Goal: Information Seeking & Learning: Learn about a topic

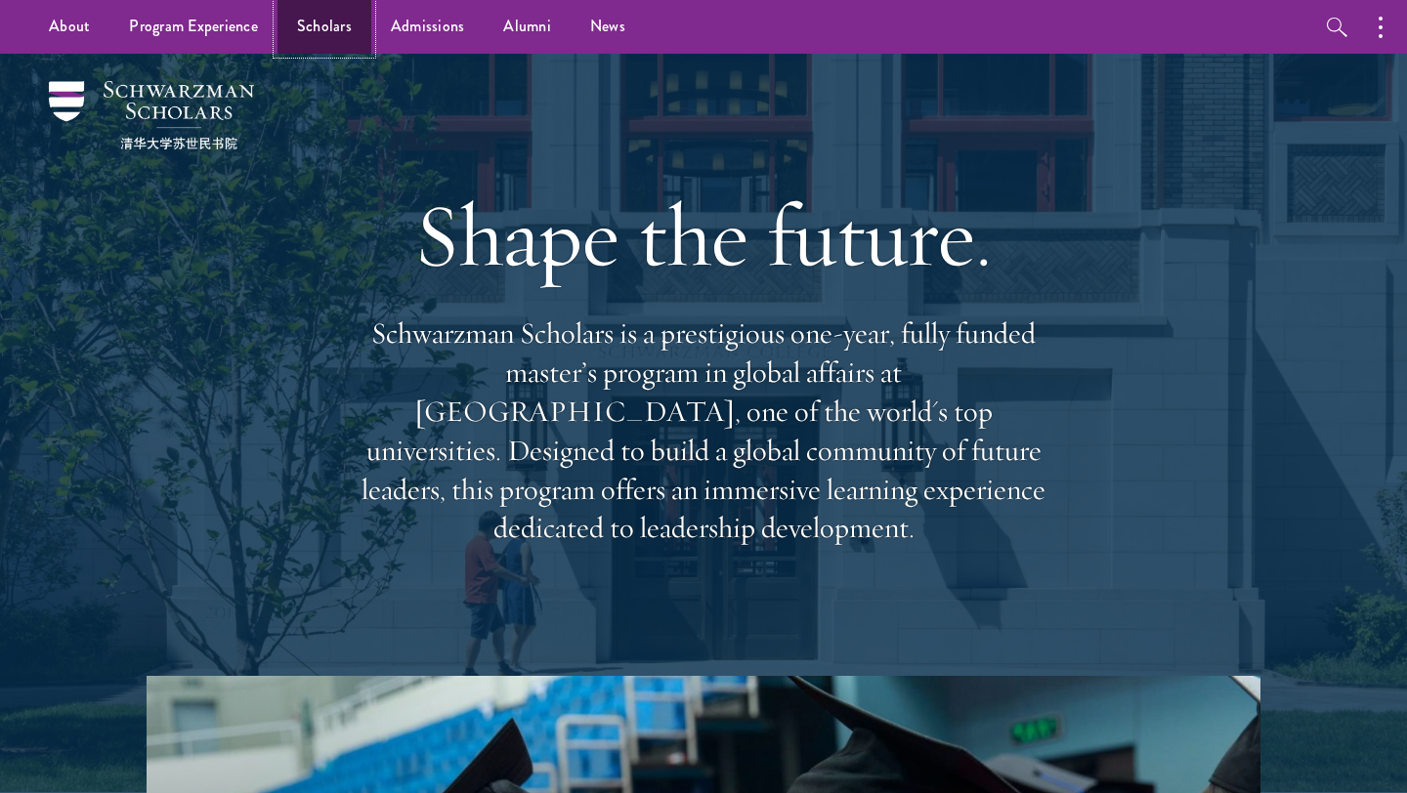
click at [323, 18] on link "Scholars" at bounding box center [324, 27] width 94 height 54
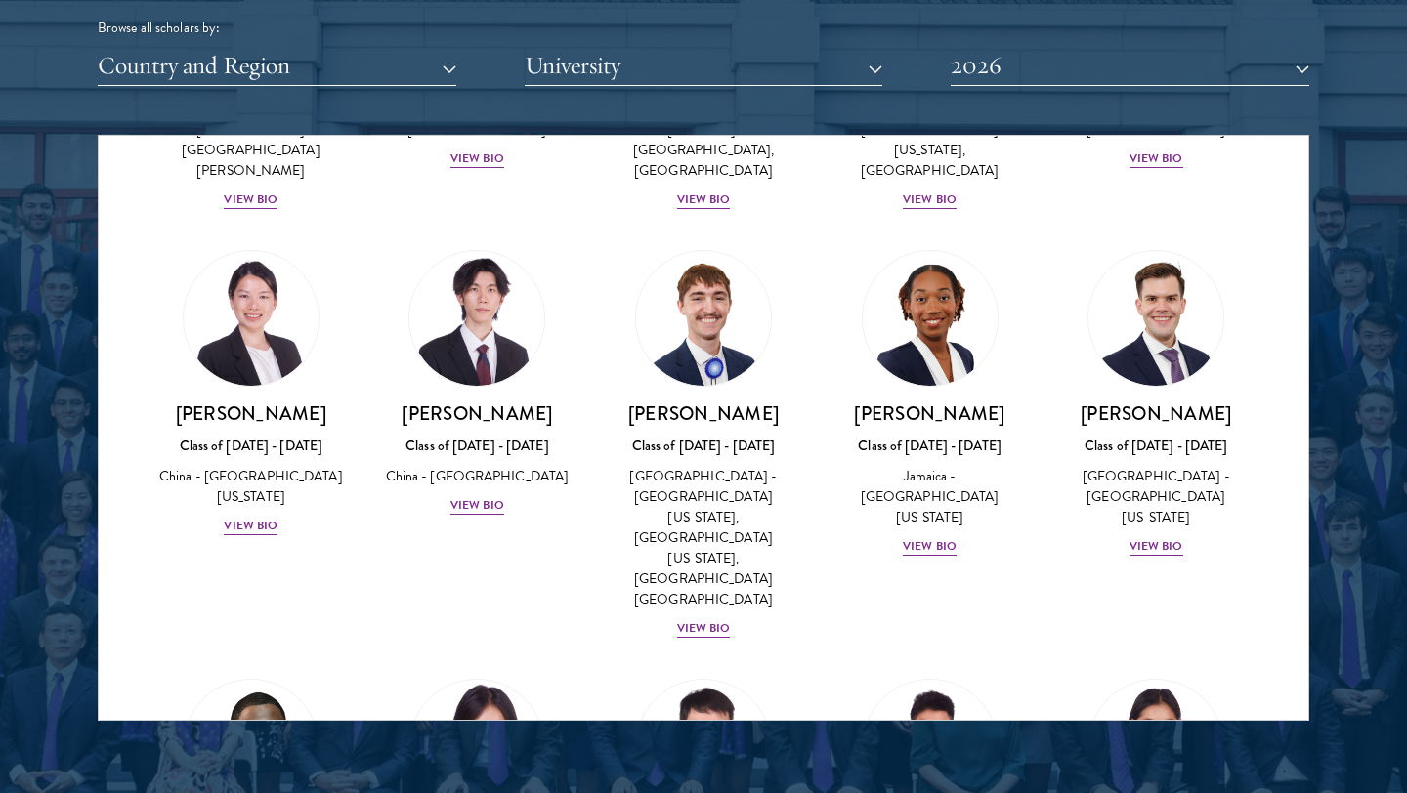
scroll to position [2460, 0]
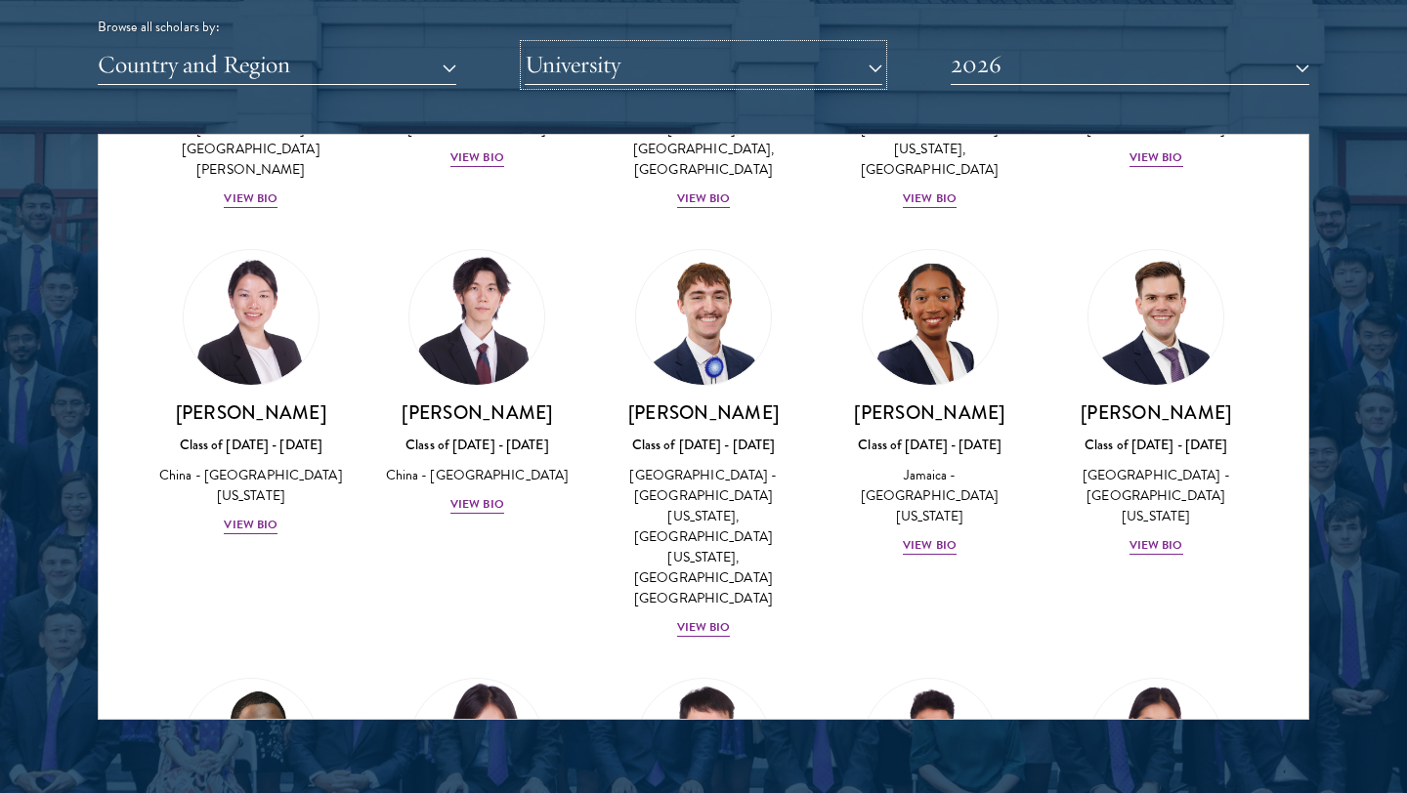
click at [683, 81] on button "University" at bounding box center [704, 65] width 359 height 40
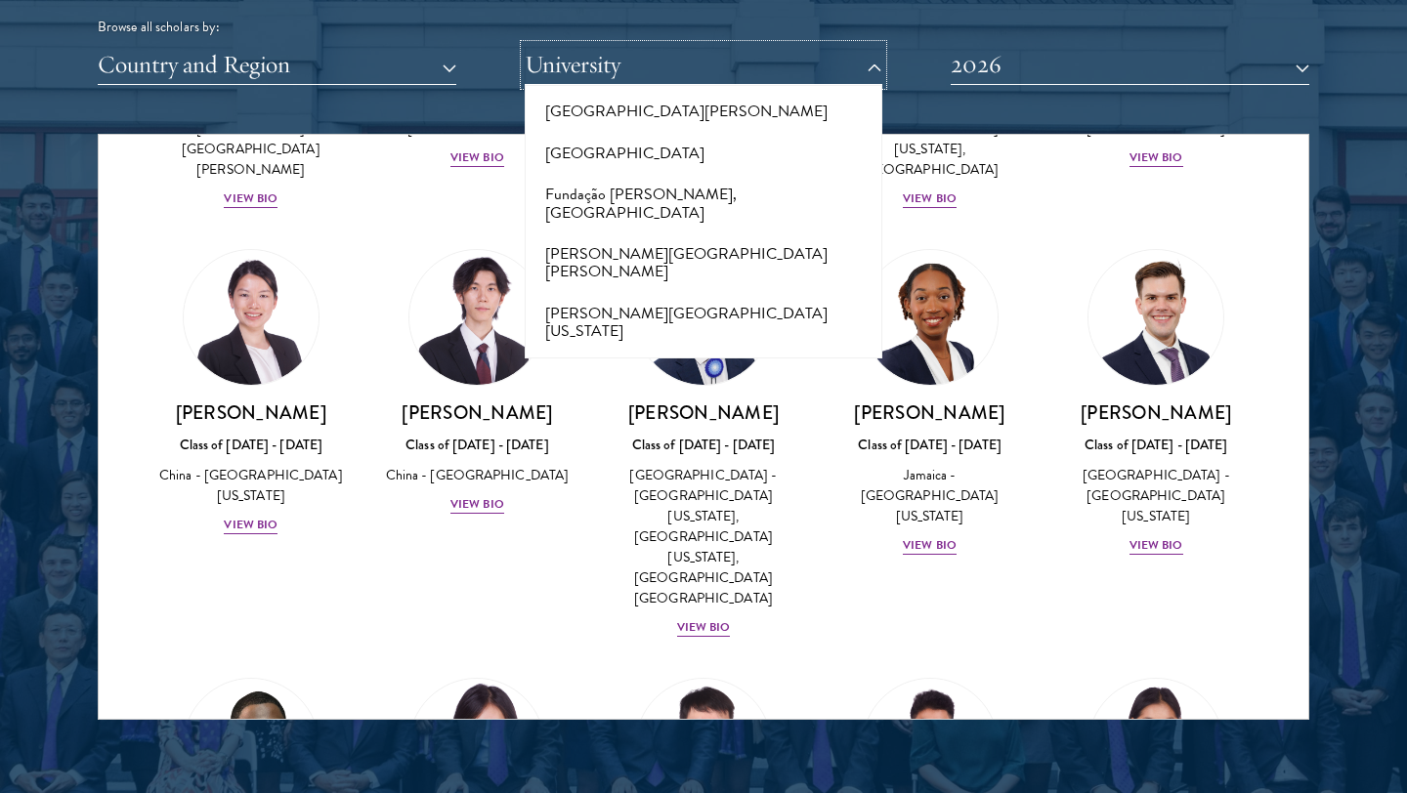
scroll to position [5315, 0]
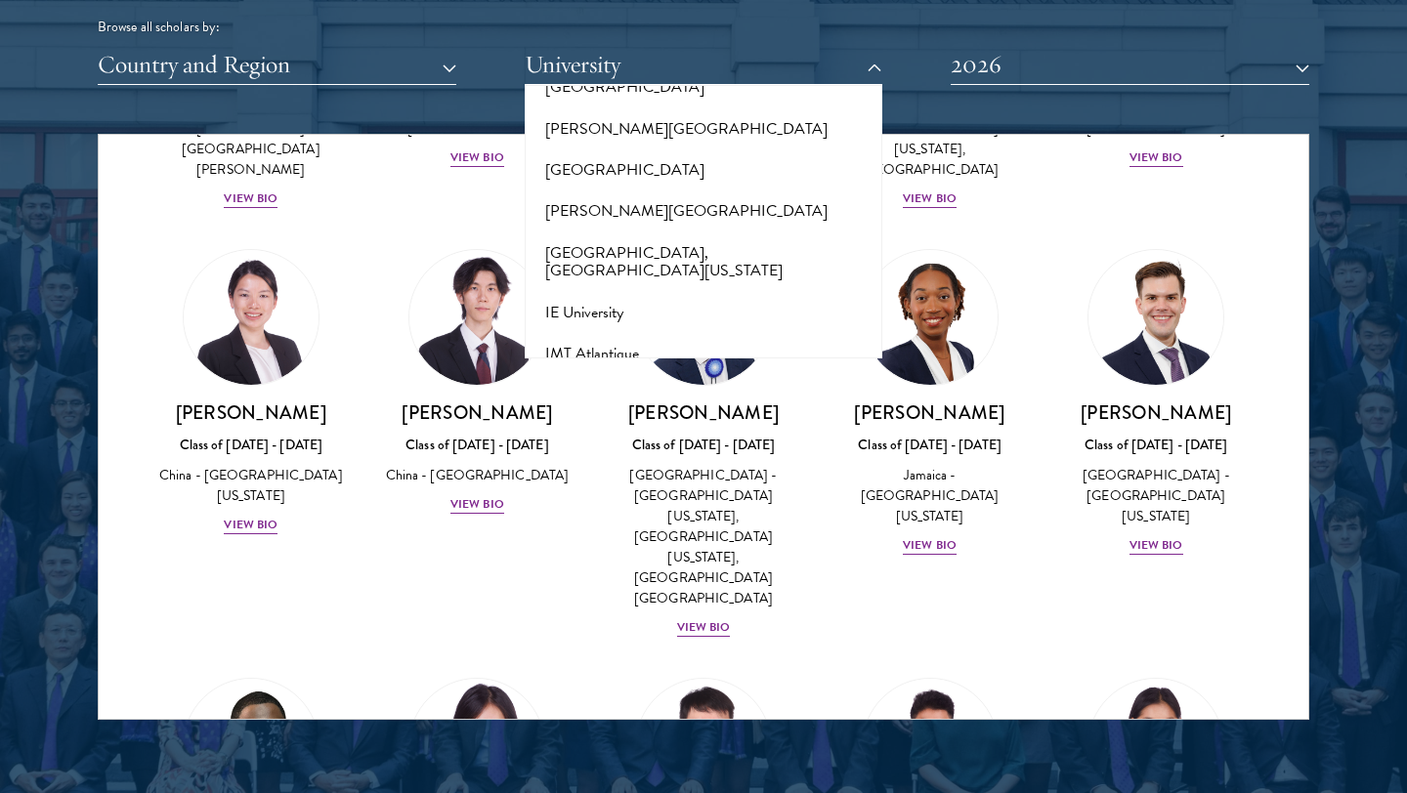
click at [979, 99] on div "Scholar Directory Congratulations and welcome to the Schwarzman Scholars Class …" at bounding box center [703, 223] width 1211 height 994
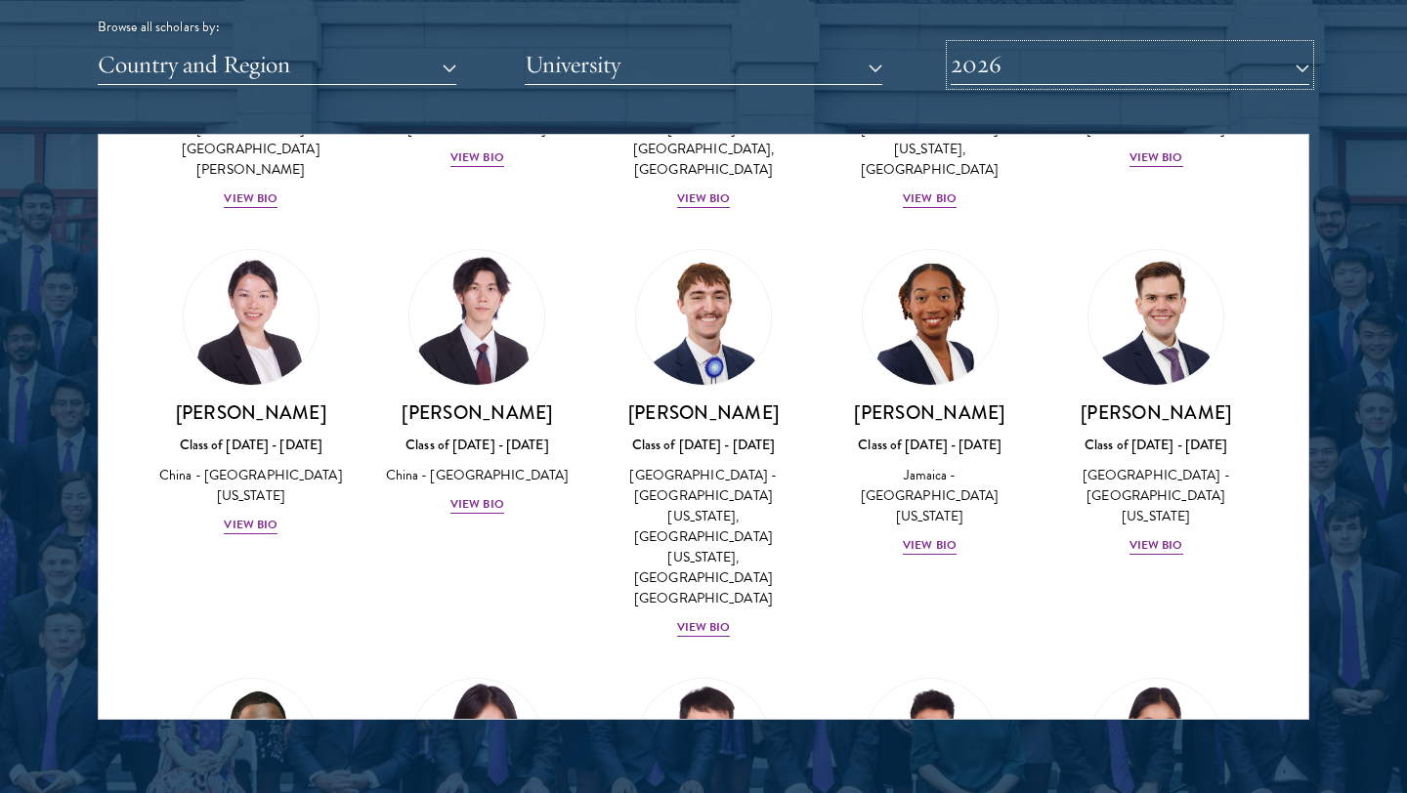
click at [979, 83] on button "2026" at bounding box center [1130, 65] width 359 height 40
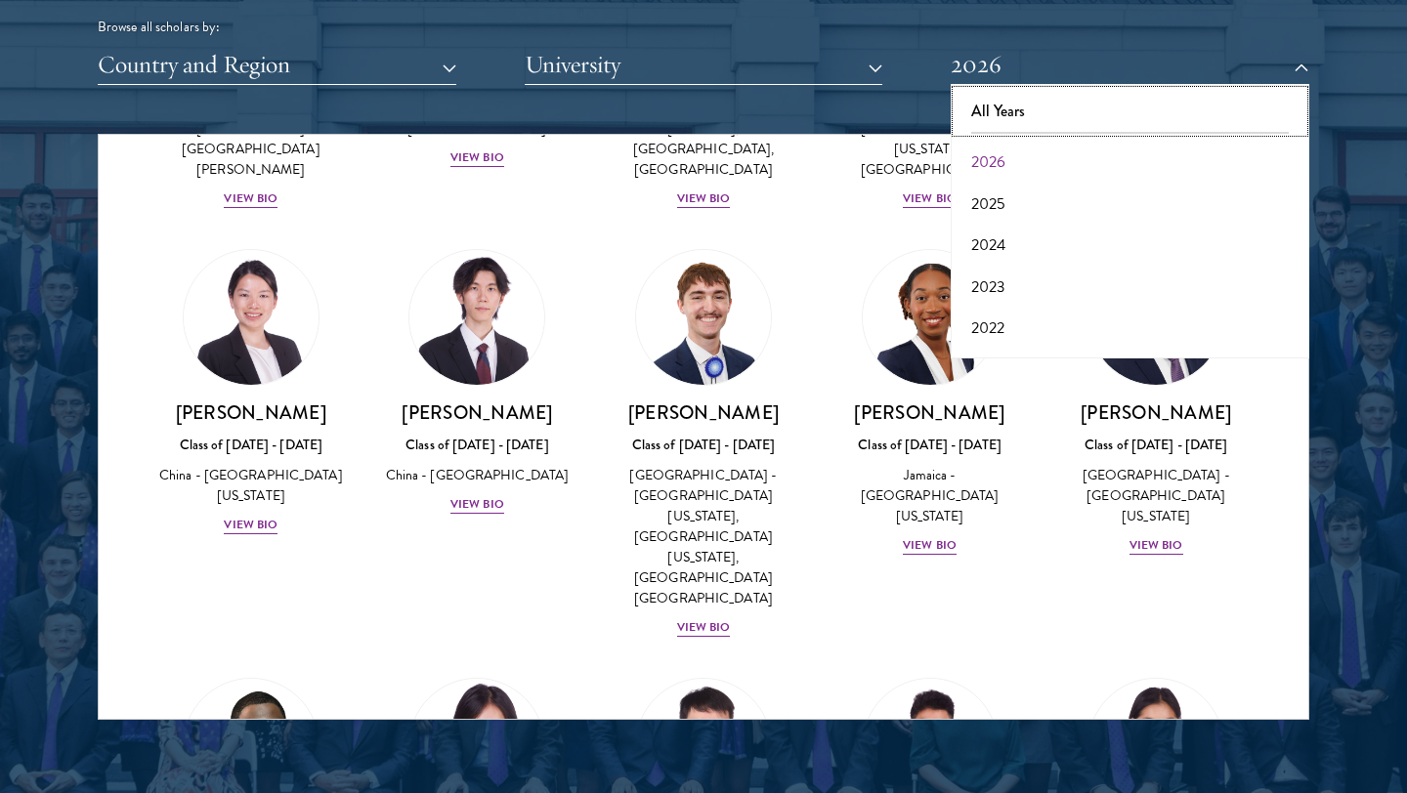
click at [985, 99] on button "All Years" at bounding box center [1129, 111] width 347 height 41
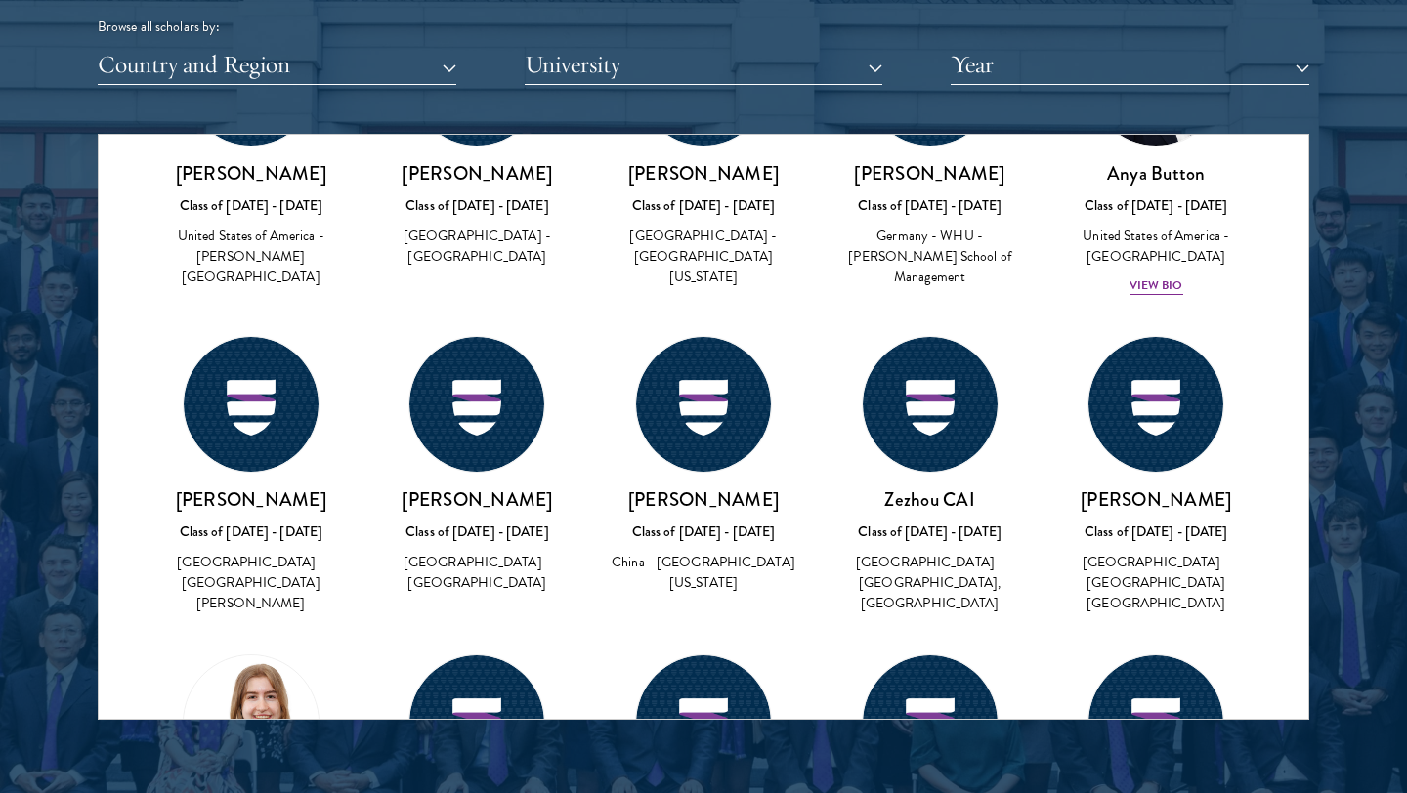
scroll to position [79481, 0]
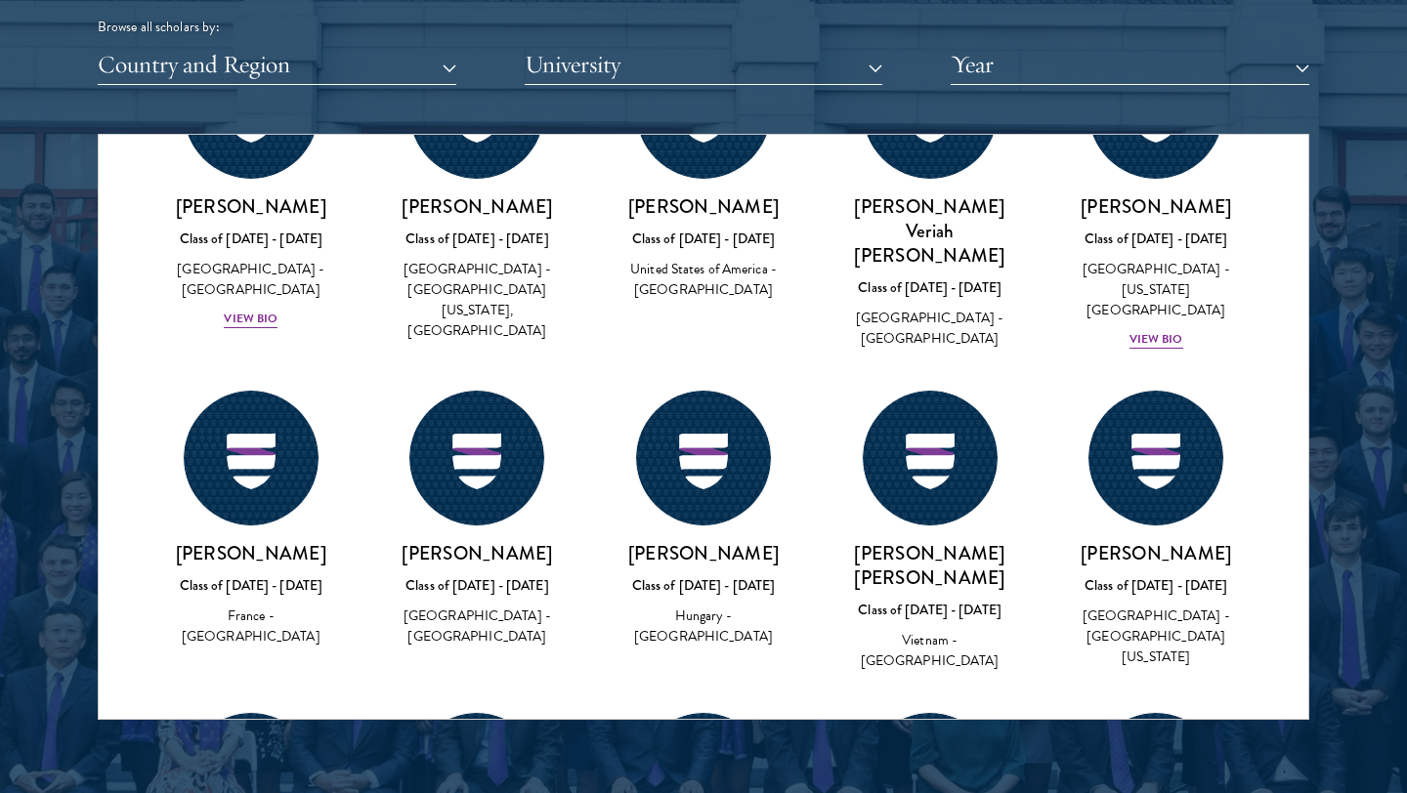
click at [811, 91] on div "Scholar Directory Congratulations and welcome to the Schwarzman Scholars Class …" at bounding box center [703, 223] width 1211 height 994
click at [791, 95] on div "Scholar Directory Congratulations and welcome to the Schwarzman Scholars Class …" at bounding box center [703, 223] width 1211 height 994
click at [781, 68] on button "University" at bounding box center [704, 65] width 359 height 40
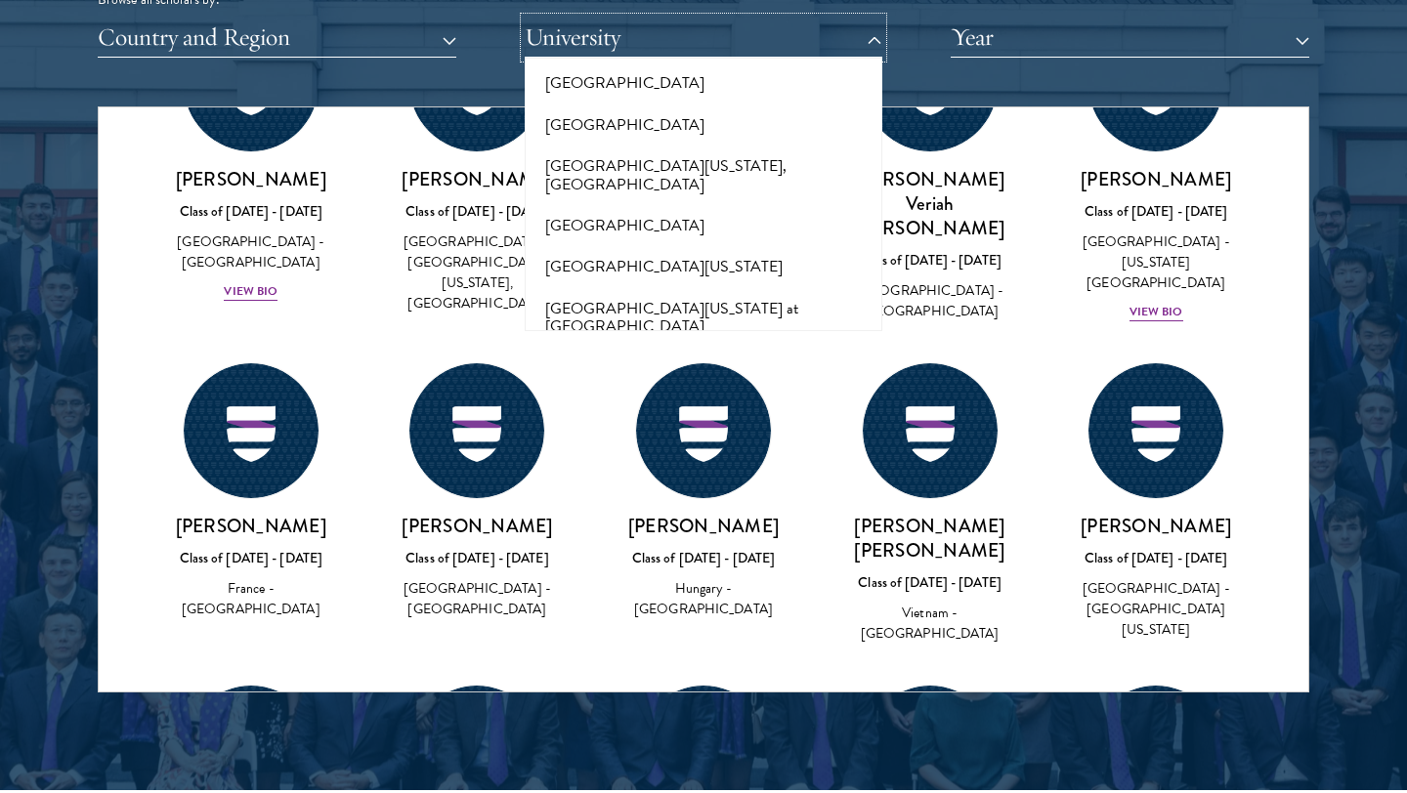
scroll to position [14640, 0]
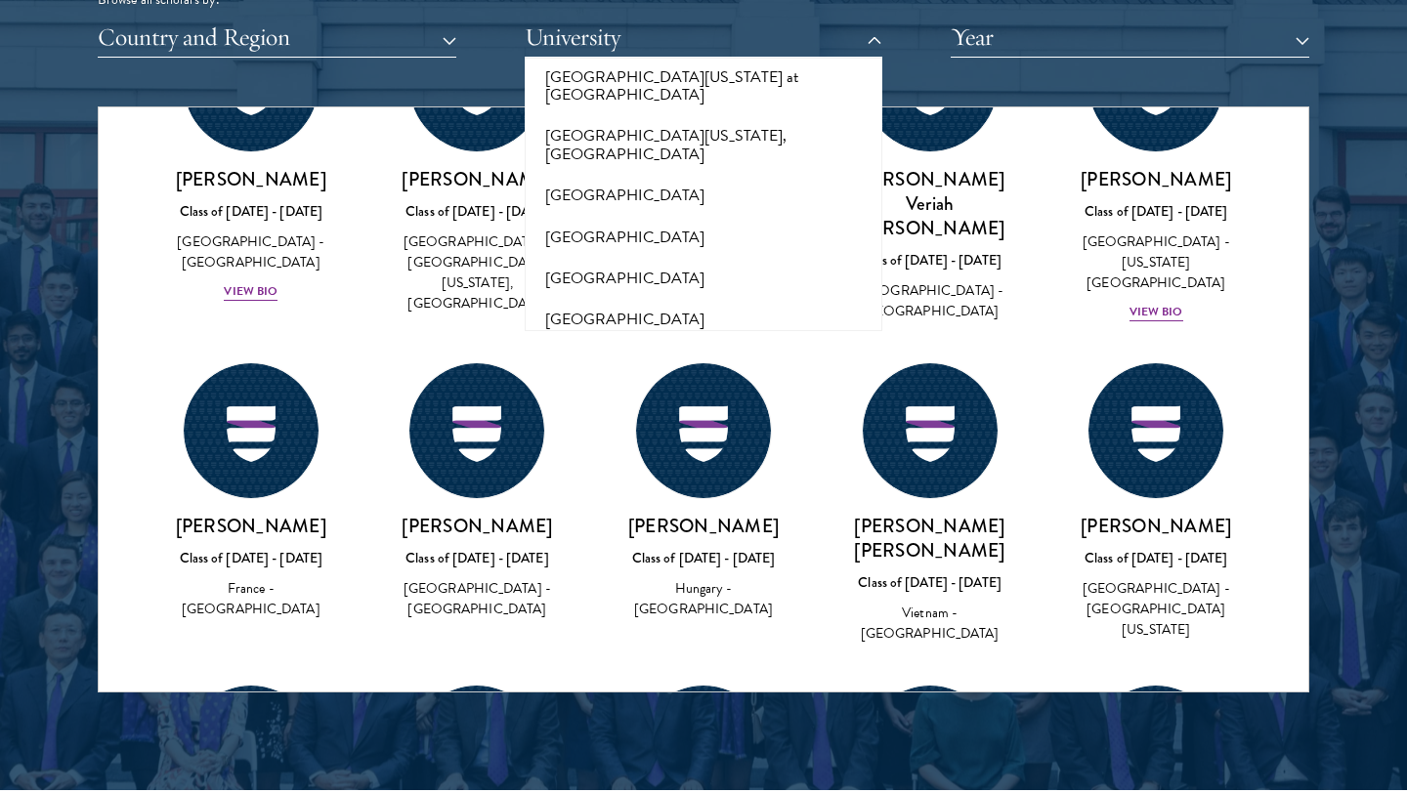
click at [705, 708] on button "University of California, San Diego" at bounding box center [704, 738] width 347 height 60
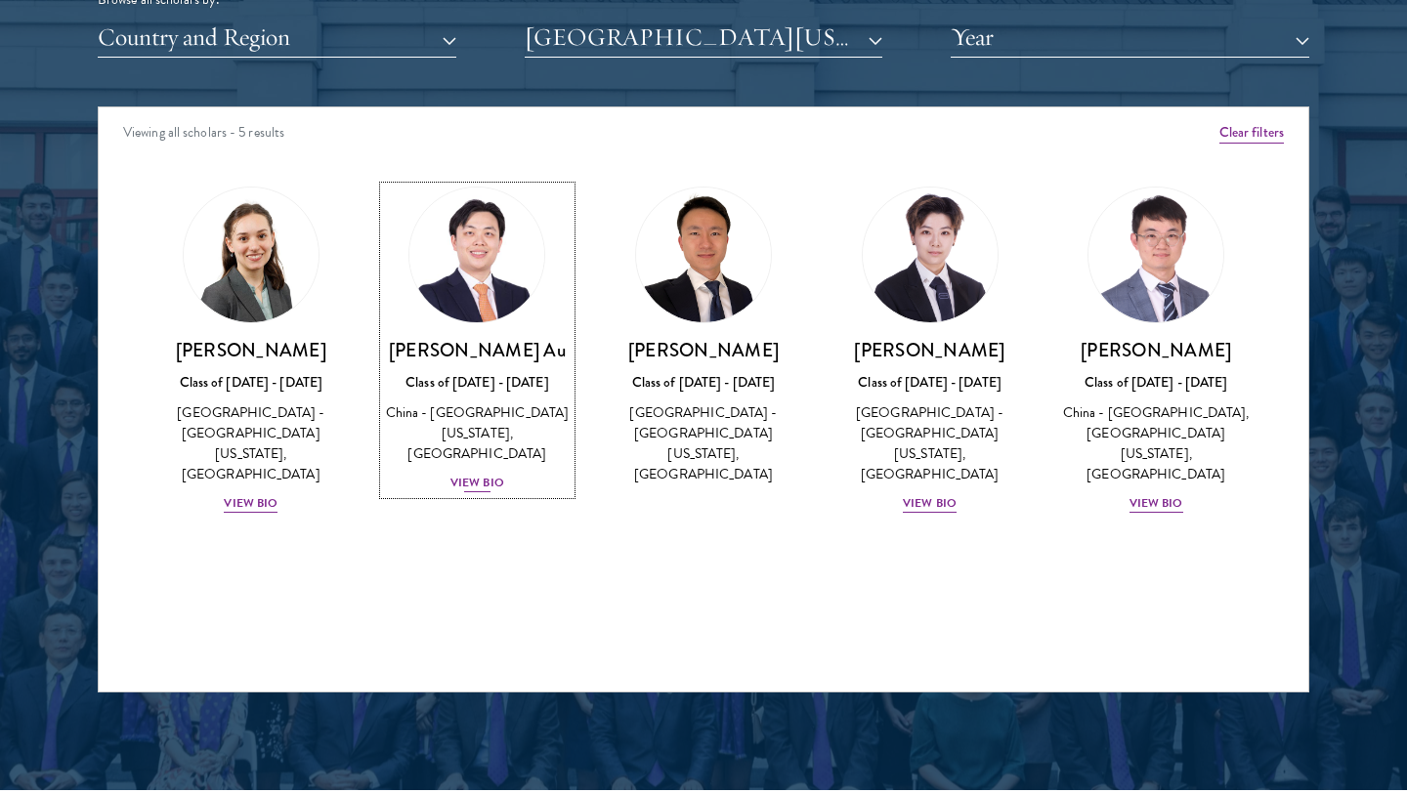
click at [504, 231] on img at bounding box center [477, 255] width 149 height 149
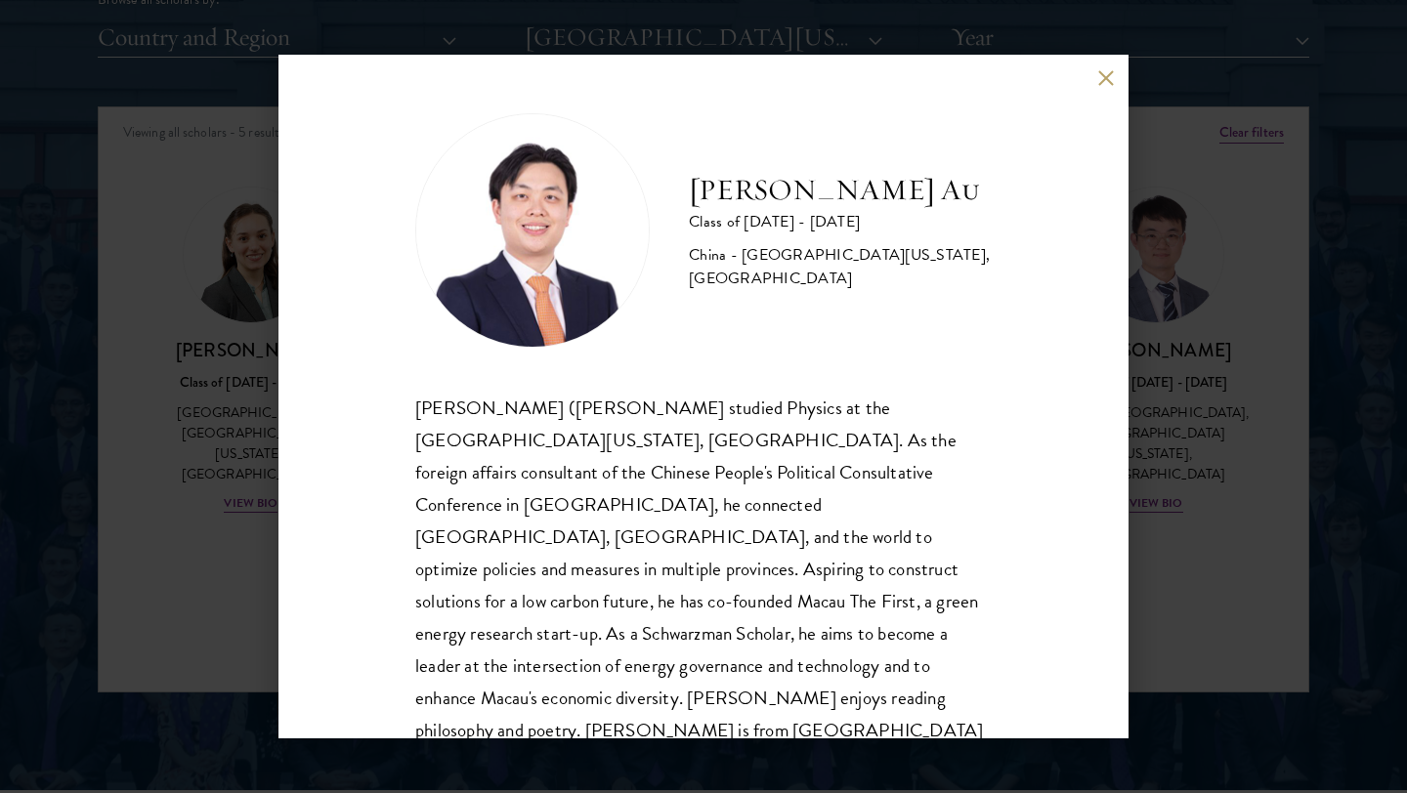
click at [190, 297] on div "Ka Chon Au Class of 2024 - 2025 China - University of California, San Diego Ka …" at bounding box center [703, 396] width 1407 height 793
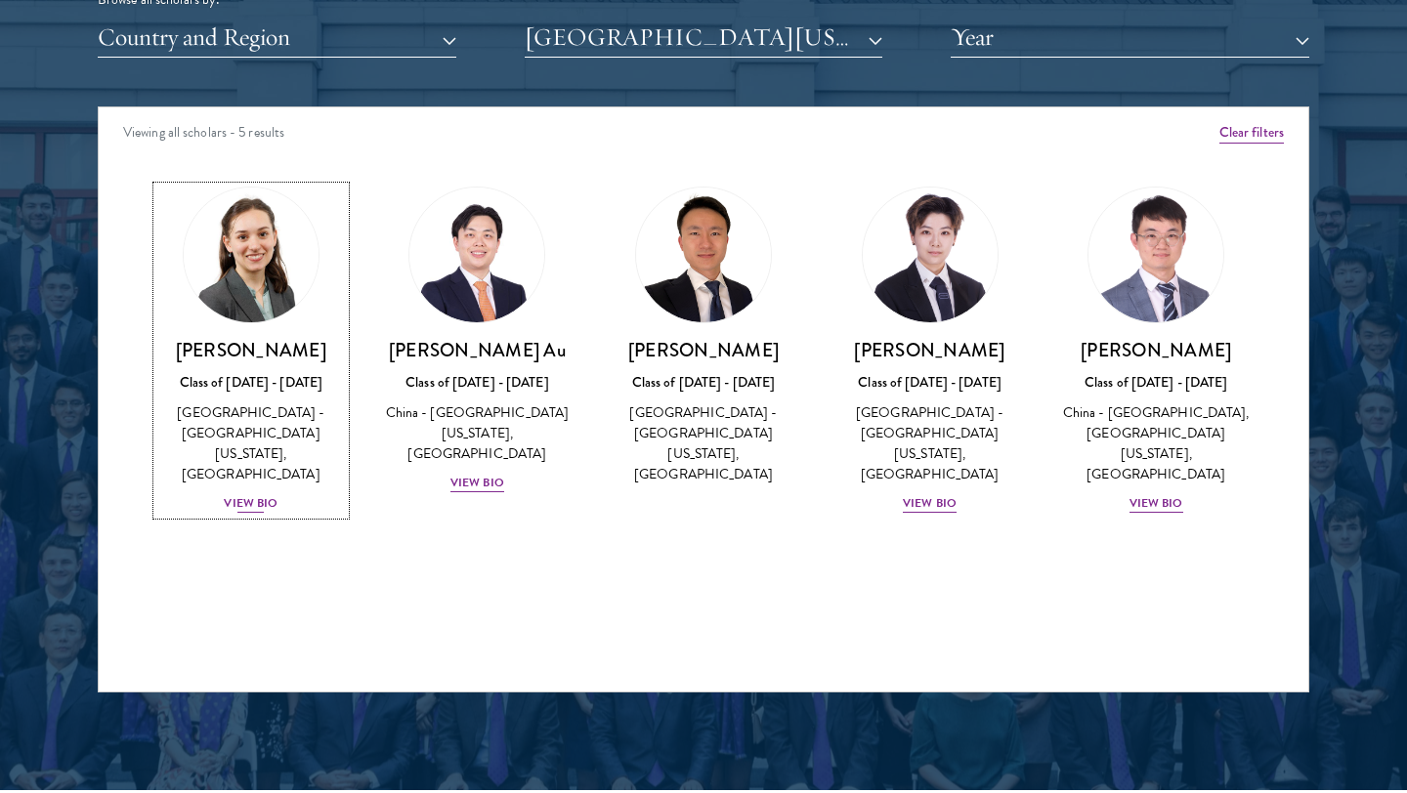
click at [237, 264] on img at bounding box center [251, 255] width 149 height 149
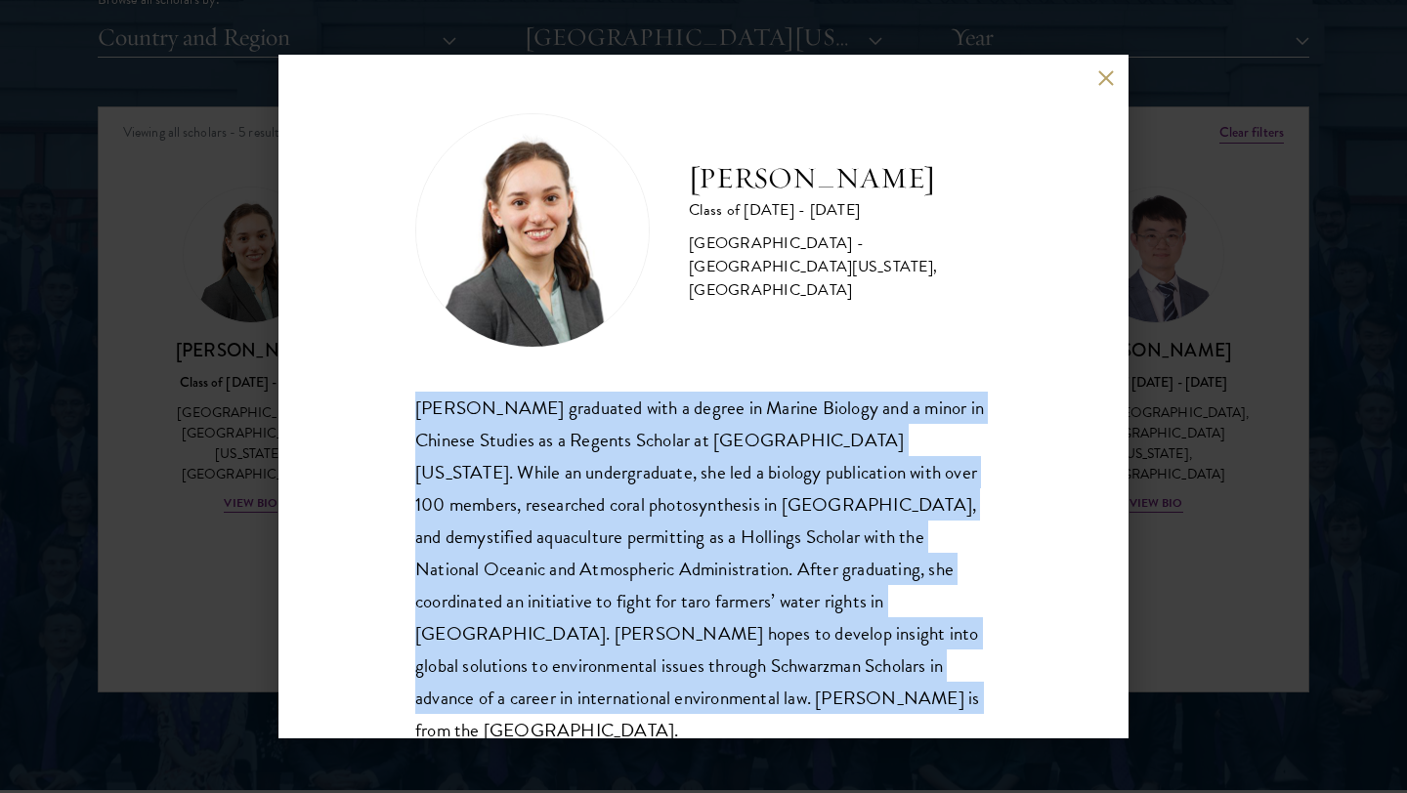
drag, startPoint x: 406, startPoint y: 400, endPoint x: 594, endPoint y: 719, distance: 370.5
click at [595, 720] on div "Nicole Adamson Class of 2024 - 2025 United States of America - University of Ca…" at bounding box center [703, 397] width 850 height 684
copy div "Nicole Adamson graduated with a degree in Marine Biology and a minor in Chinese…"
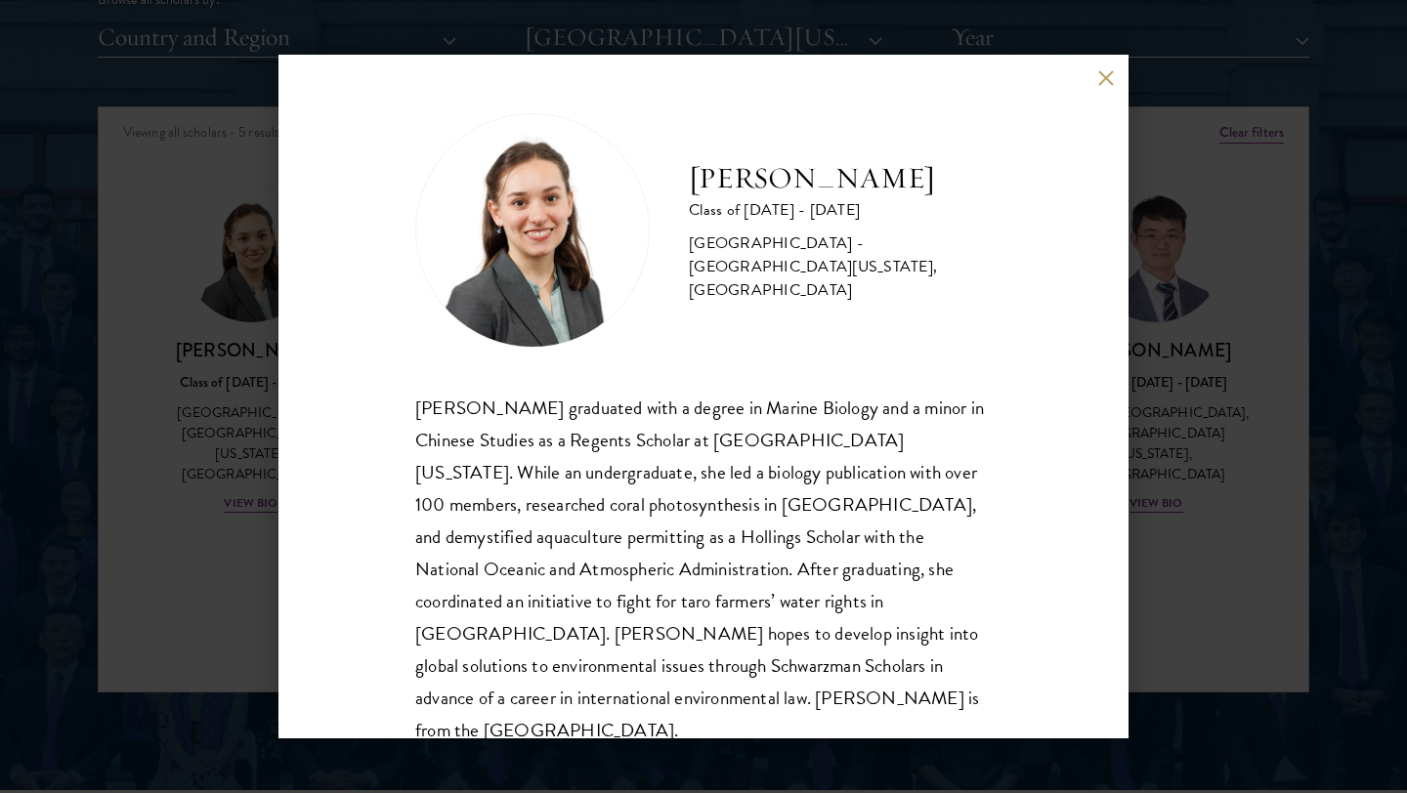
click at [1238, 295] on div "Nicole Adamson Class of 2024 - 2025 United States of America - University of Ca…" at bounding box center [703, 396] width 1407 height 793
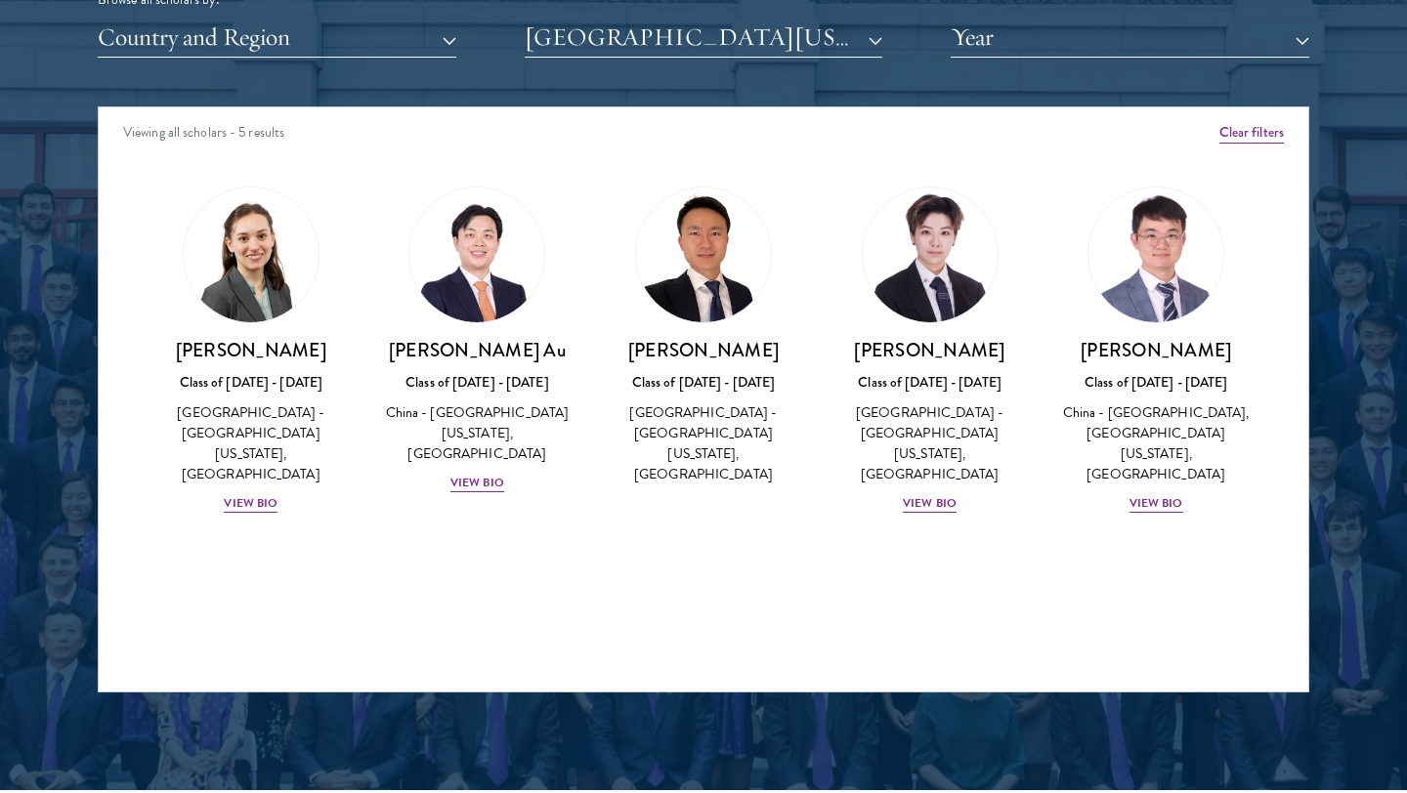
click at [727, 276] on img at bounding box center [703, 255] width 135 height 135
click at [690, 305] on img at bounding box center [703, 255] width 135 height 135
click at [304, 329] on link "Nicole Adamson Class of 2024 - 2025 United States of America - University of Ca…" at bounding box center [251, 351] width 188 height 328
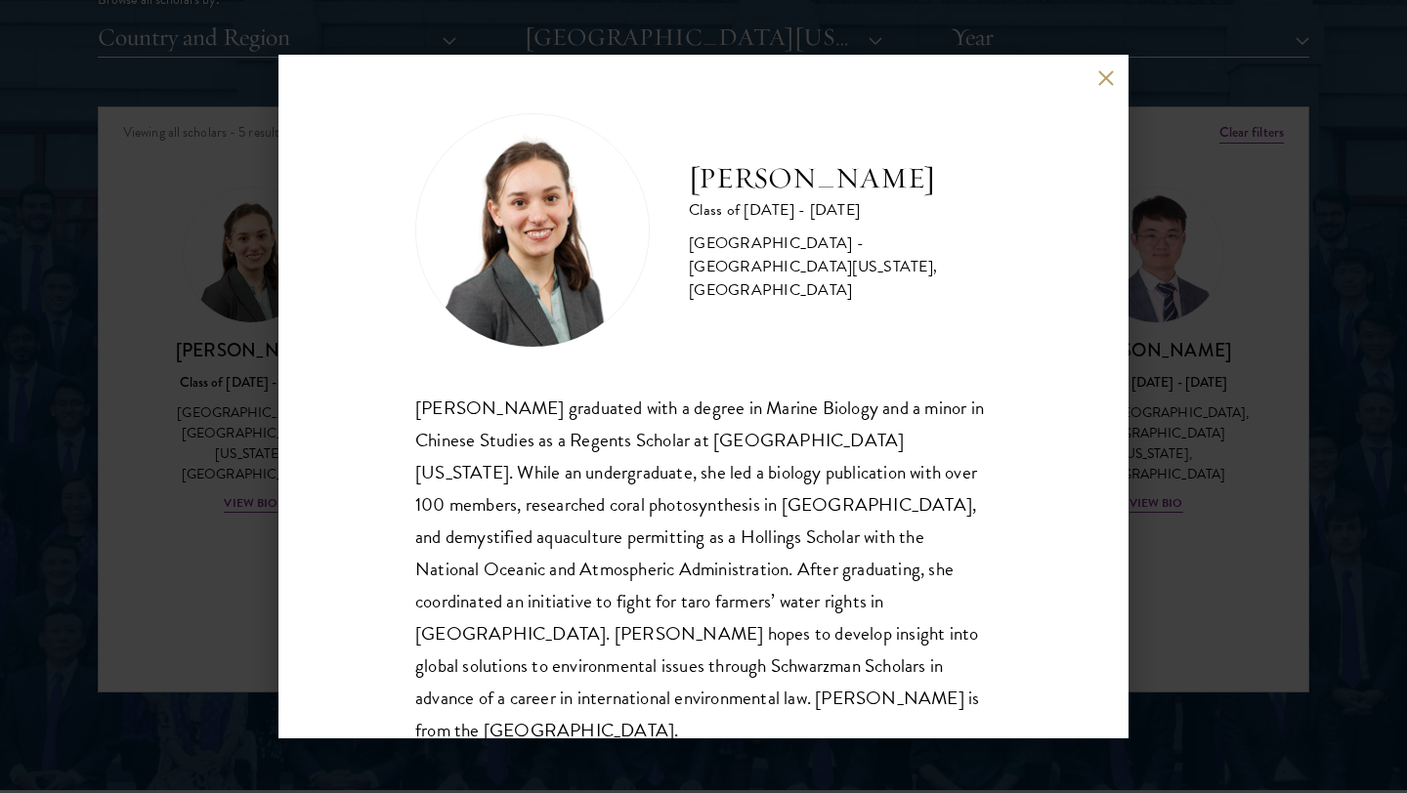
drag, startPoint x: 679, startPoint y: 190, endPoint x: 1007, endPoint y: 193, distance: 328.3
click at [1007, 193] on div "Nicole Adamson Class of 2024 - 2025 United States of America - University of Ca…" at bounding box center [703, 397] width 850 height 684
copy h2 "Nicole Adamson"
click at [1100, 77] on button at bounding box center [1105, 77] width 17 height 17
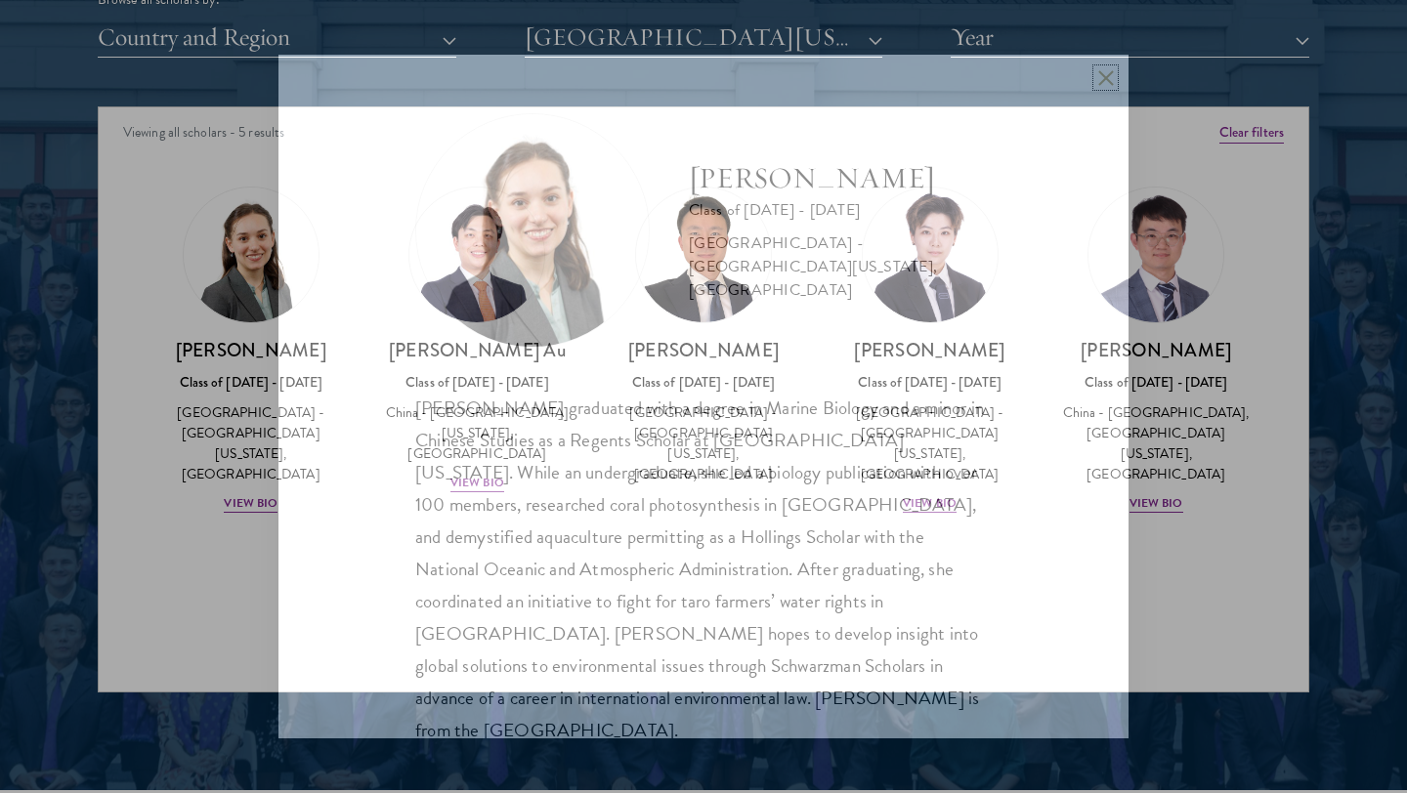
click at [1100, 77] on button at bounding box center [1105, 77] width 17 height 17
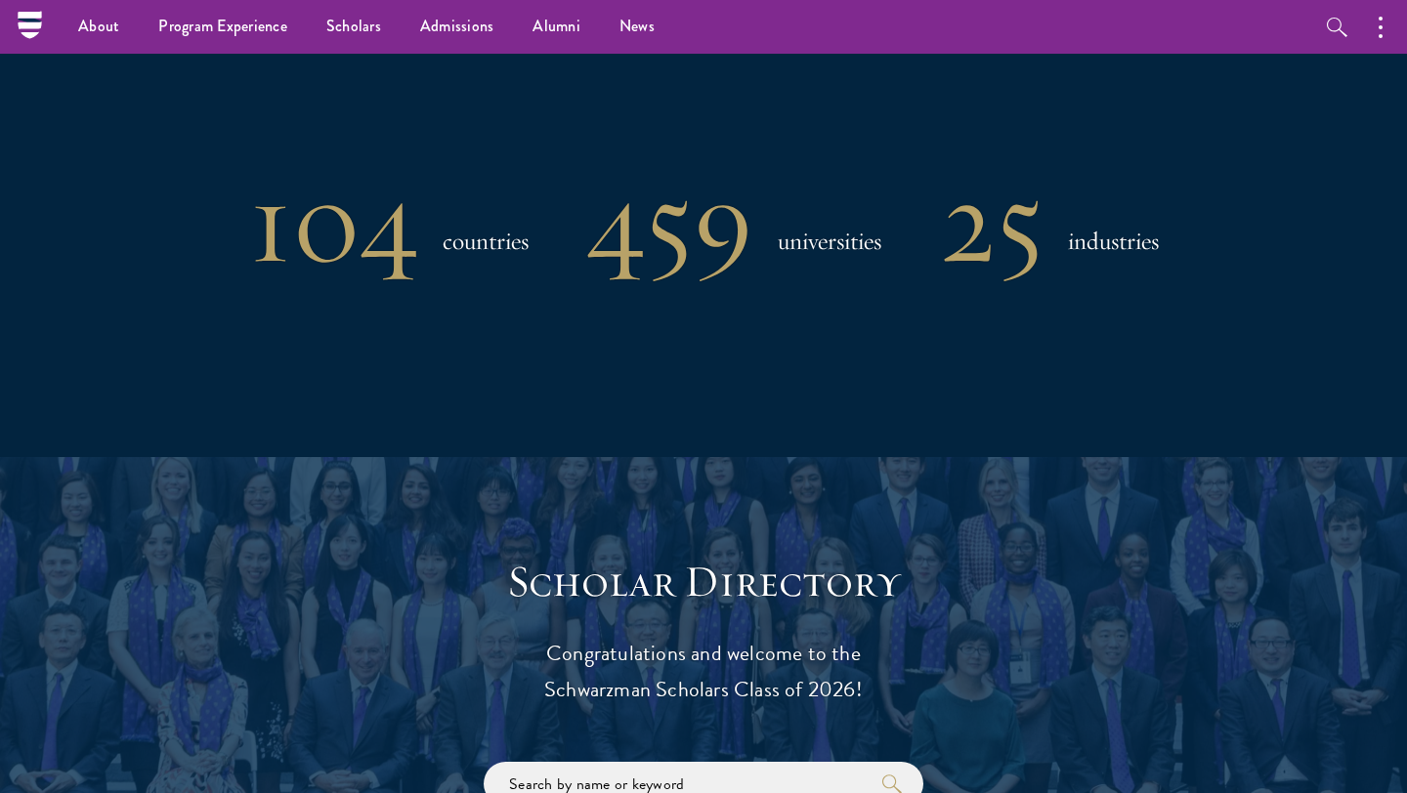
scroll to position [1314, 0]
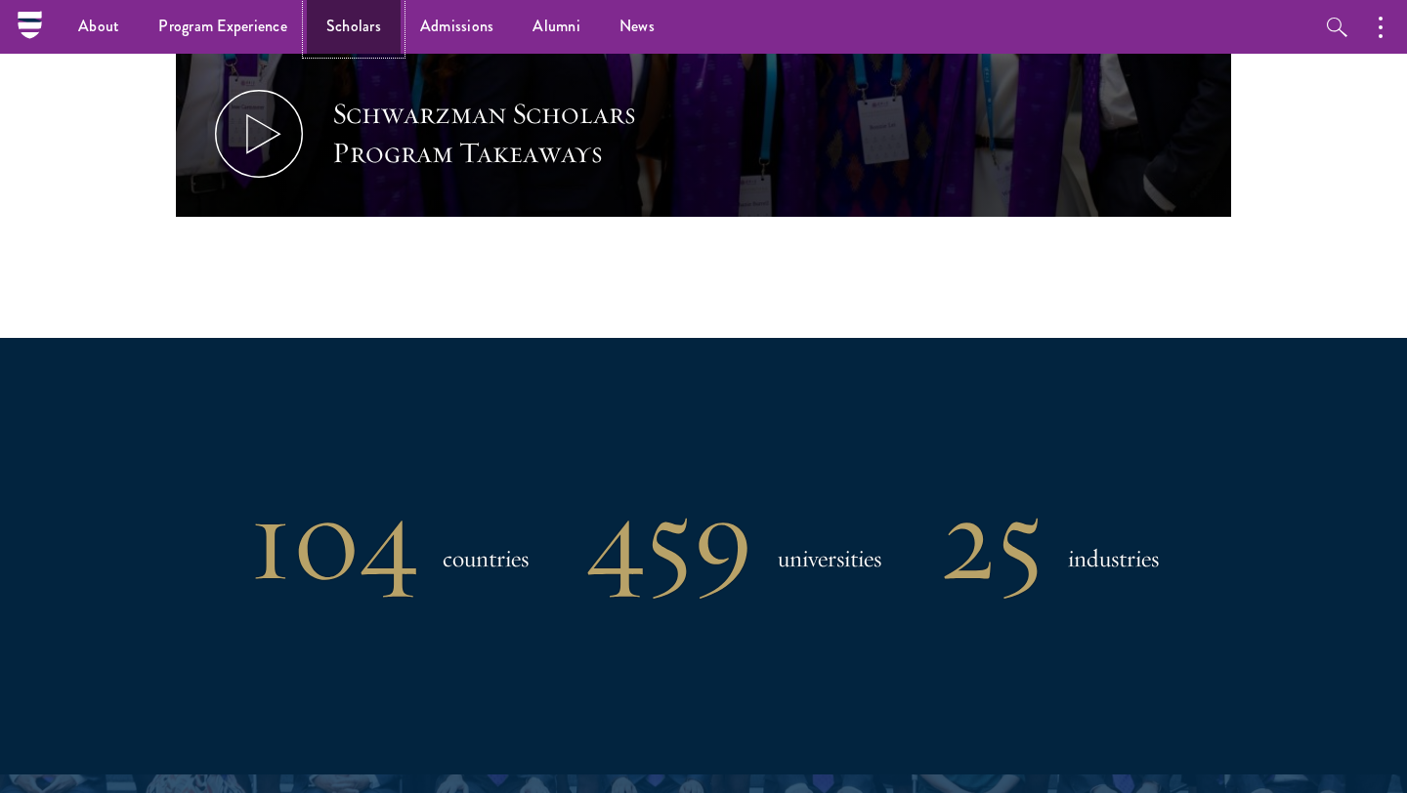
click at [382, 16] on link "Scholars" at bounding box center [354, 27] width 94 height 54
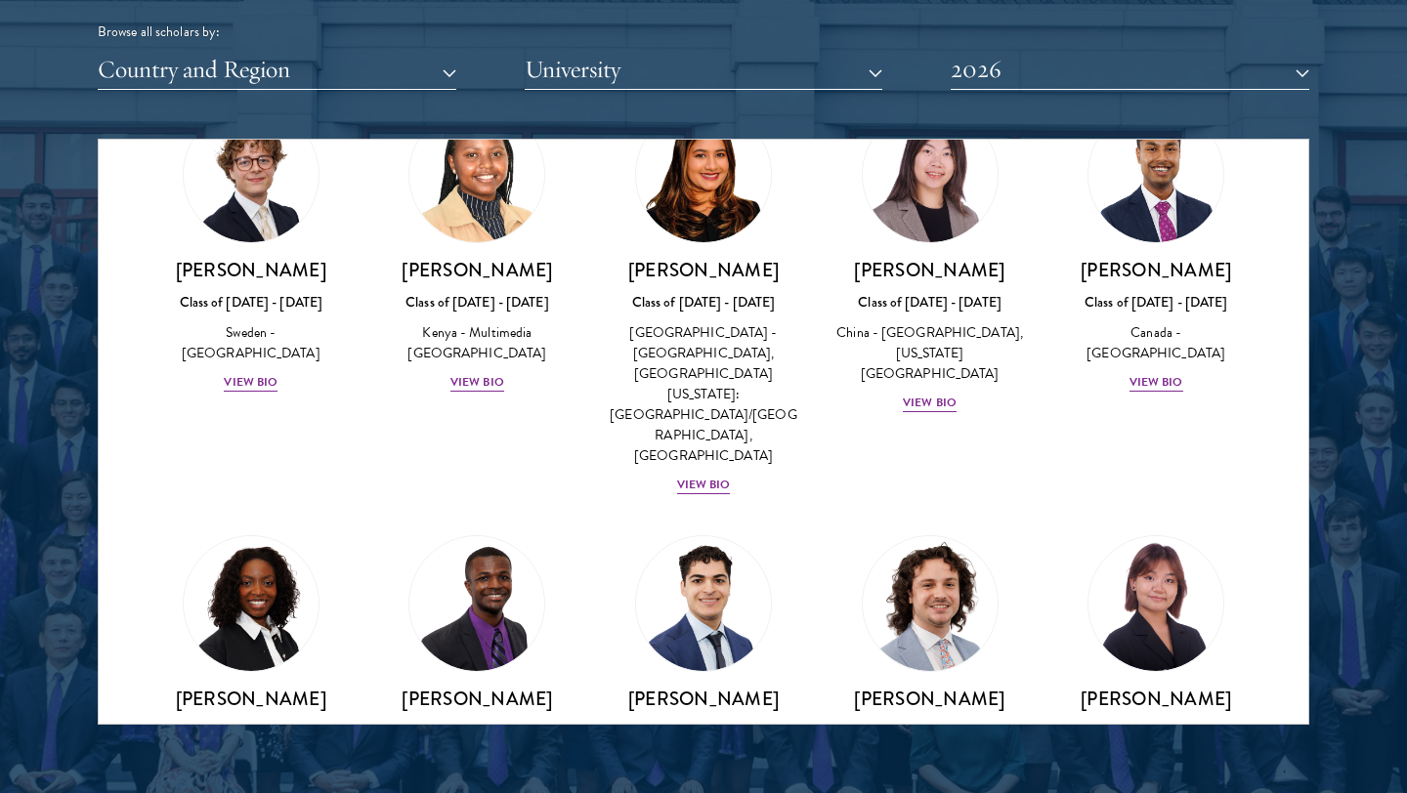
scroll to position [3243, 0]
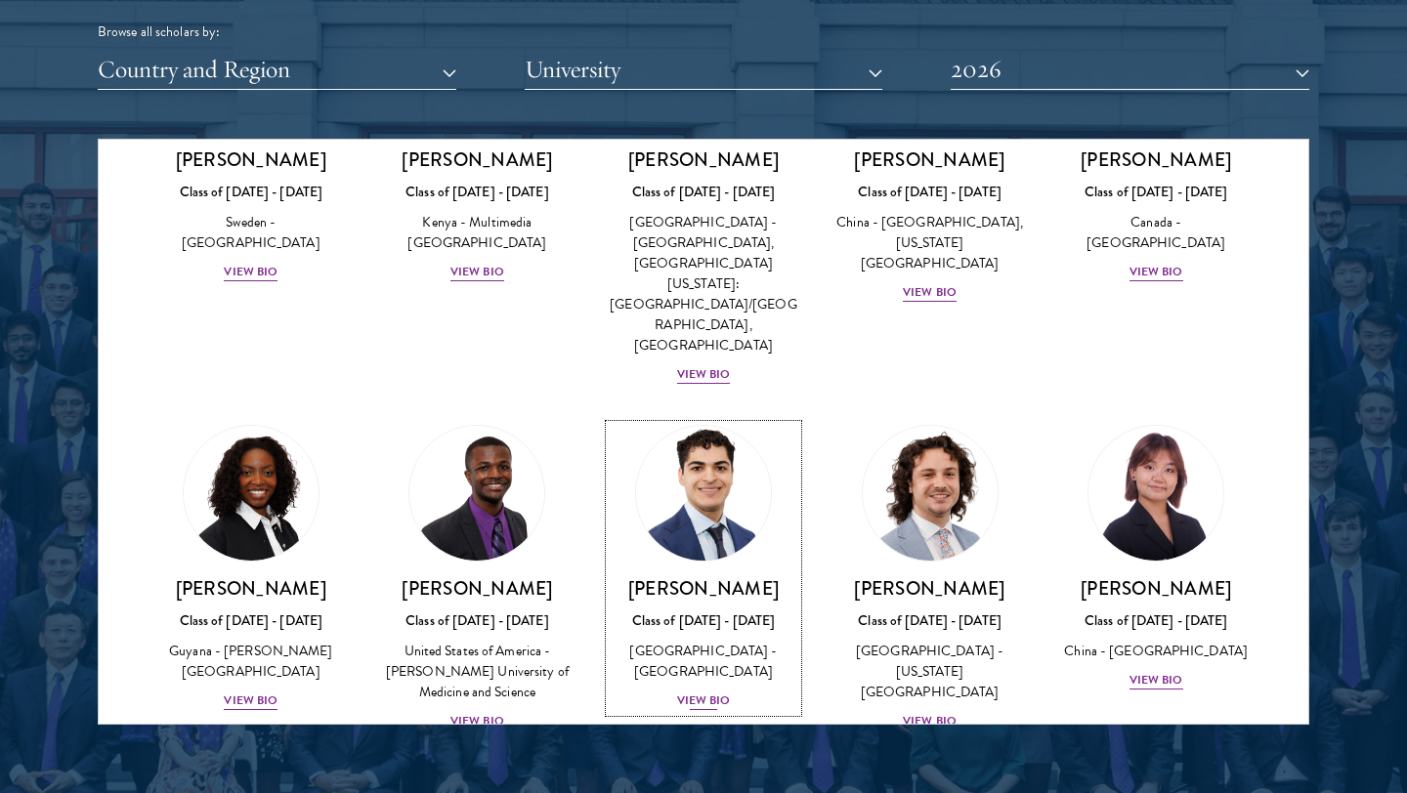
click at [668, 576] on h3 "[PERSON_NAME]" at bounding box center [704, 588] width 188 height 24
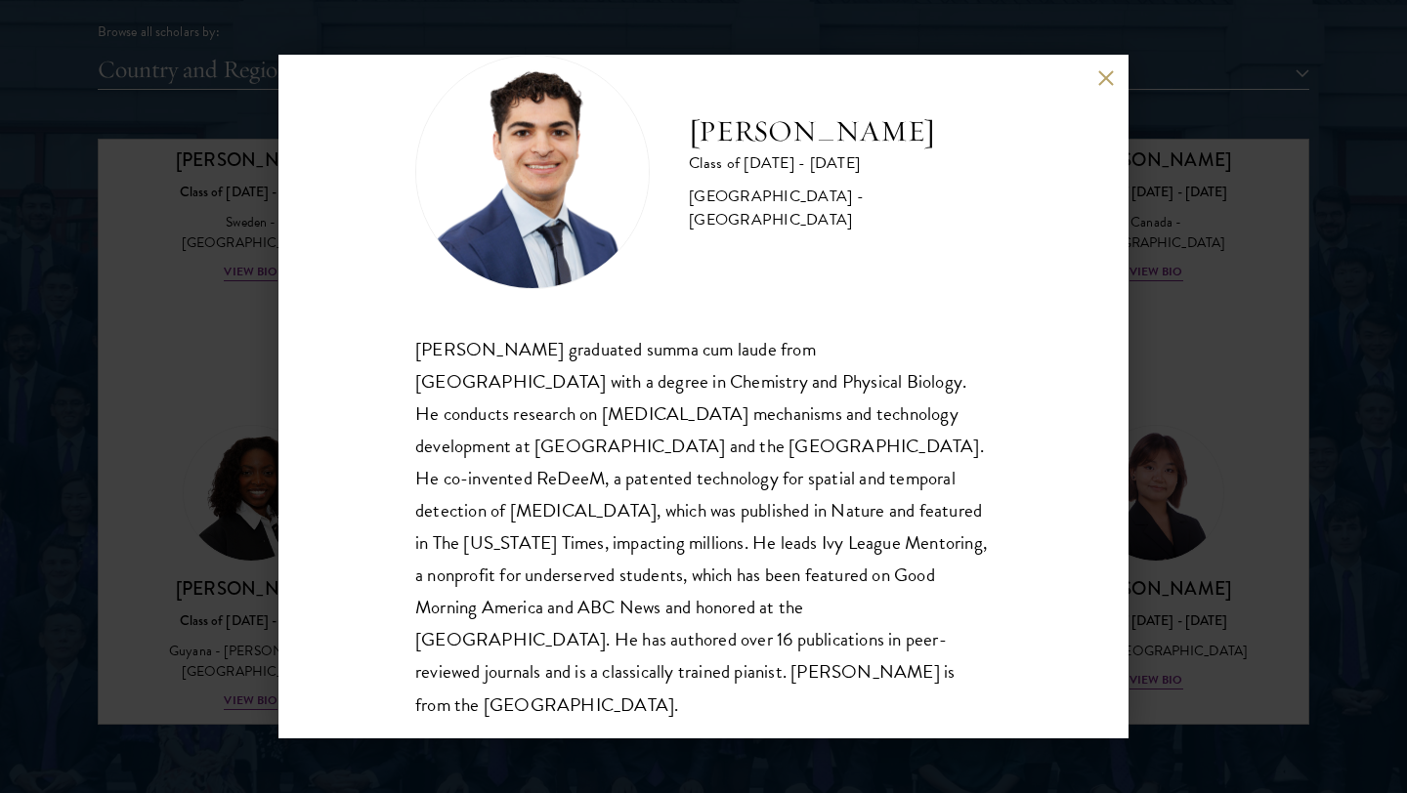
scroll to position [60, 0]
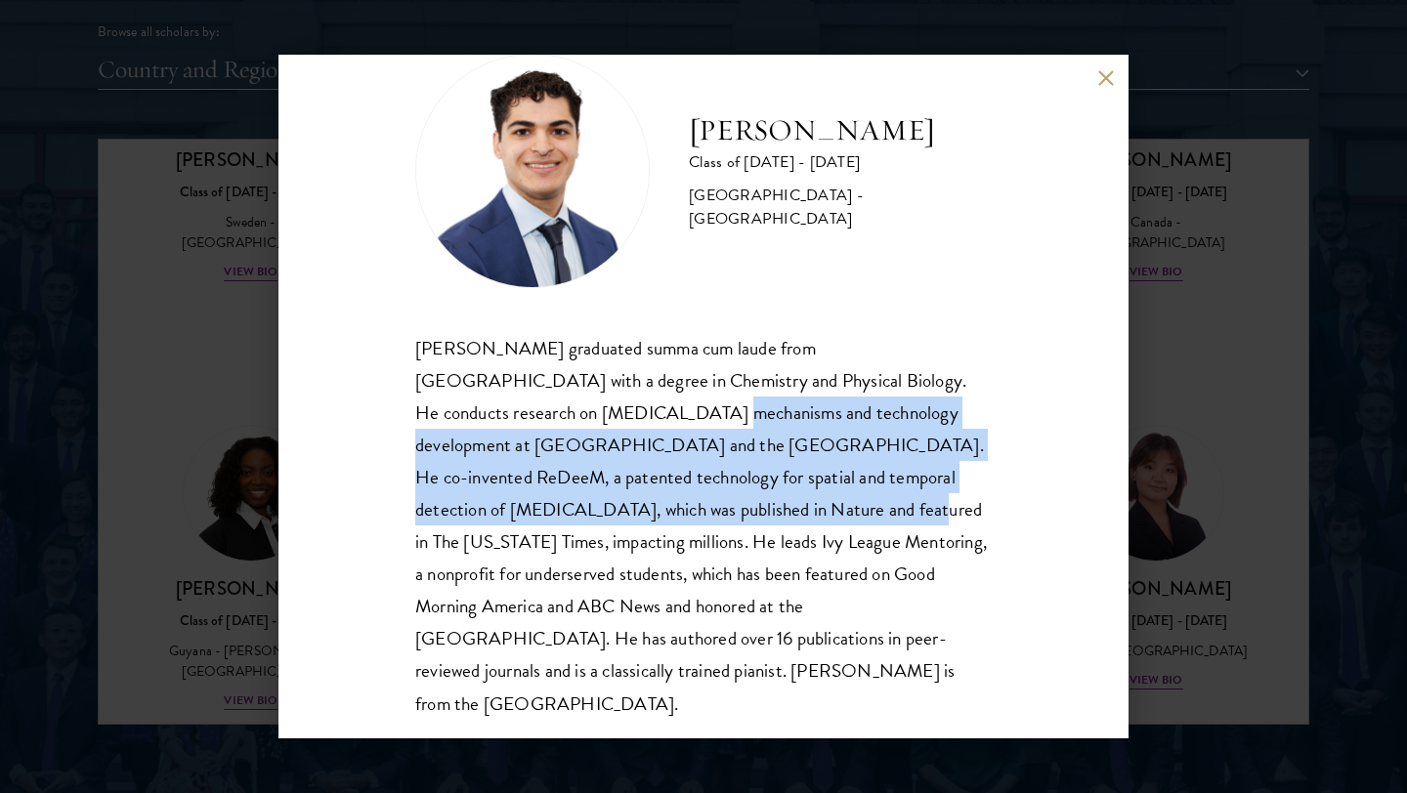
drag, startPoint x: 484, startPoint y: 417, endPoint x: 568, endPoint y: 515, distance: 128.9
click at [568, 515] on div "Alessandro Hammond graduated summa cum laude from Harvard University with a deg…" at bounding box center [703, 526] width 576 height 388
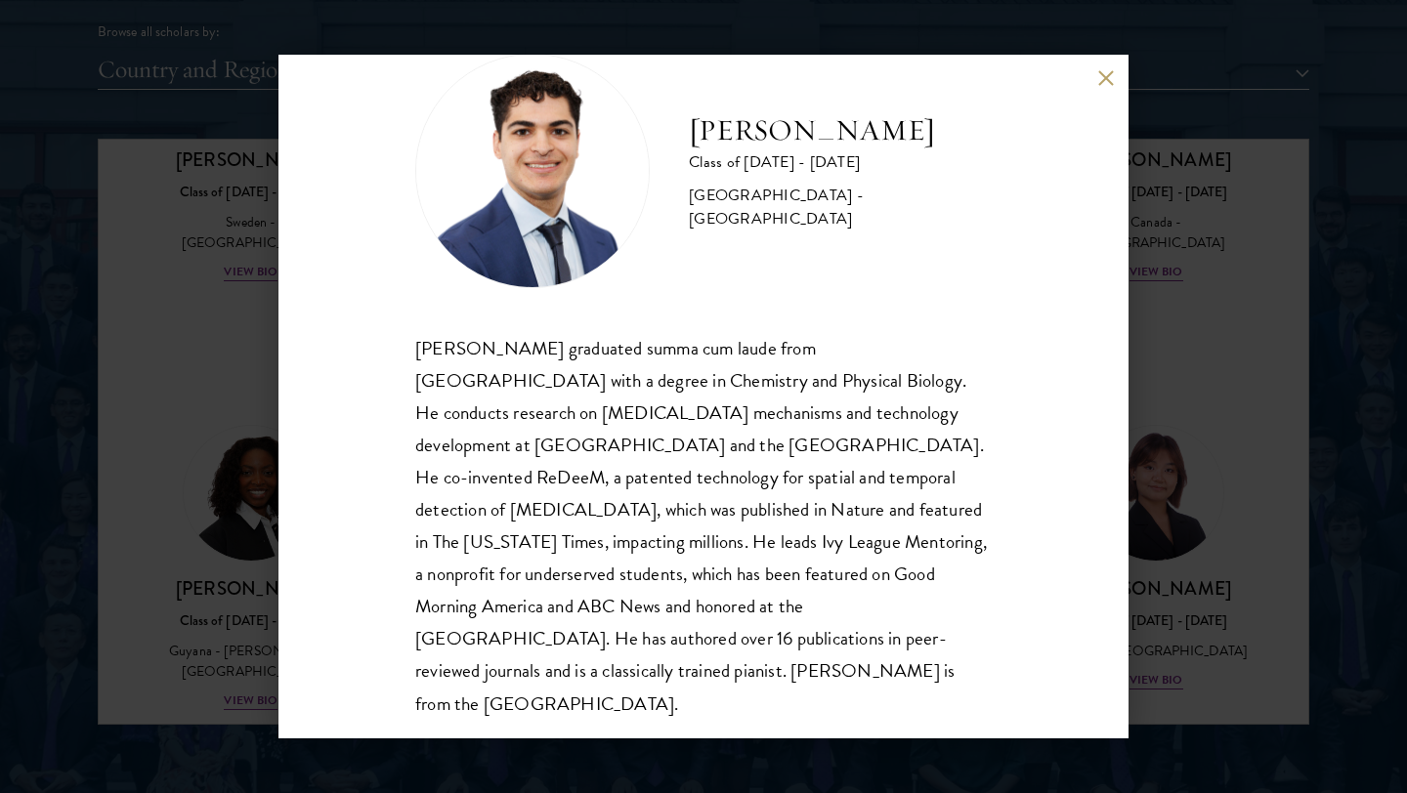
click at [183, 567] on div "Alessandro Hammond Class of 2025 - 2026 United States of America - Harvard Univ…" at bounding box center [703, 396] width 1407 height 793
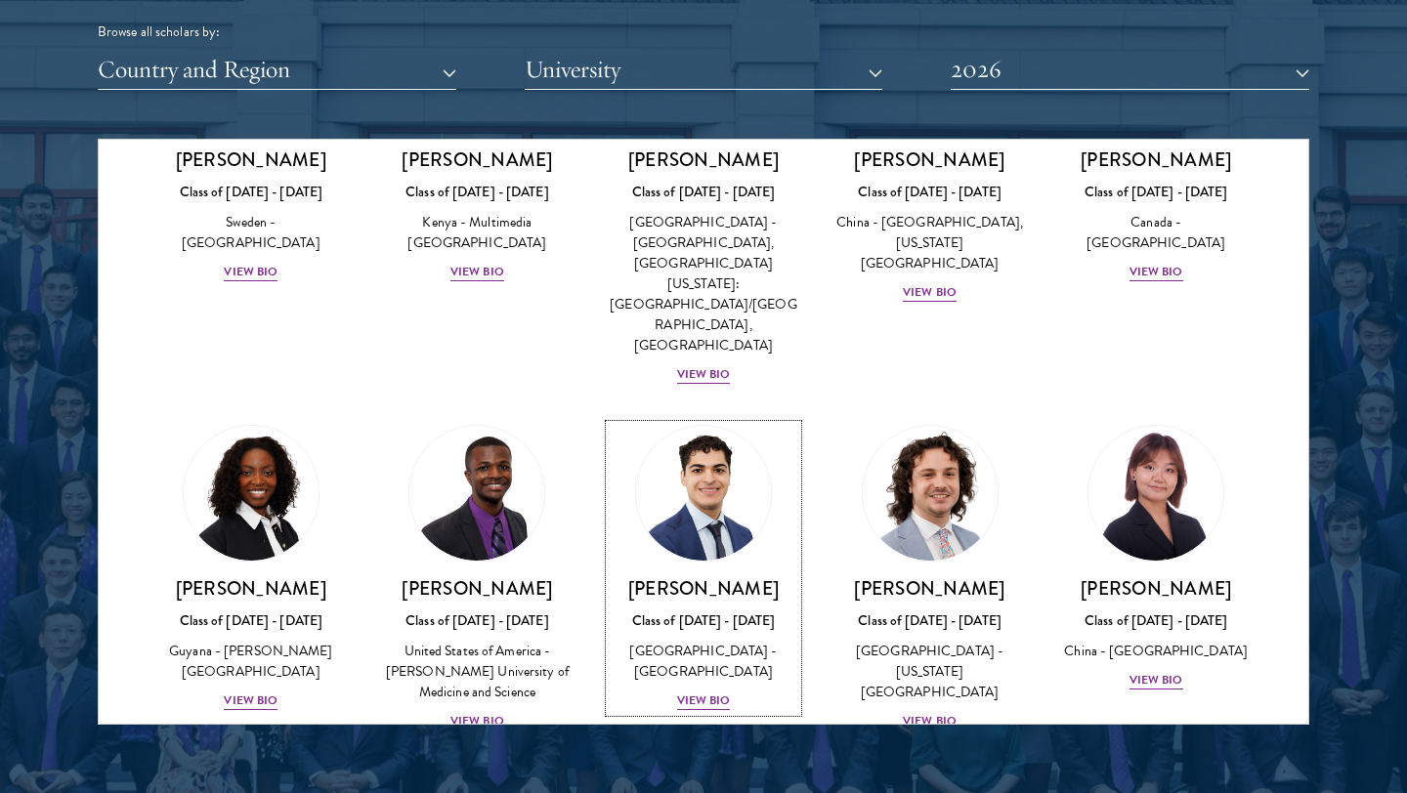
scroll to position [3229, 0]
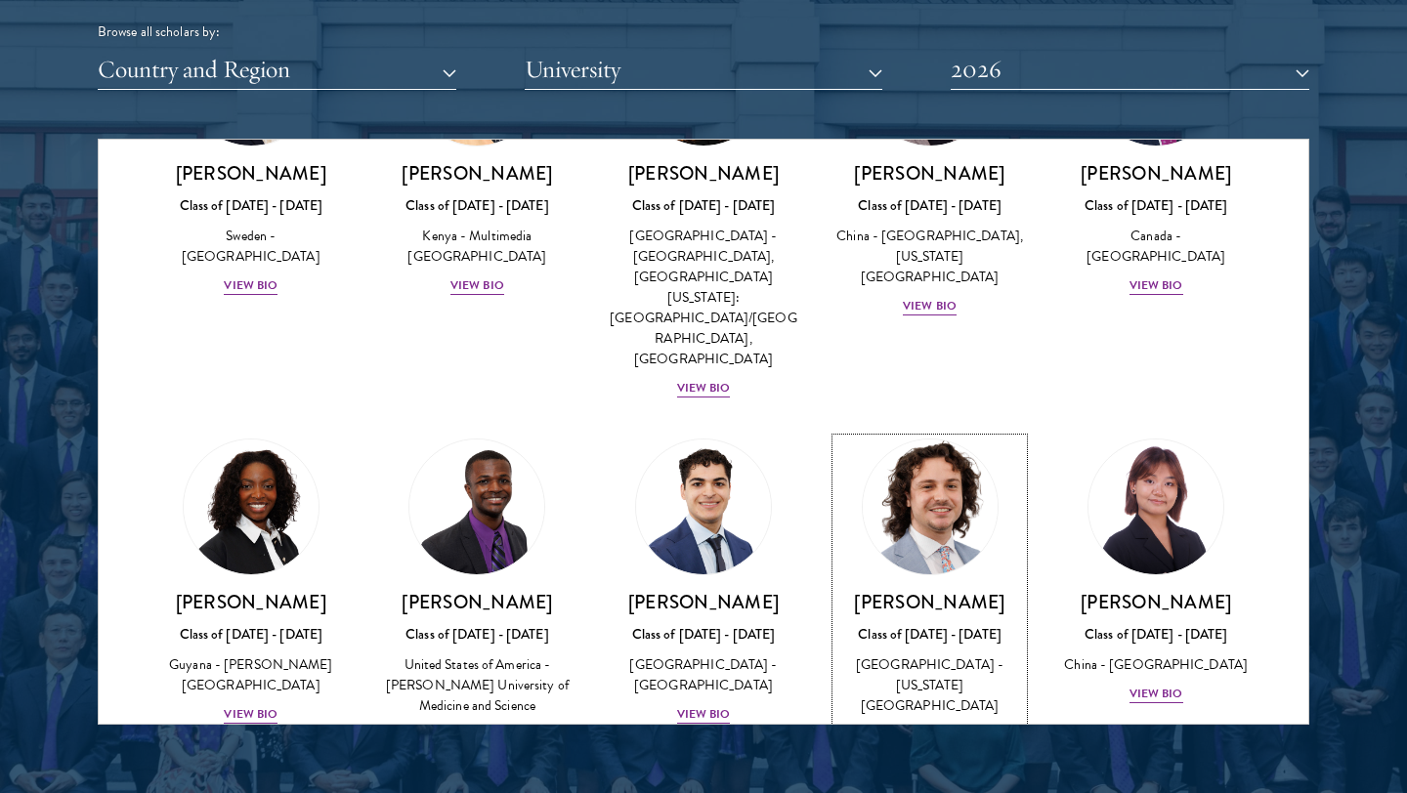
click at [891, 433] on img at bounding box center [930, 507] width 149 height 149
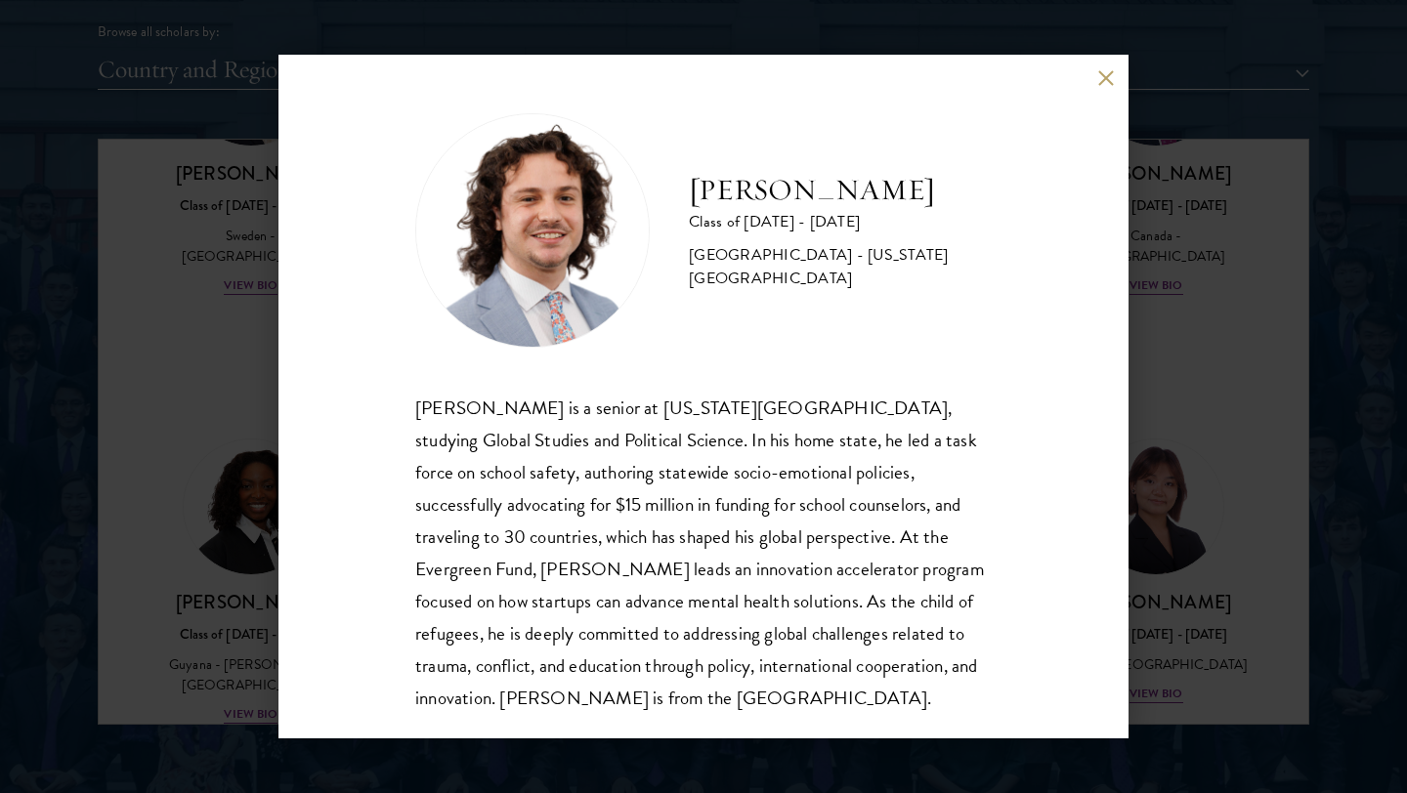
click at [1131, 276] on div "Jordan Harb Class of 2025 - 2026 United States of America - Arizona State Unive…" at bounding box center [703, 396] width 1407 height 793
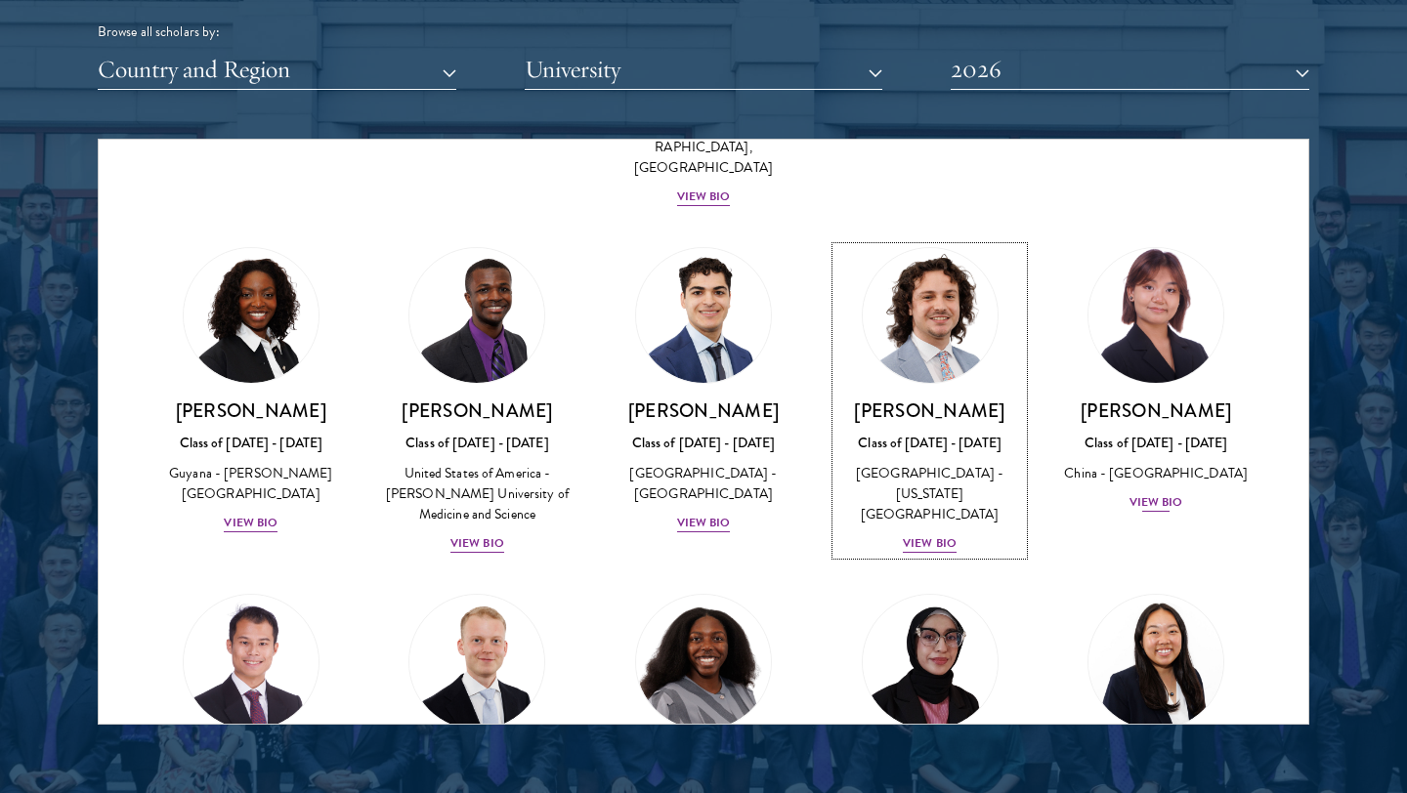
scroll to position [3424, 0]
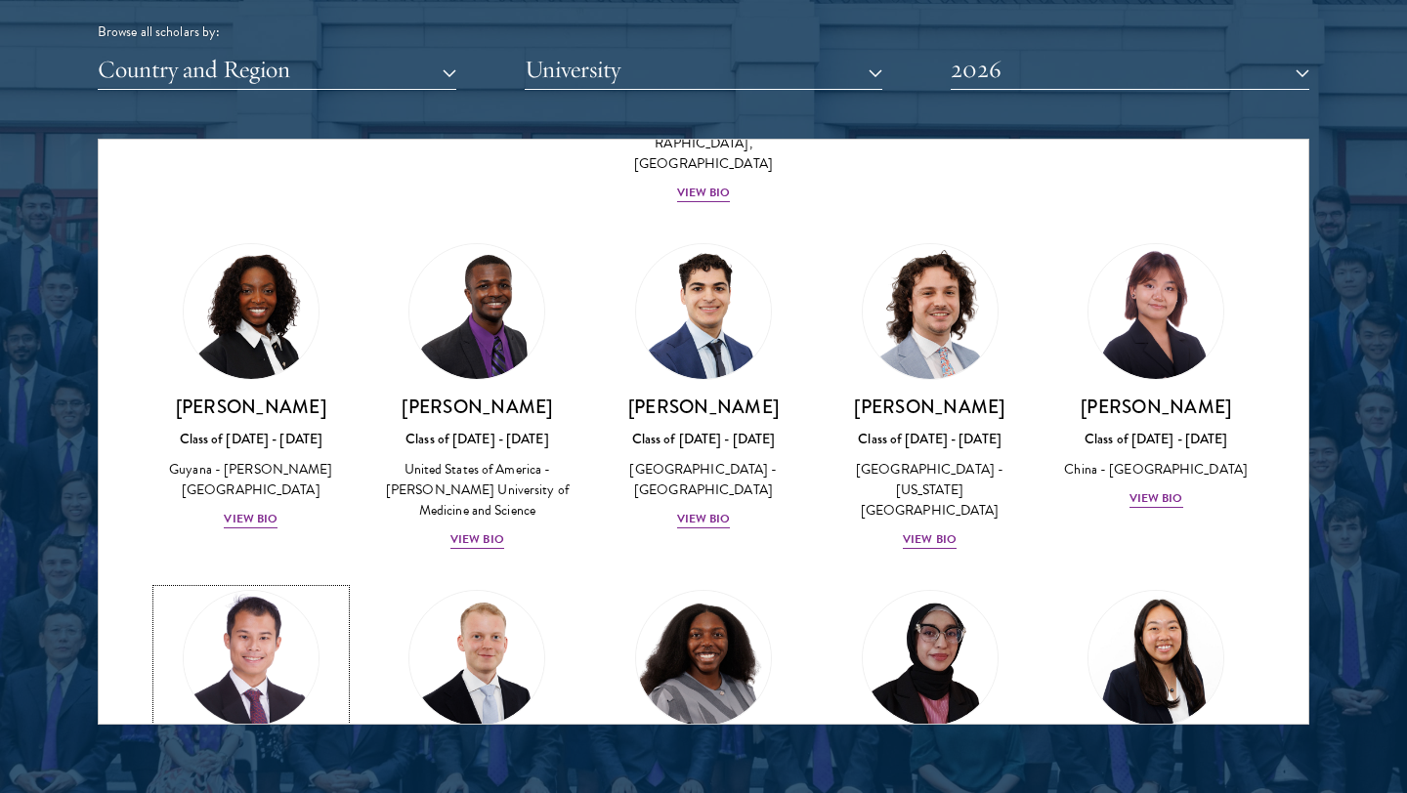
click at [300, 584] on img at bounding box center [251, 658] width 149 height 149
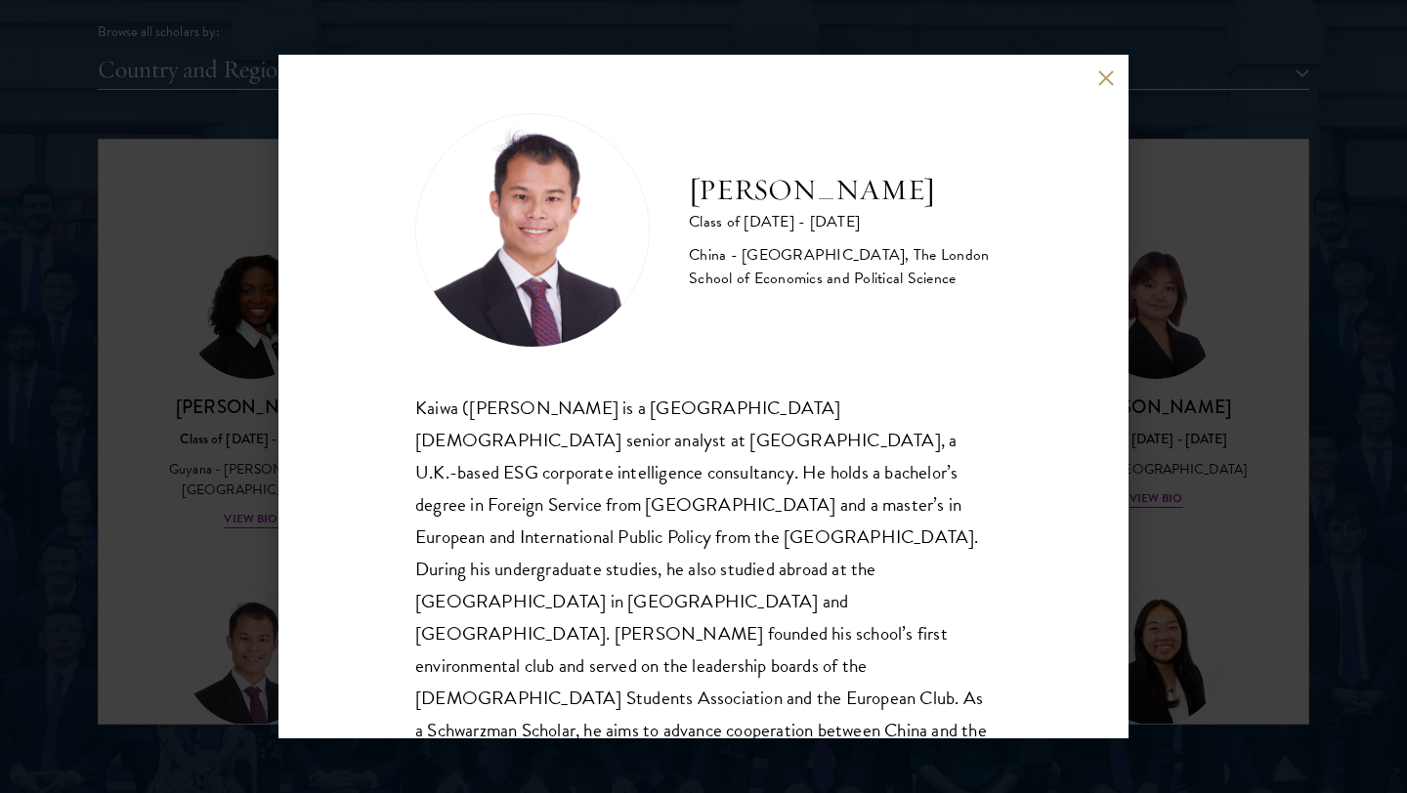
click at [241, 475] on div "Shaun Ho Class of 2025 - 2026 China - Georgetown University, The London School …" at bounding box center [703, 396] width 1407 height 793
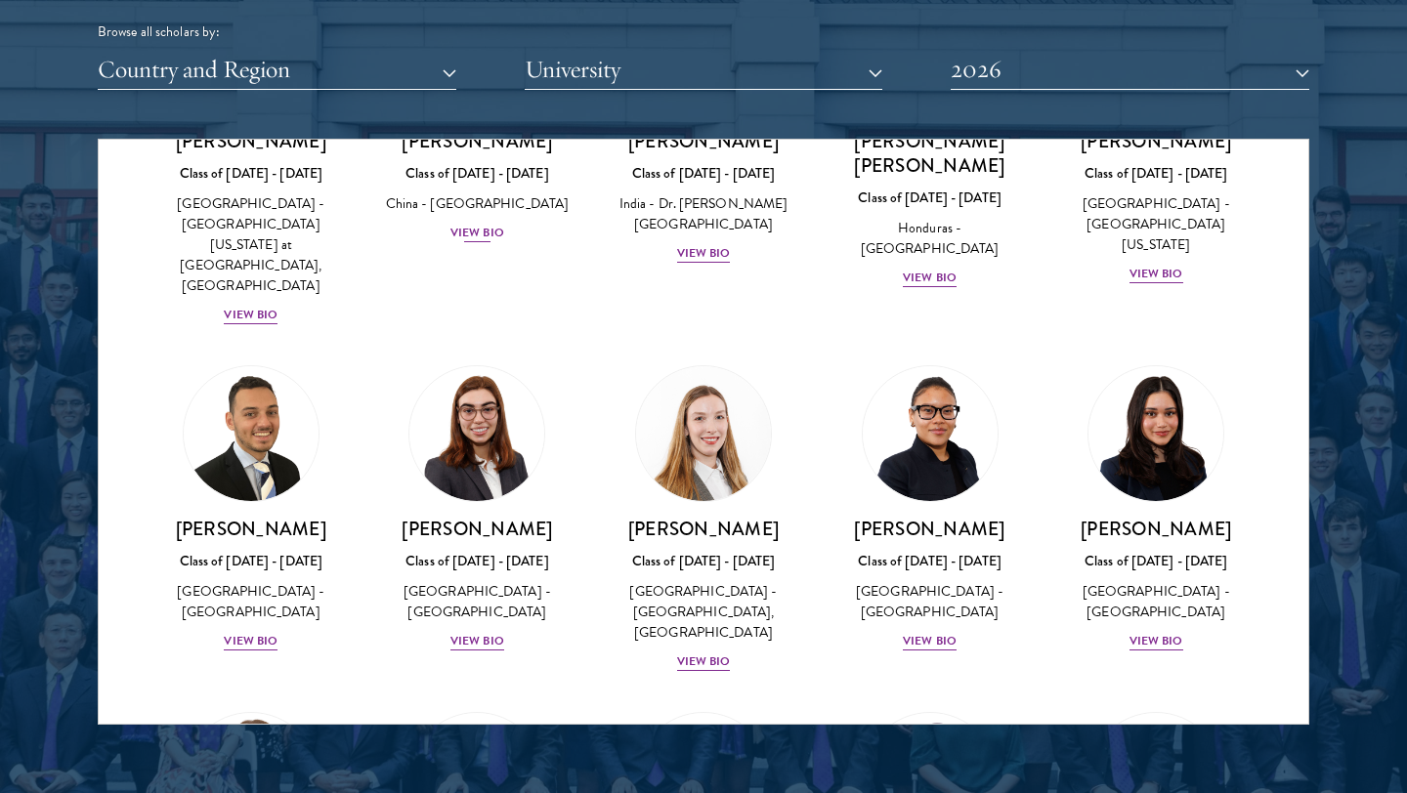
scroll to position [4828, 0]
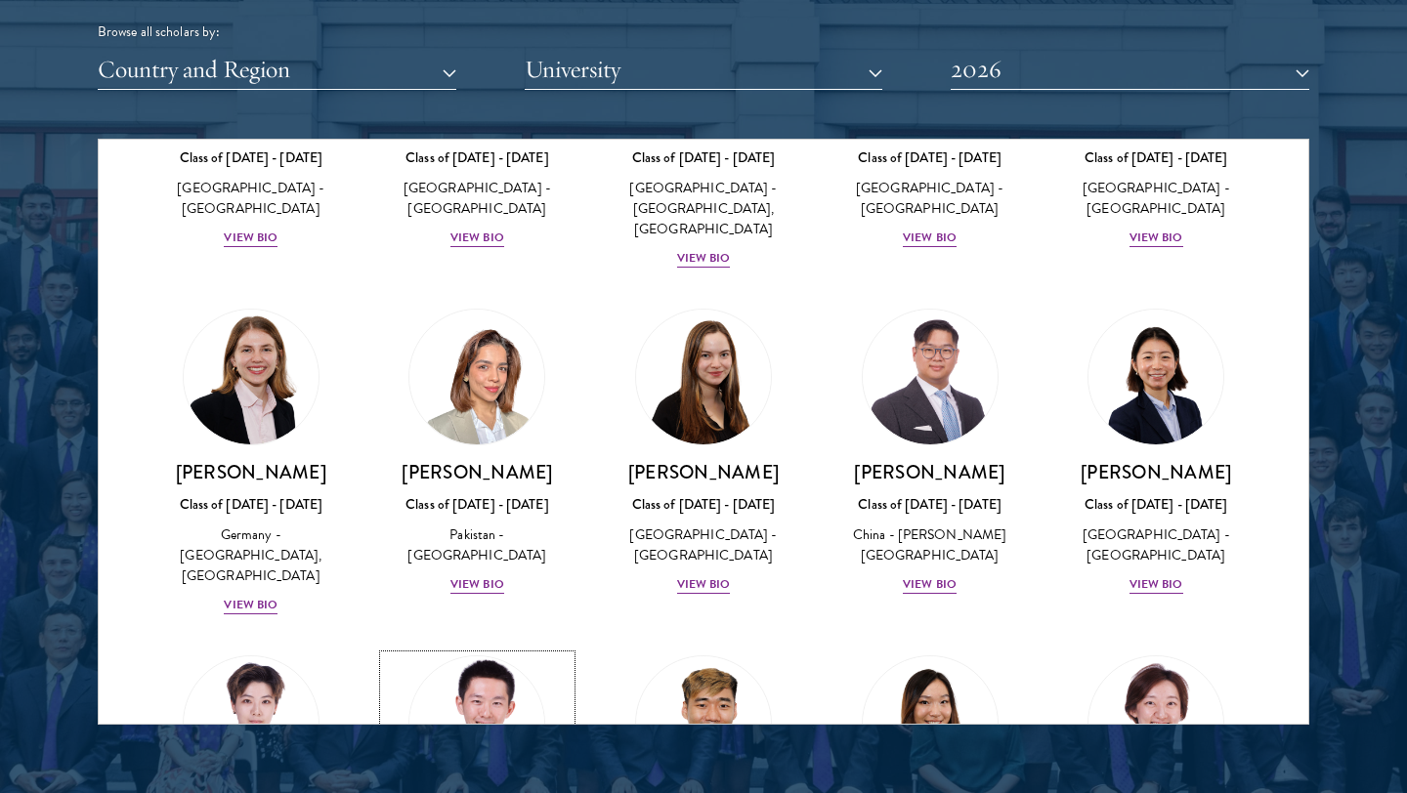
click at [501, 650] on img at bounding box center [477, 724] width 149 height 149
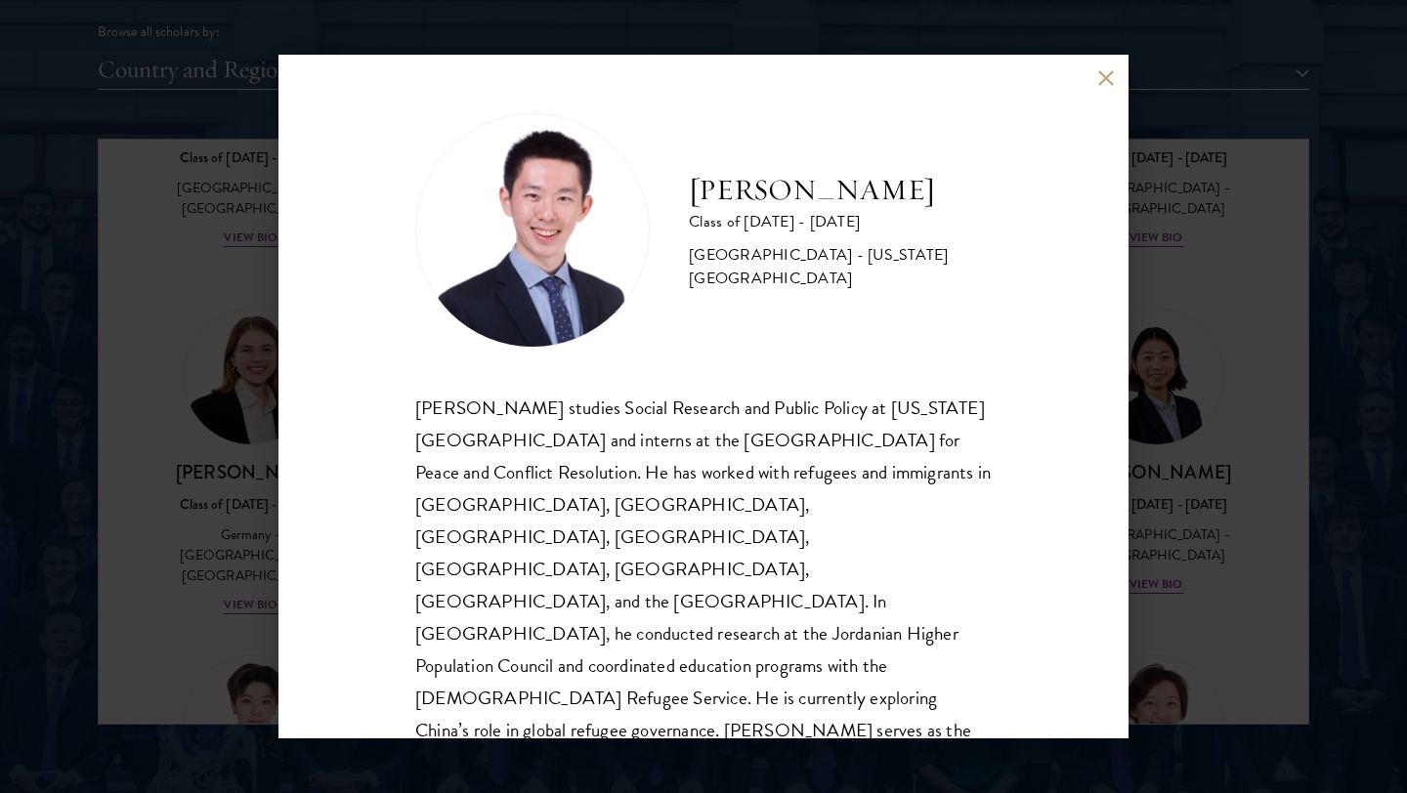
click at [244, 567] on div "Siqiao Liang Class of 2025 - 2026 China - New York University Siqiao Liang stud…" at bounding box center [703, 396] width 1407 height 793
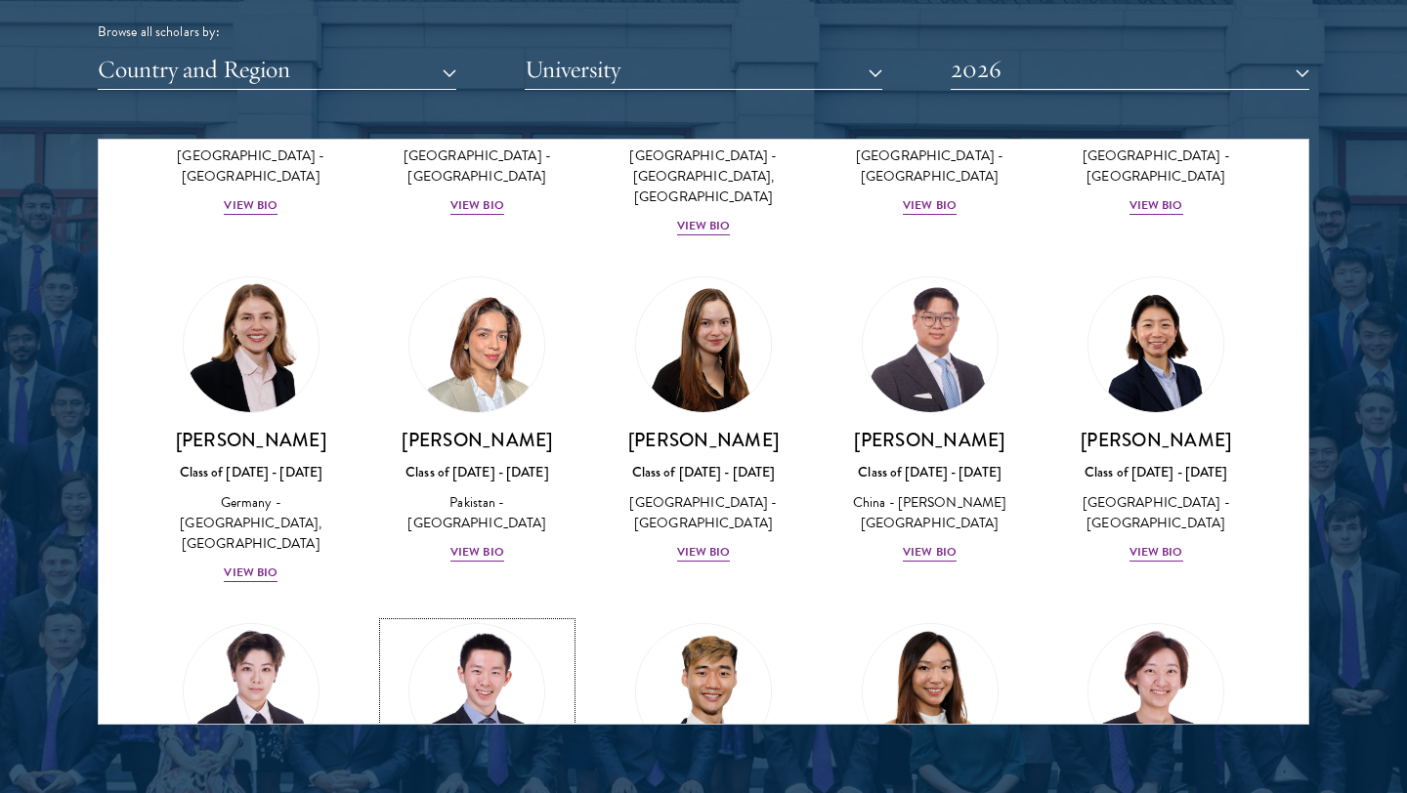
scroll to position [4852, 0]
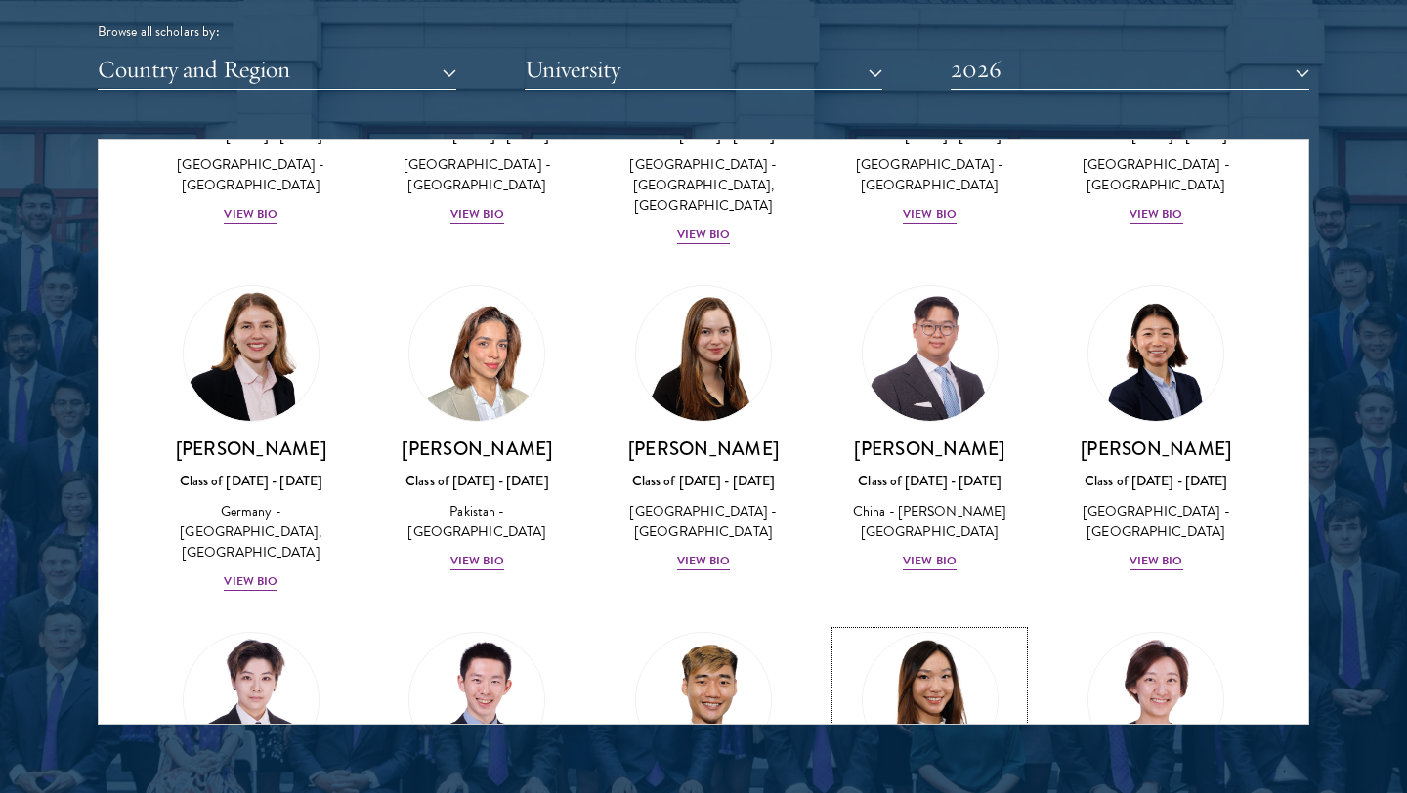
click at [919, 626] on img at bounding box center [930, 700] width 149 height 149
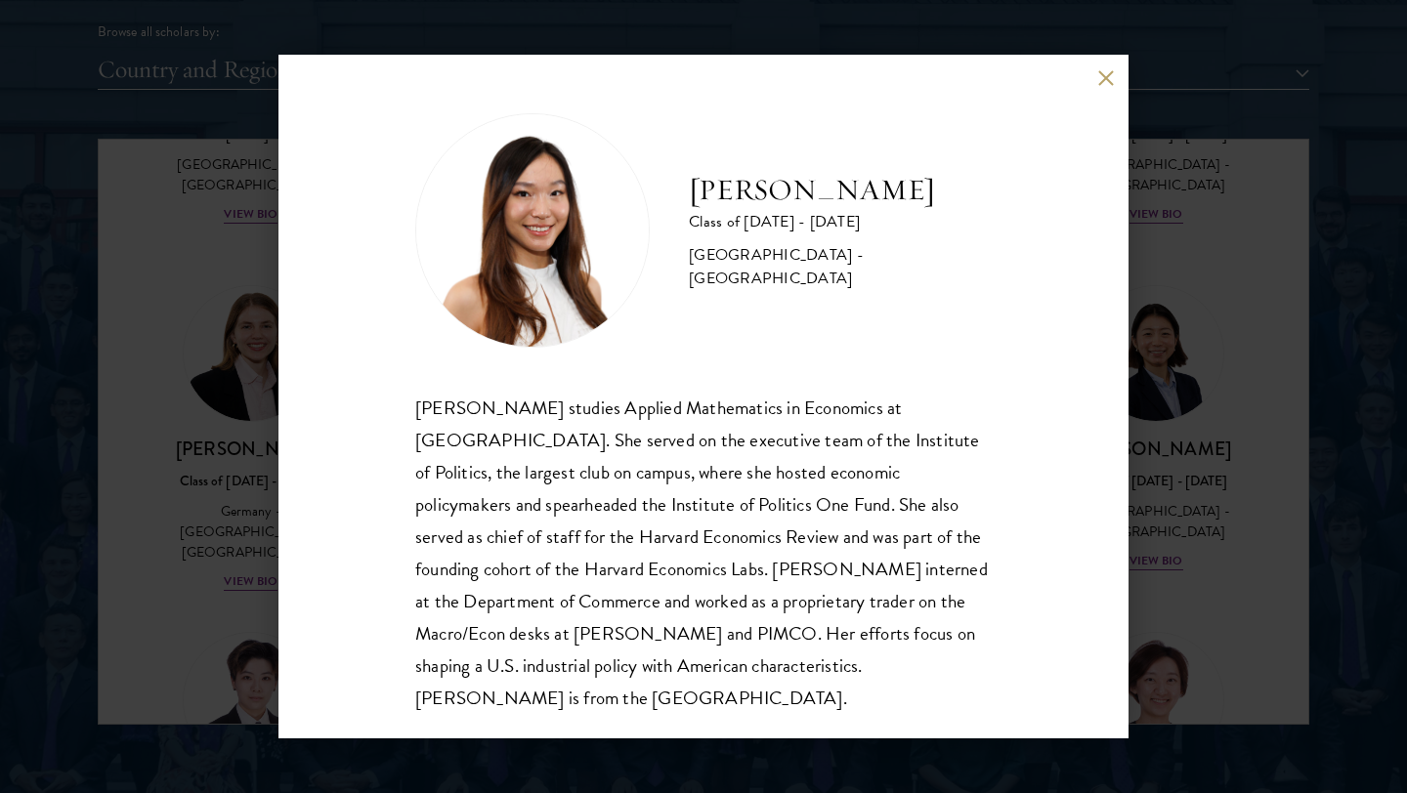
click at [1244, 391] on div "Stephanie Lin Class of 2025 - 2026 United States of America - Harvard Universit…" at bounding box center [703, 396] width 1407 height 793
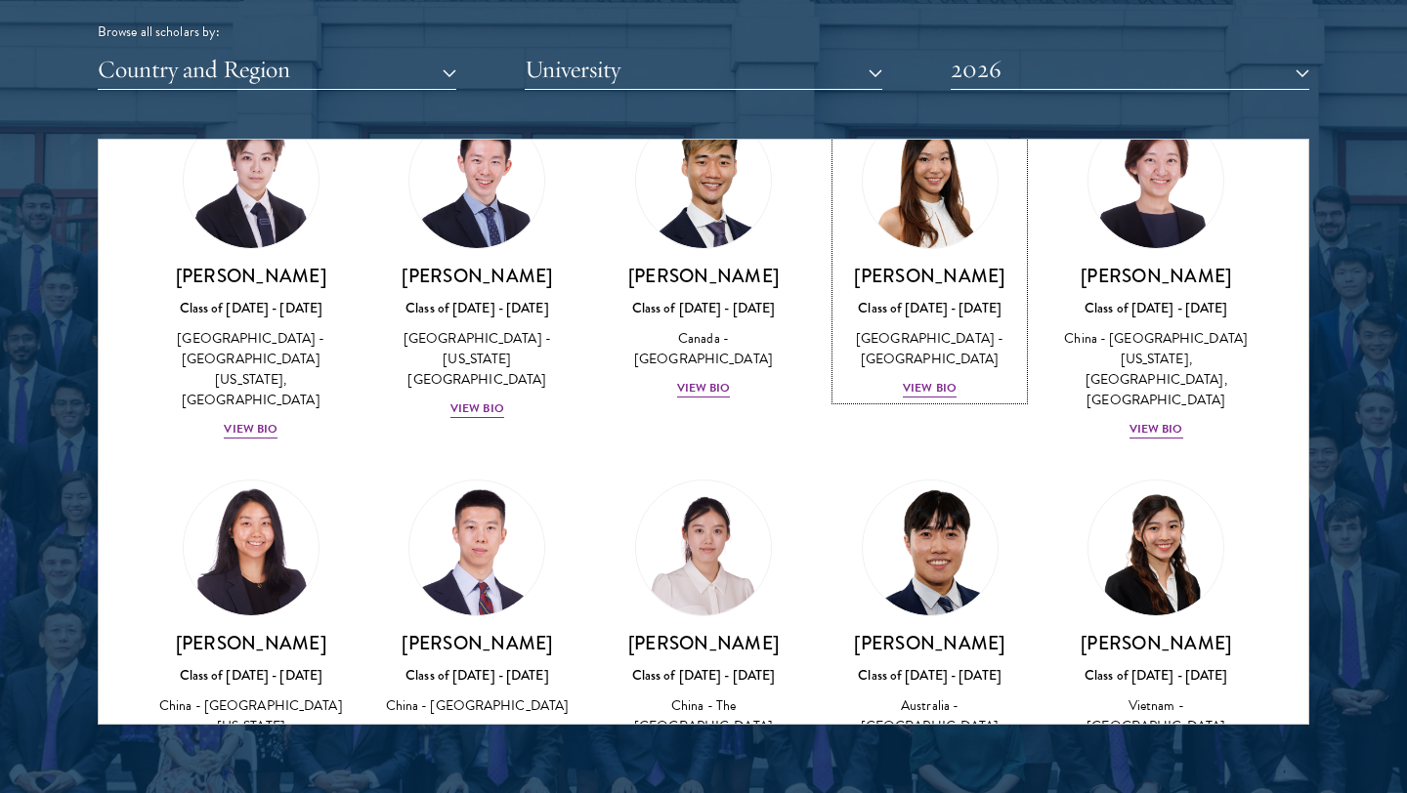
scroll to position [5416, 0]
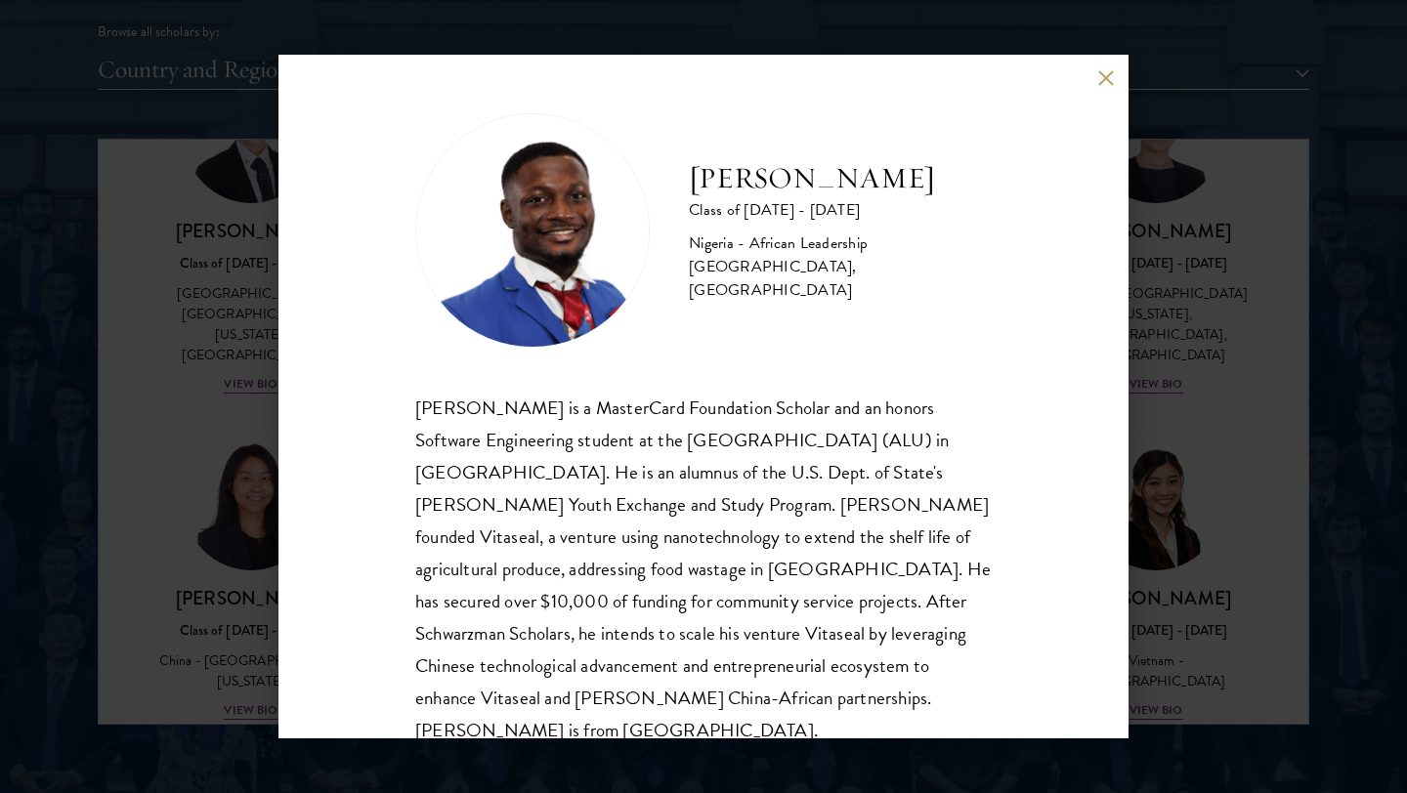
click at [1210, 483] on div "Jesse Maikarfi Class of 2025 - 2026 Nigeria - African Leadership University, Rw…" at bounding box center [703, 396] width 1407 height 793
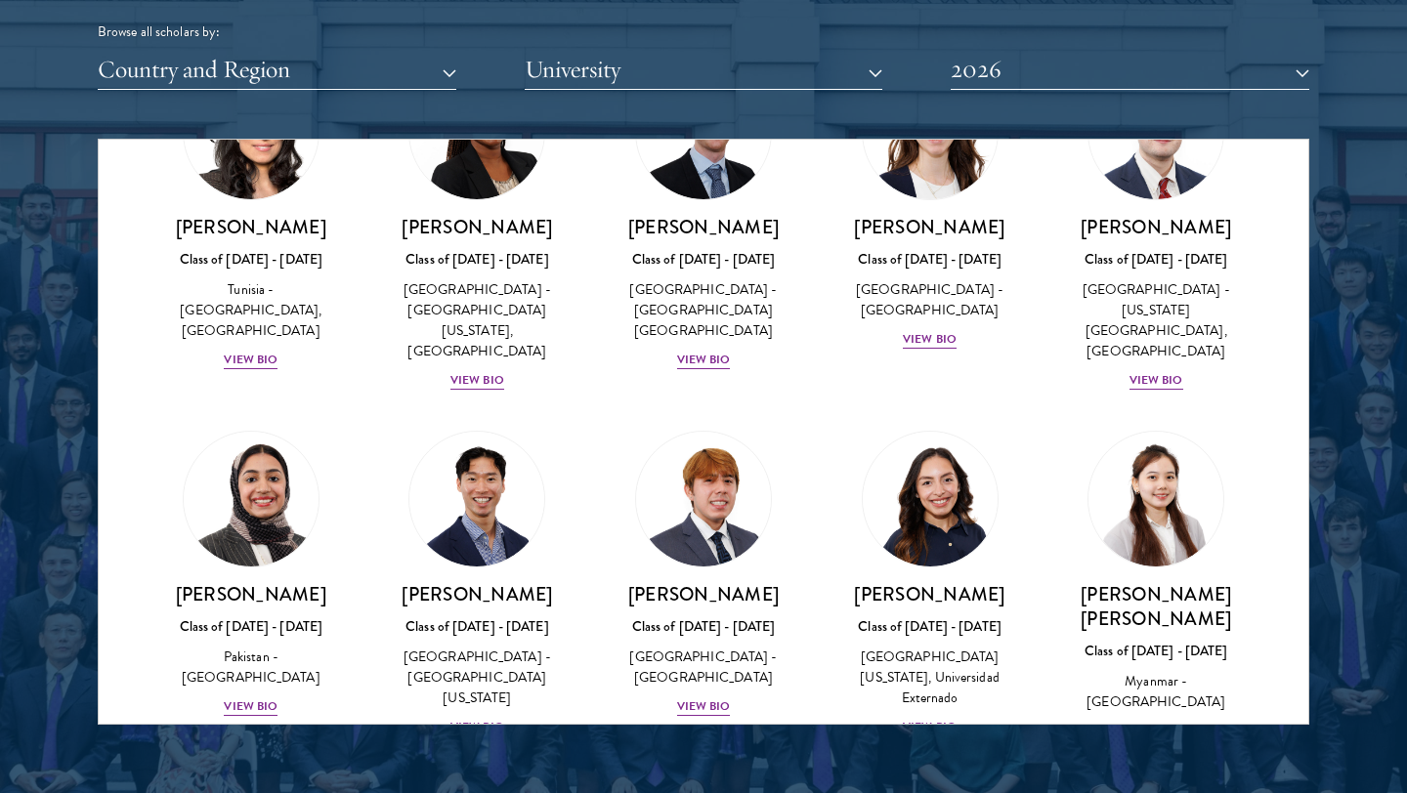
scroll to position [6777, 0]
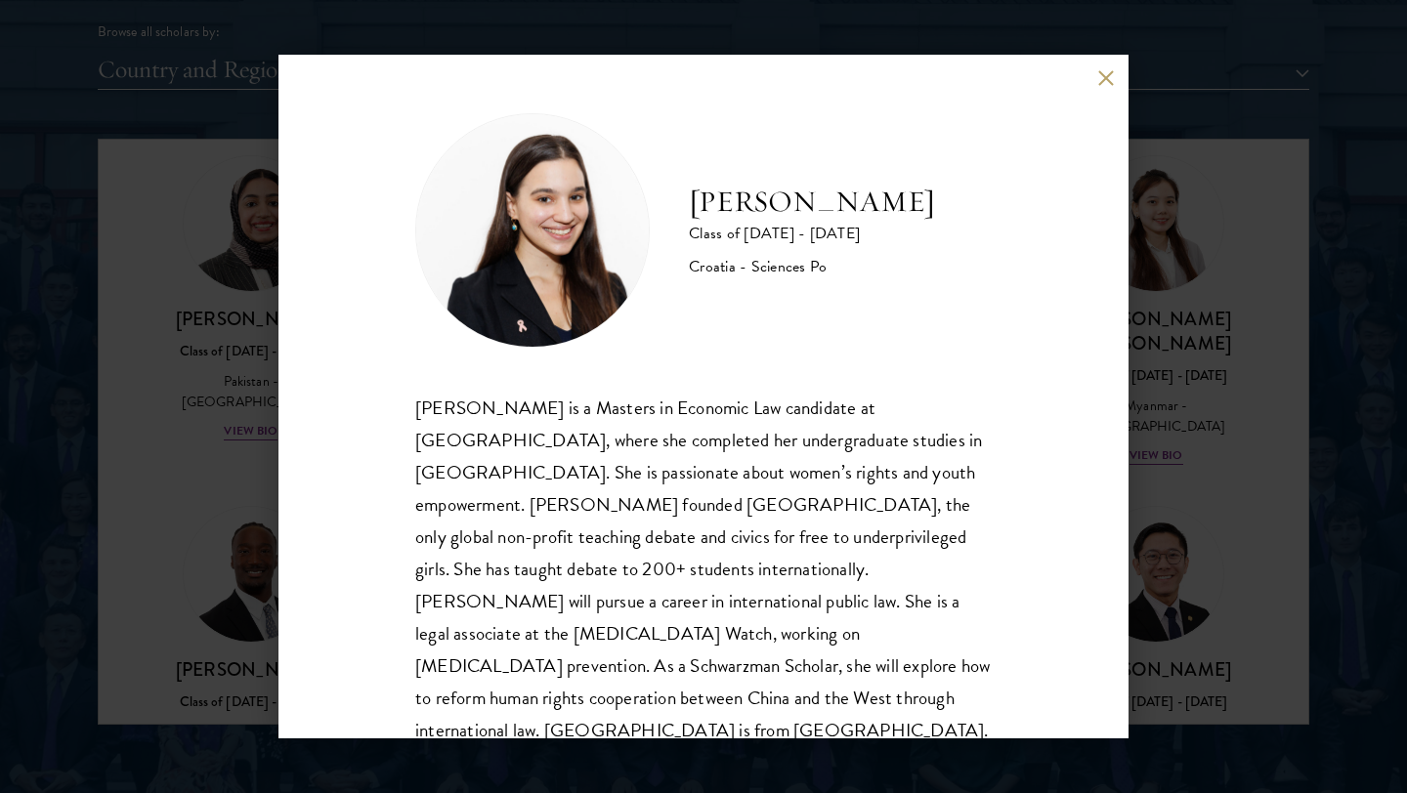
click at [1202, 478] on div "Gabrijela Papec Class of 2025 - 2026 Croatia - Sciences Po Gabrijela Papec is a…" at bounding box center [703, 396] width 1407 height 793
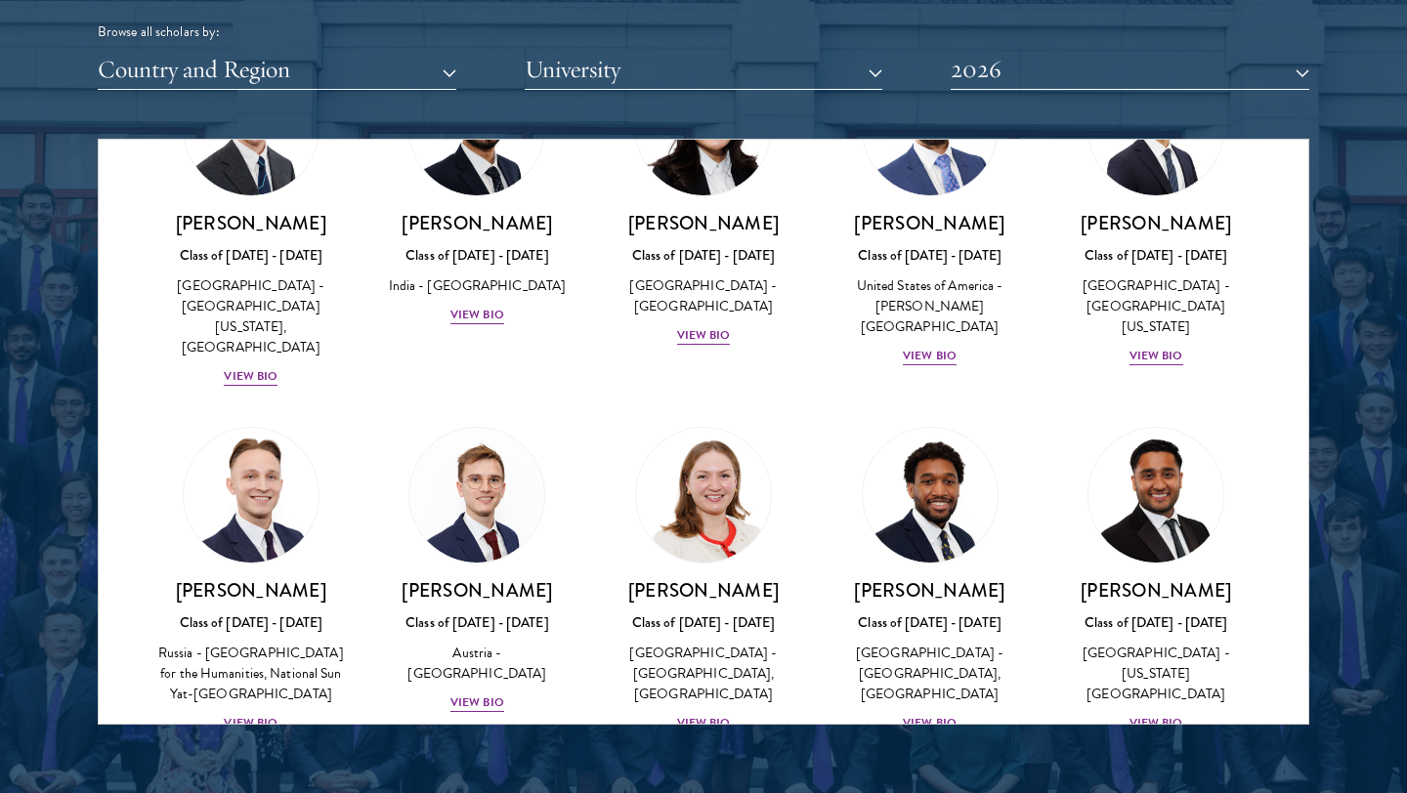
scroll to position [8766, 0]
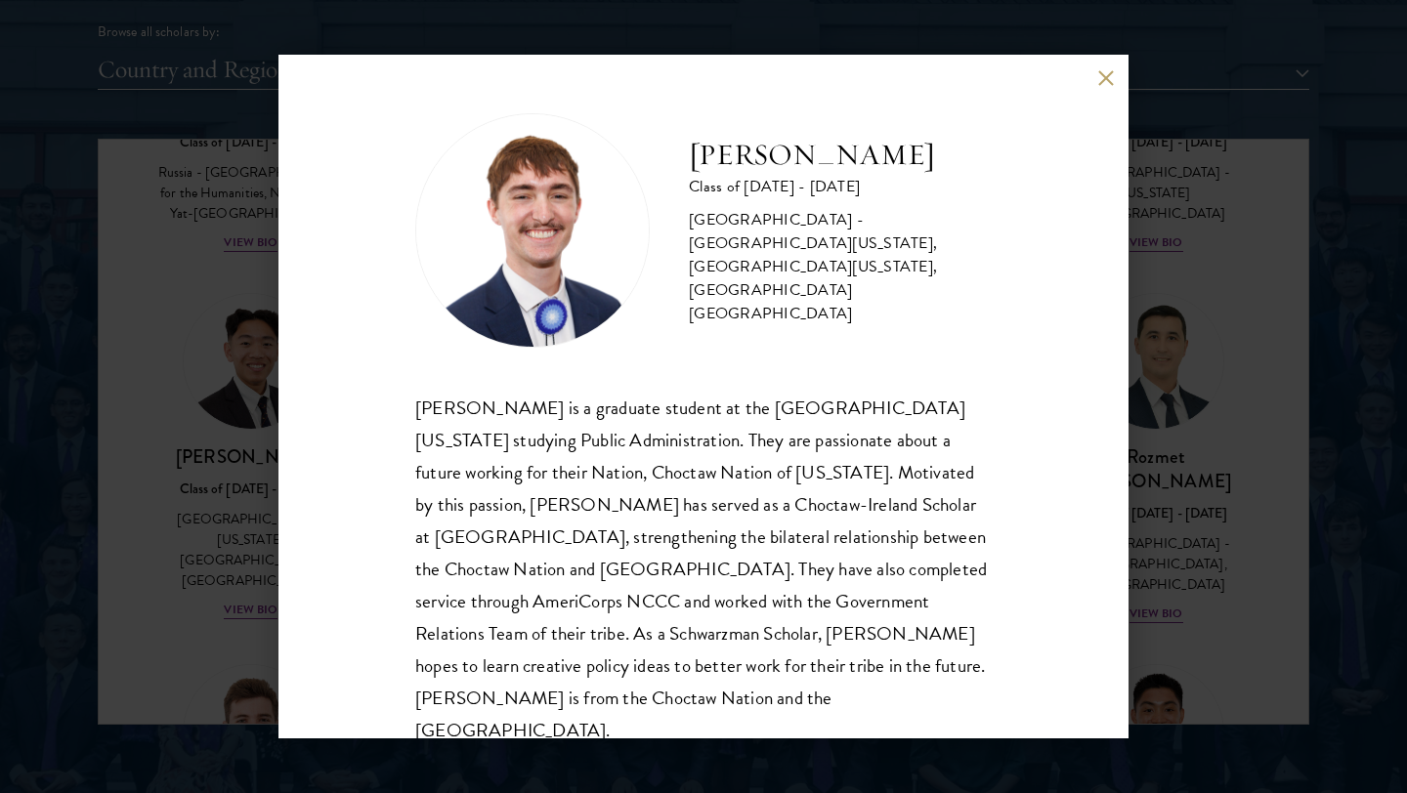
click at [1137, 535] on div "Austin West Class of 2025 - 2026 United States of America - University of Centr…" at bounding box center [703, 396] width 1407 height 793
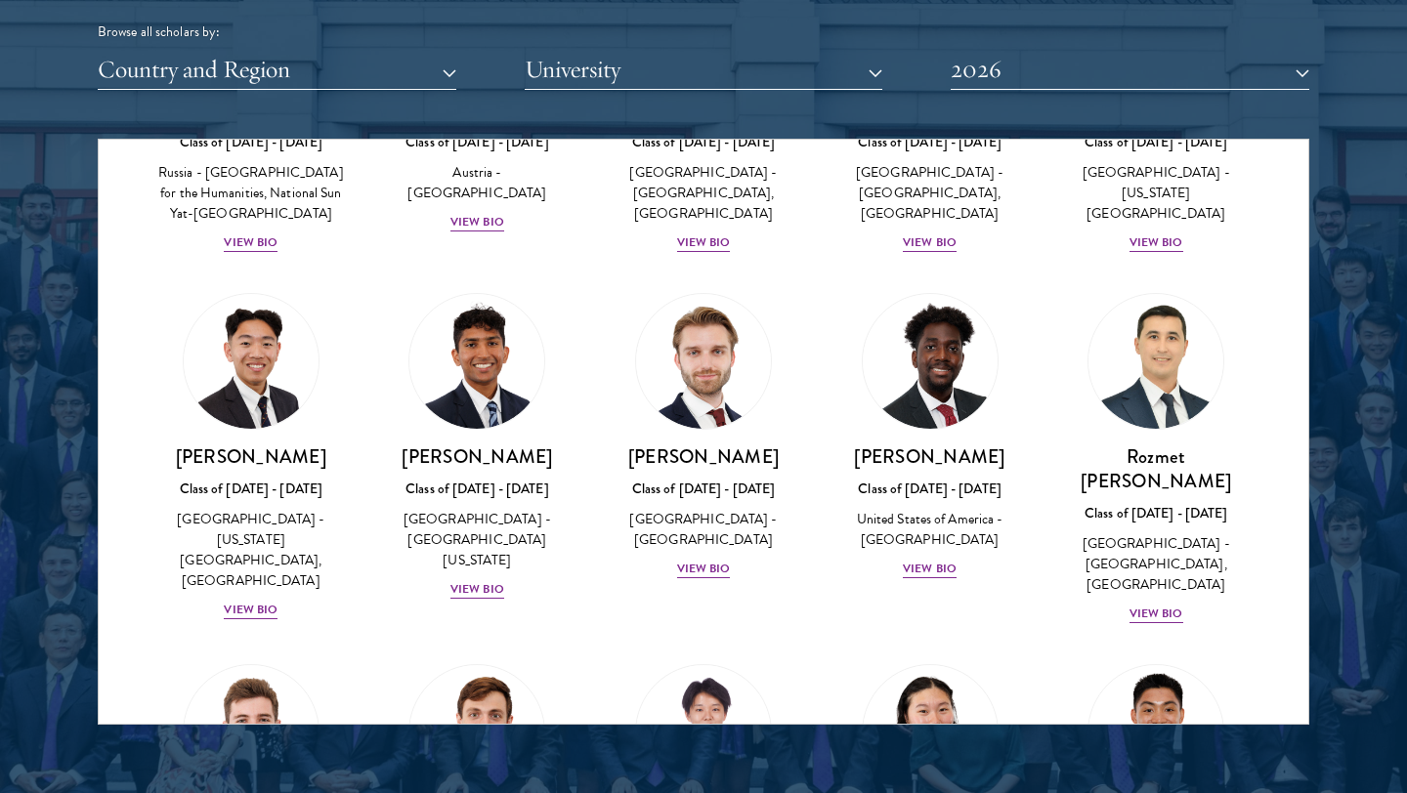
scroll to position [8919, 0]
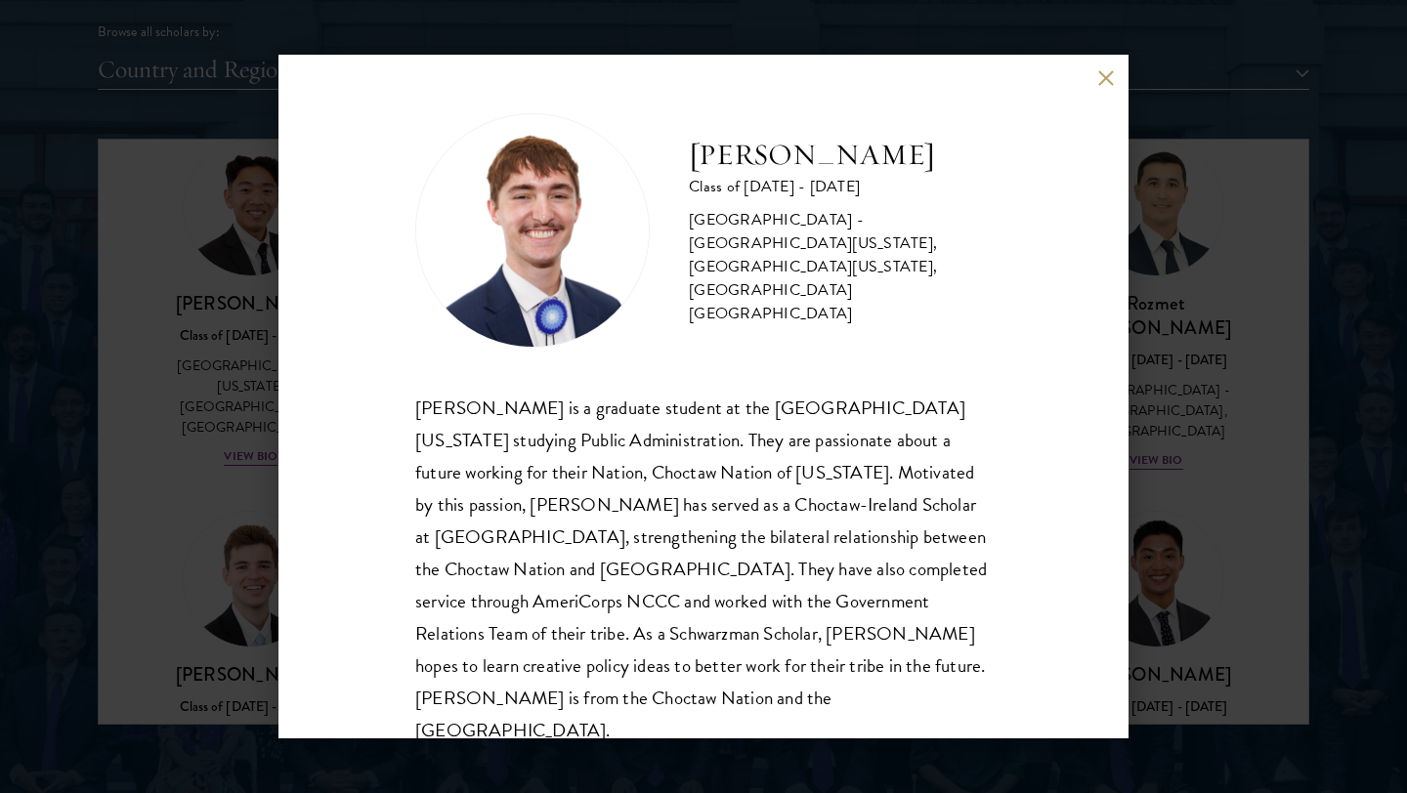
click at [1233, 446] on div "Austin West Class of 2025 - 2026 United States of America - University of Centr…" at bounding box center [703, 396] width 1407 height 793
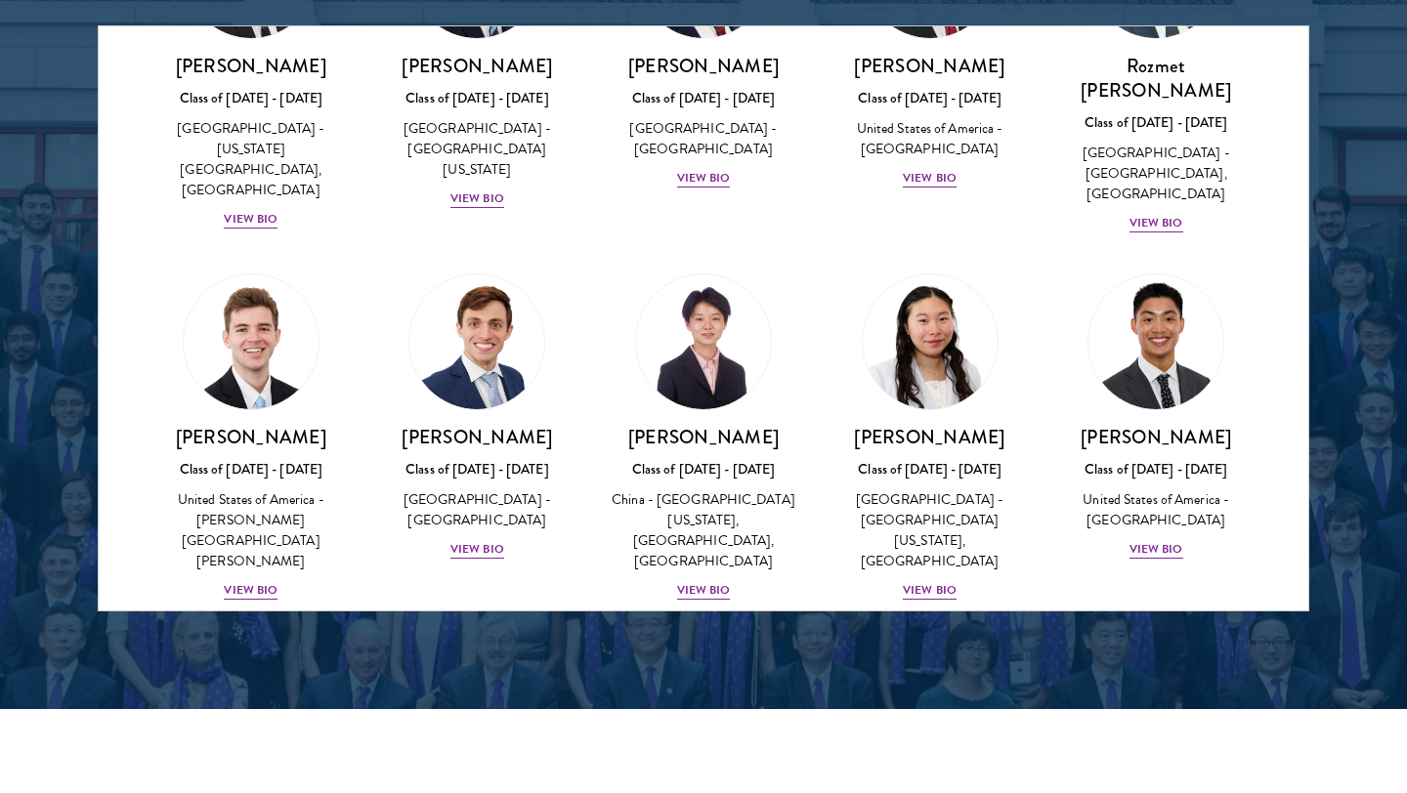
scroll to position [8930, 0]
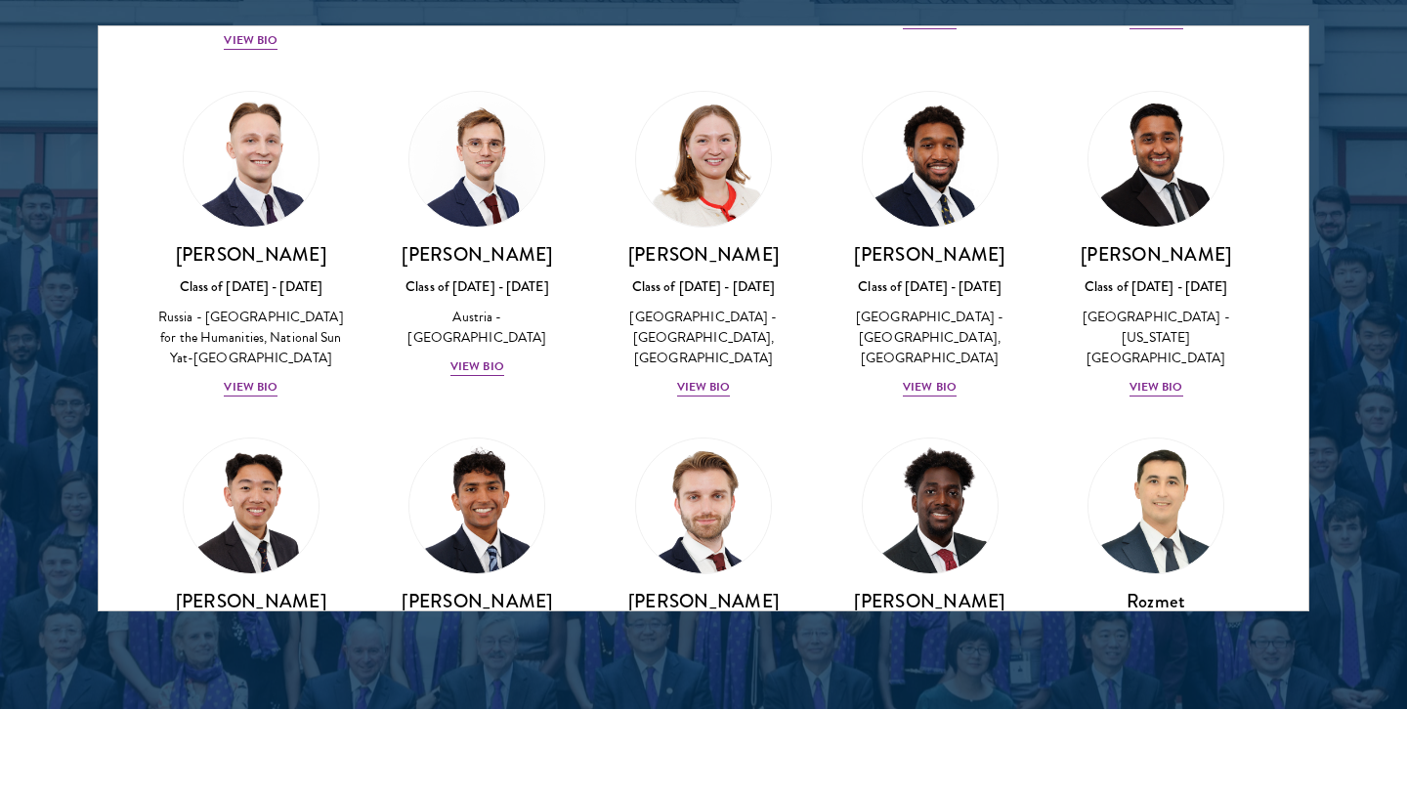
scroll to position [8509, 0]
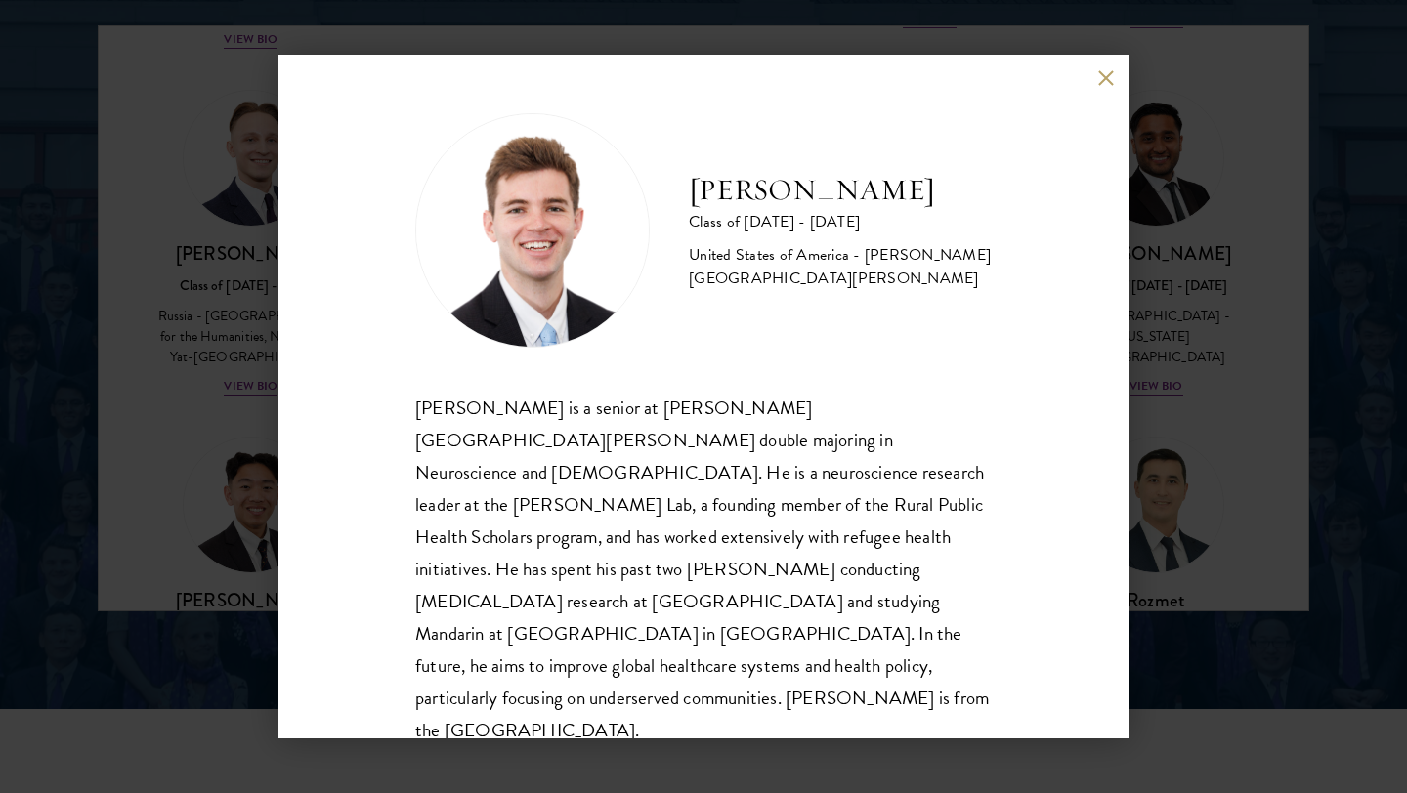
click at [282, 267] on div "Zach Valentine Class of 2025 - 2026 United States of America - Brigham Young Un…" at bounding box center [703, 397] width 850 height 684
click at [238, 289] on div "Zach Valentine Class of 2025 - 2026 United States of America - Brigham Young Un…" at bounding box center [703, 396] width 1407 height 793
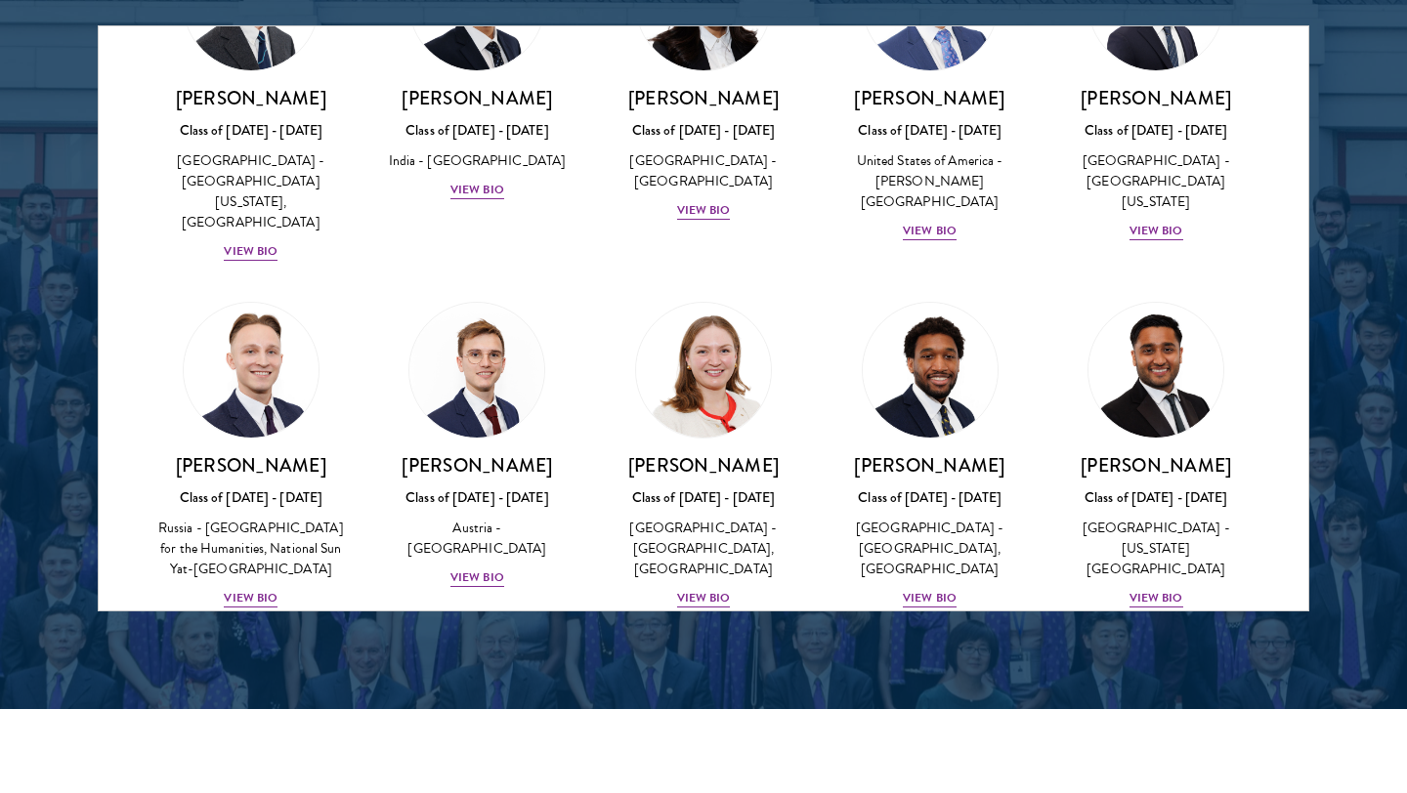
scroll to position [8067, 0]
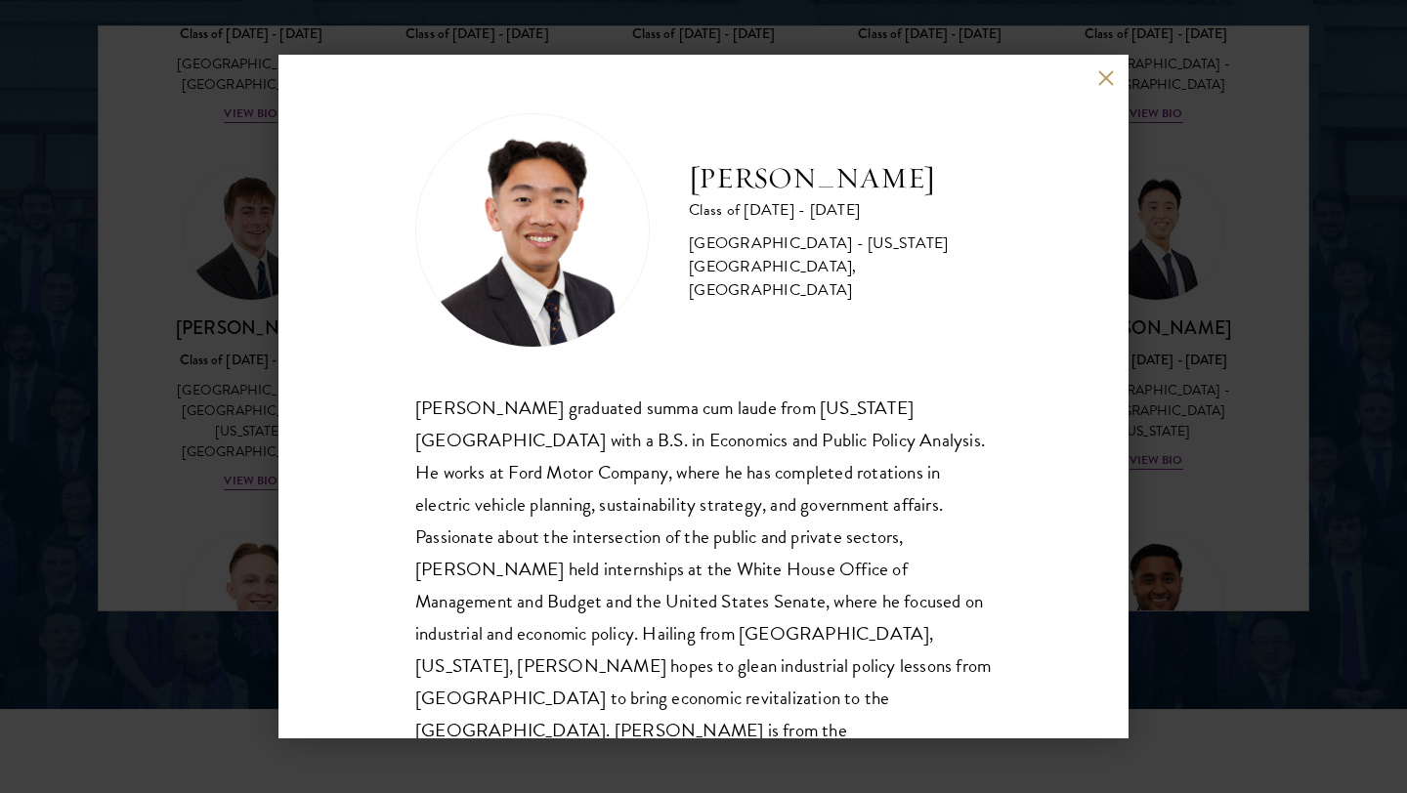
click at [66, 392] on div "Lucas Tai Class of 2025 - 2026 United States of America - Ohio State University…" at bounding box center [703, 396] width 1407 height 793
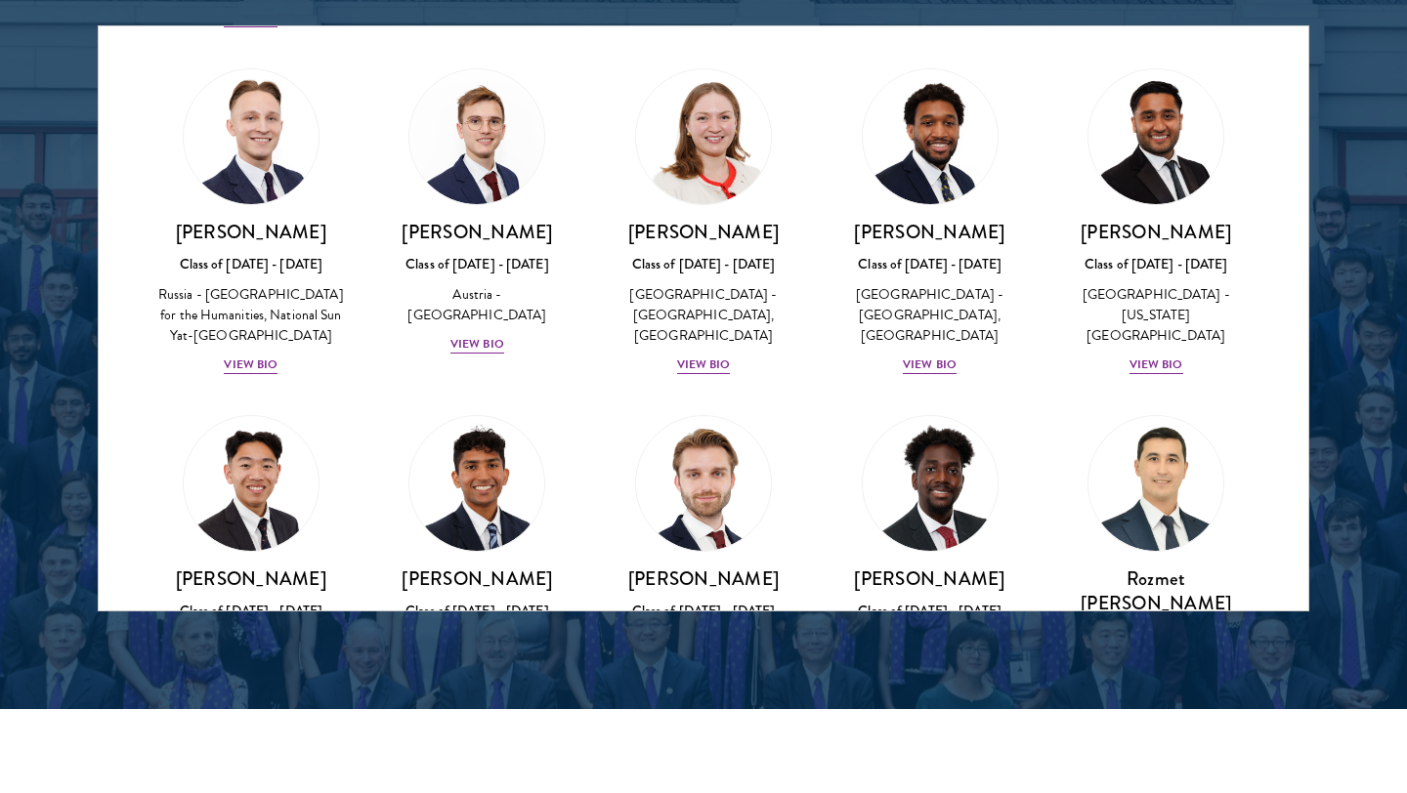
scroll to position [8089, 0]
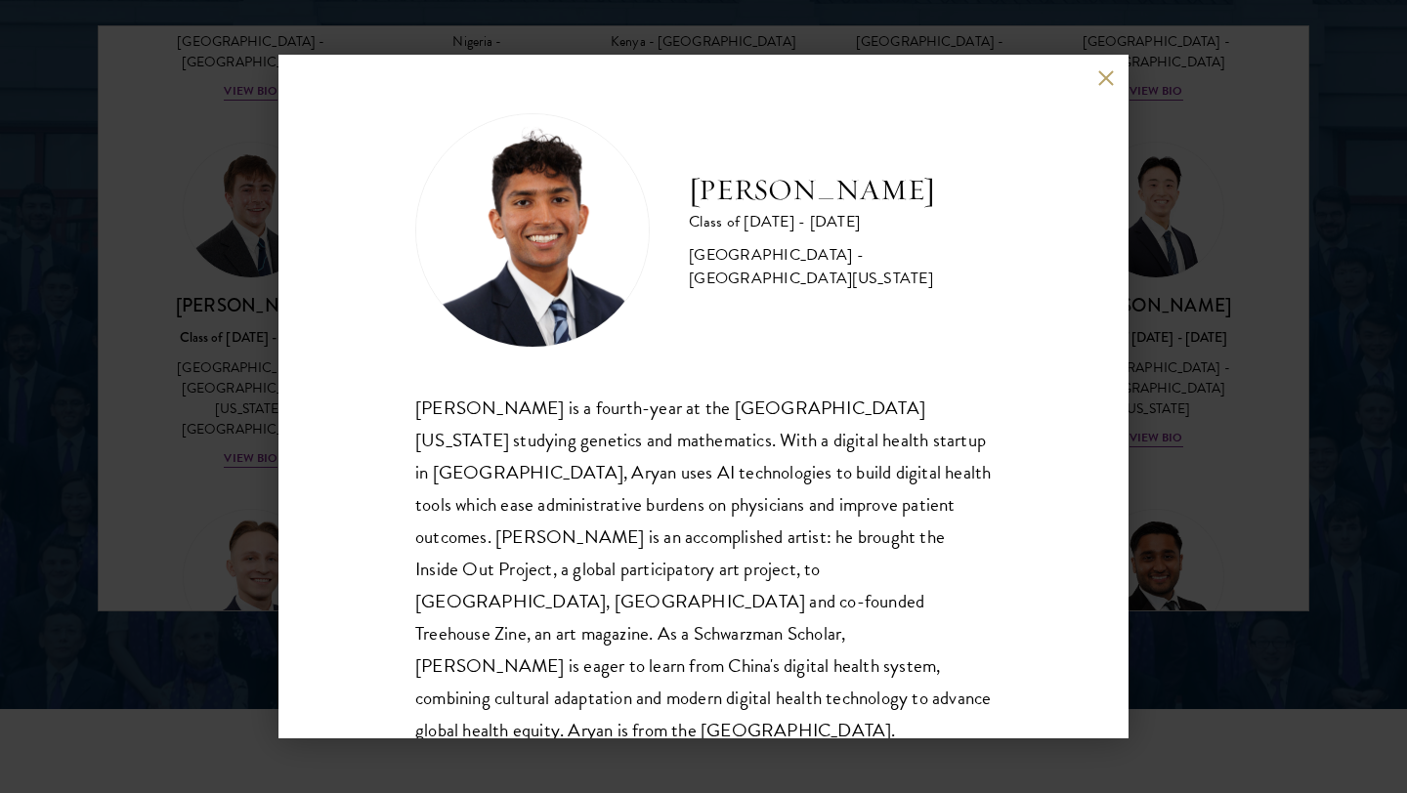
click at [200, 315] on div "Aryan Thakur Class of 2025 - 2026 United States of America - University of Geor…" at bounding box center [703, 396] width 1407 height 793
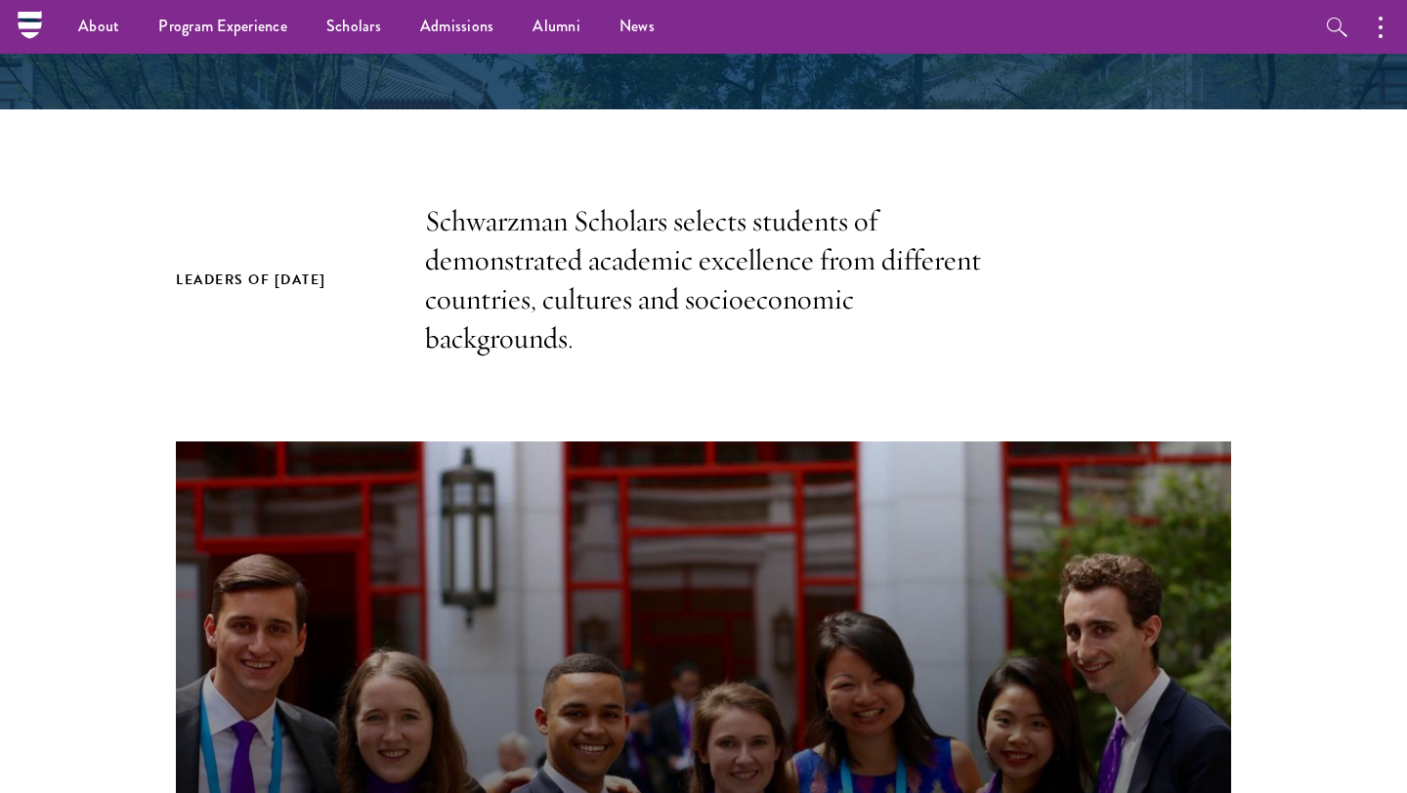
scroll to position [0, 0]
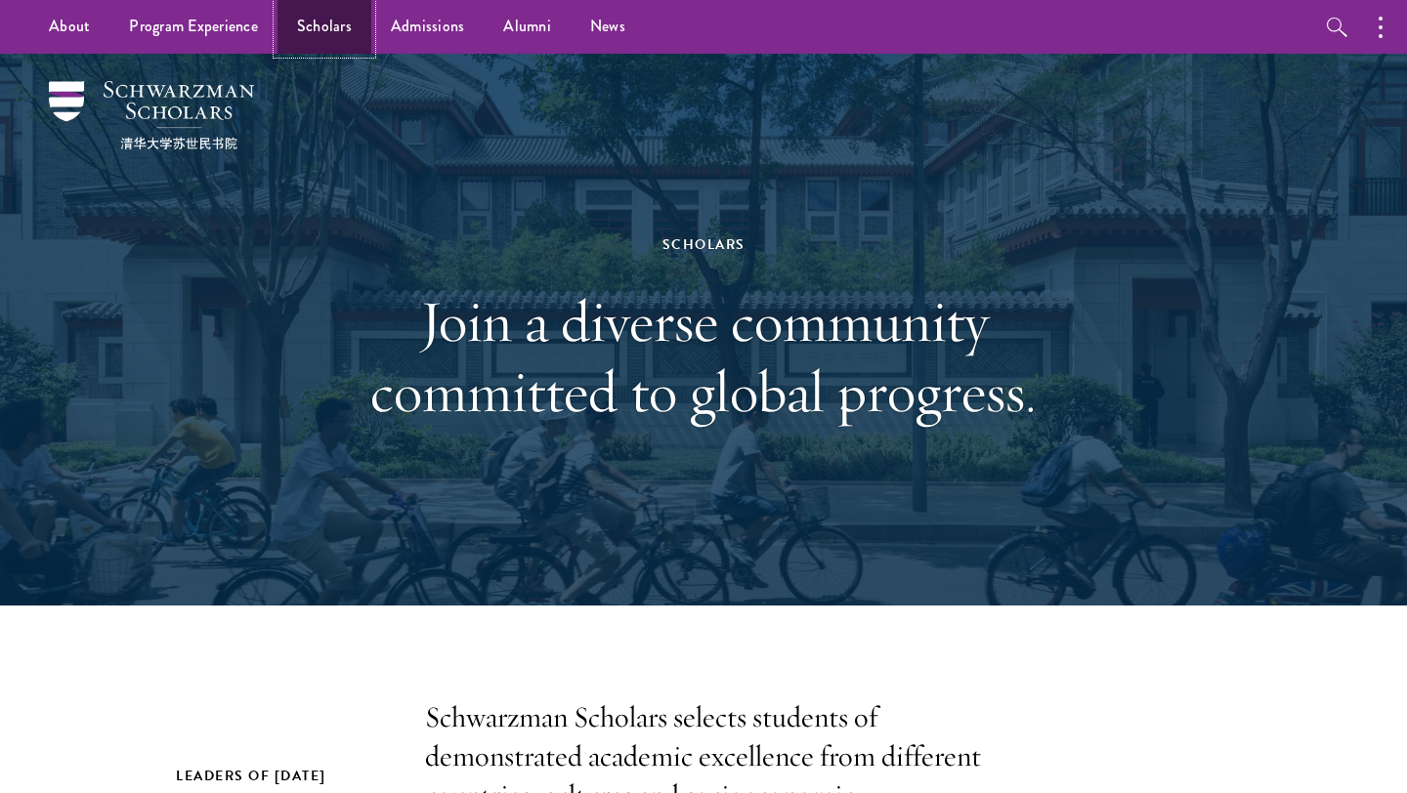
click at [344, 26] on link "Scholars" at bounding box center [324, 27] width 94 height 54
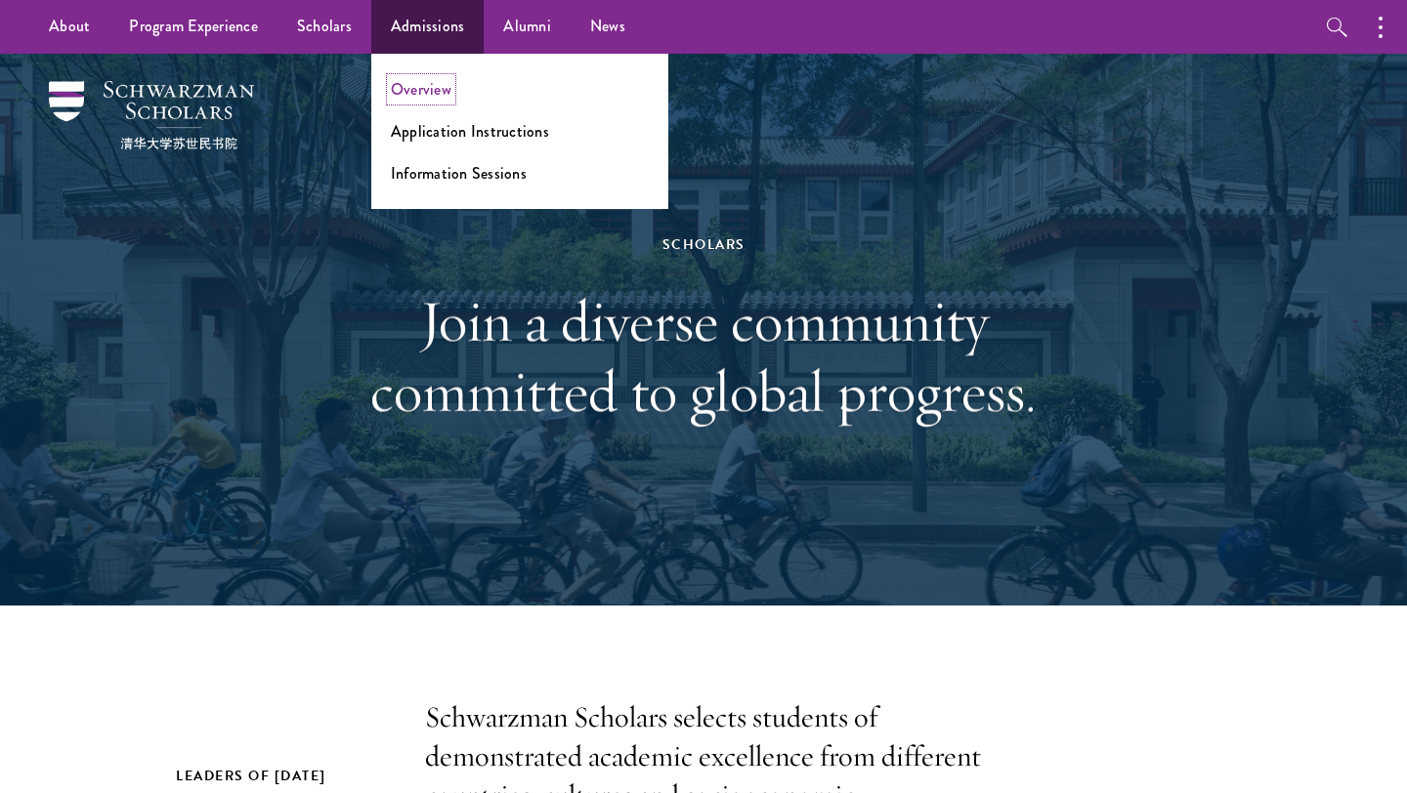
click at [429, 92] on link "Overview" at bounding box center [421, 89] width 61 height 22
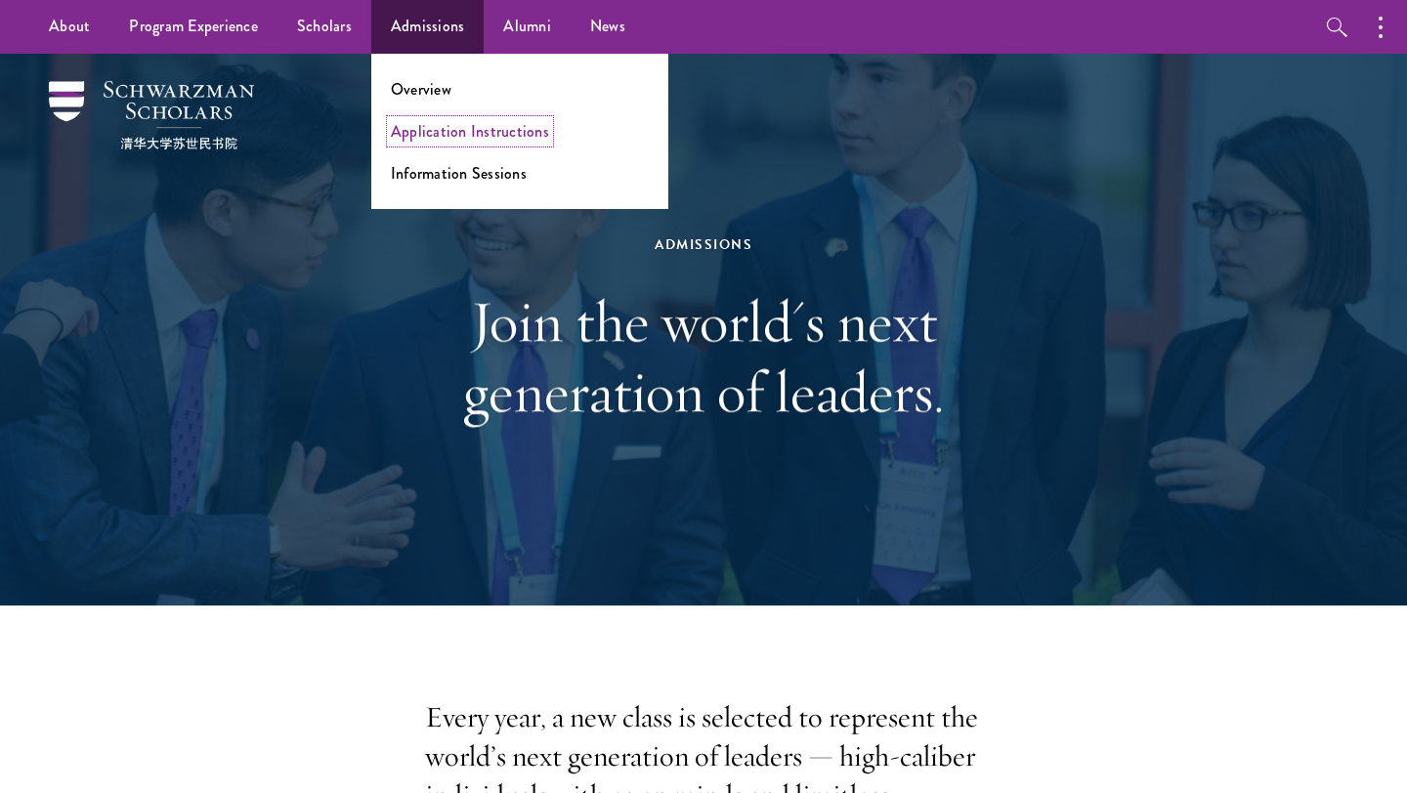
click at [454, 127] on link "Application Instructions" at bounding box center [470, 131] width 158 height 22
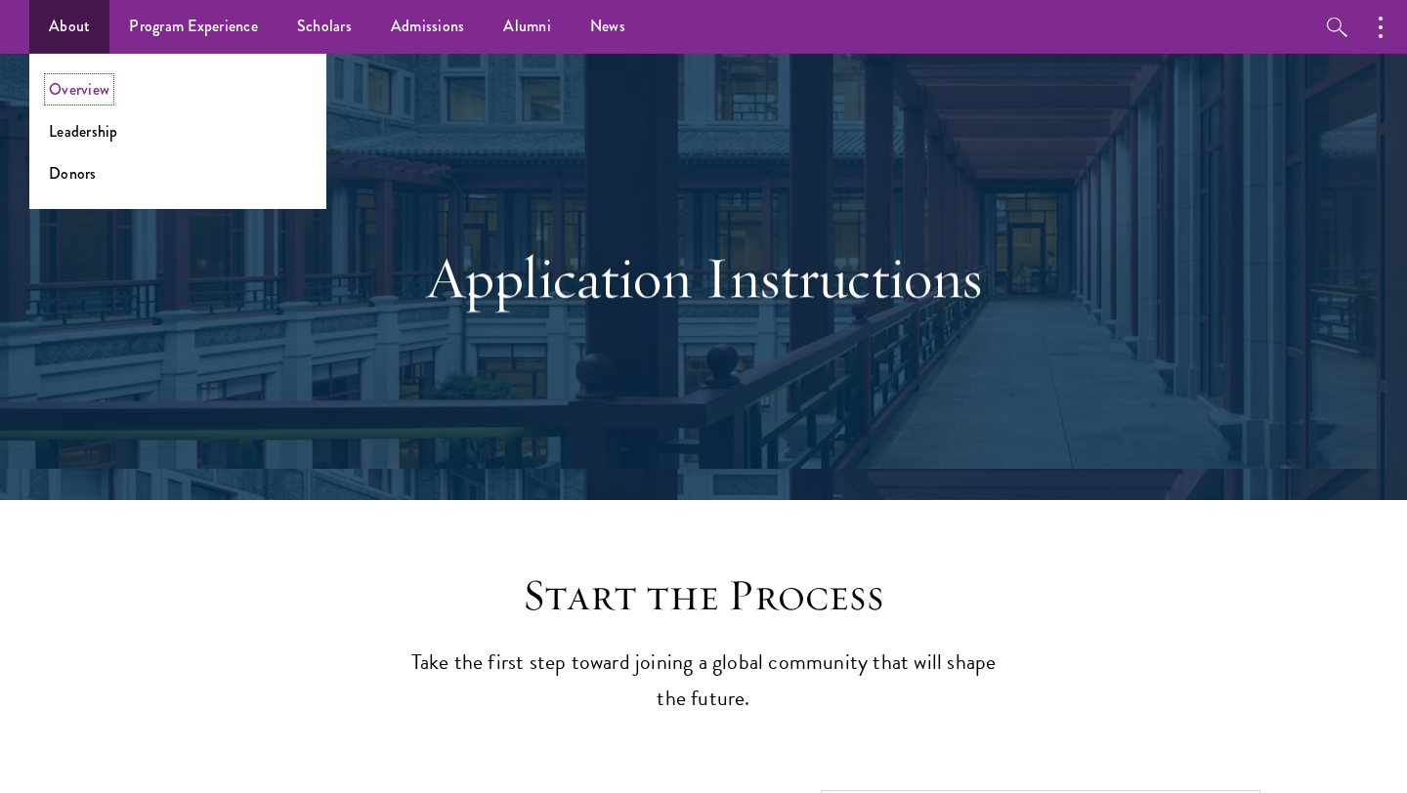
click at [104, 89] on link "Overview" at bounding box center [79, 89] width 61 height 22
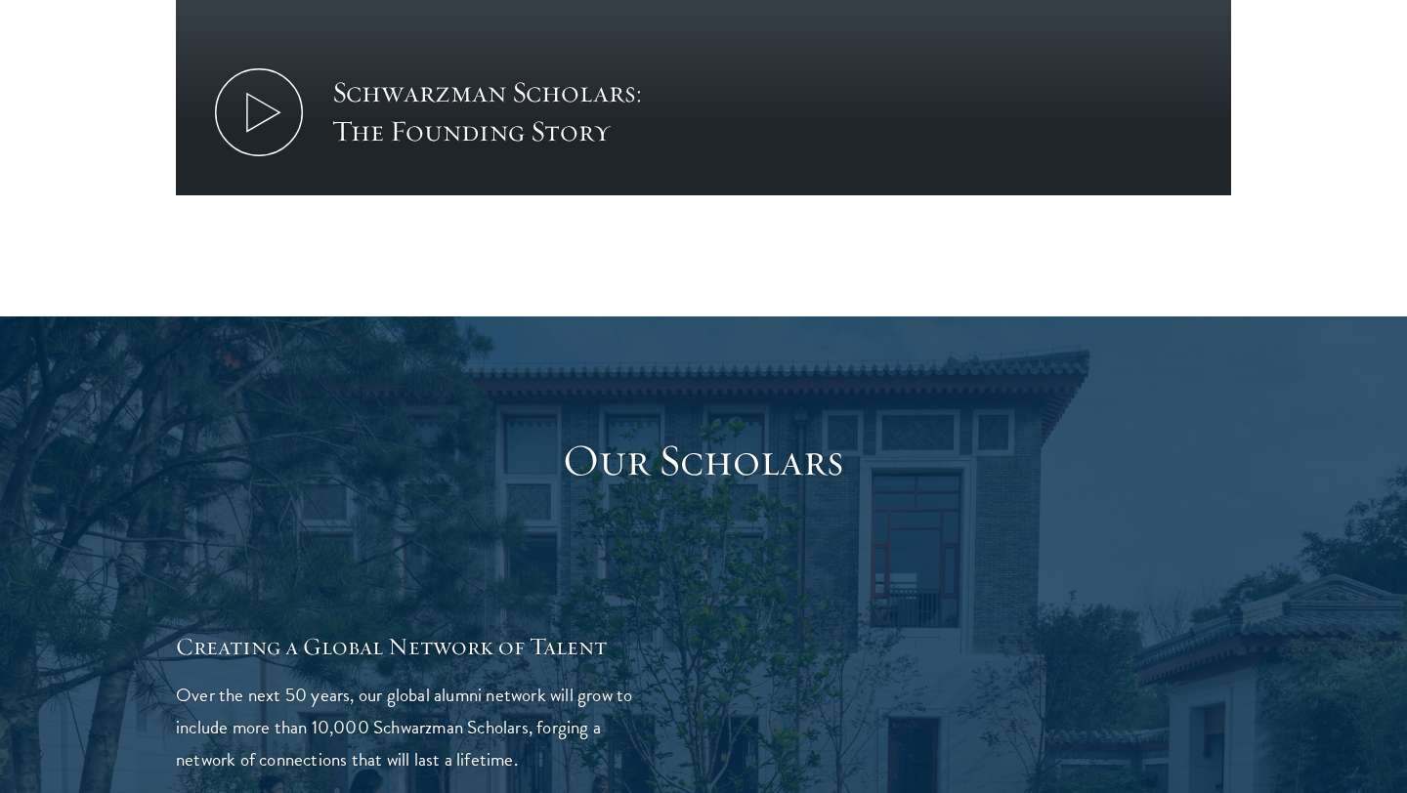
scroll to position [3092, 0]
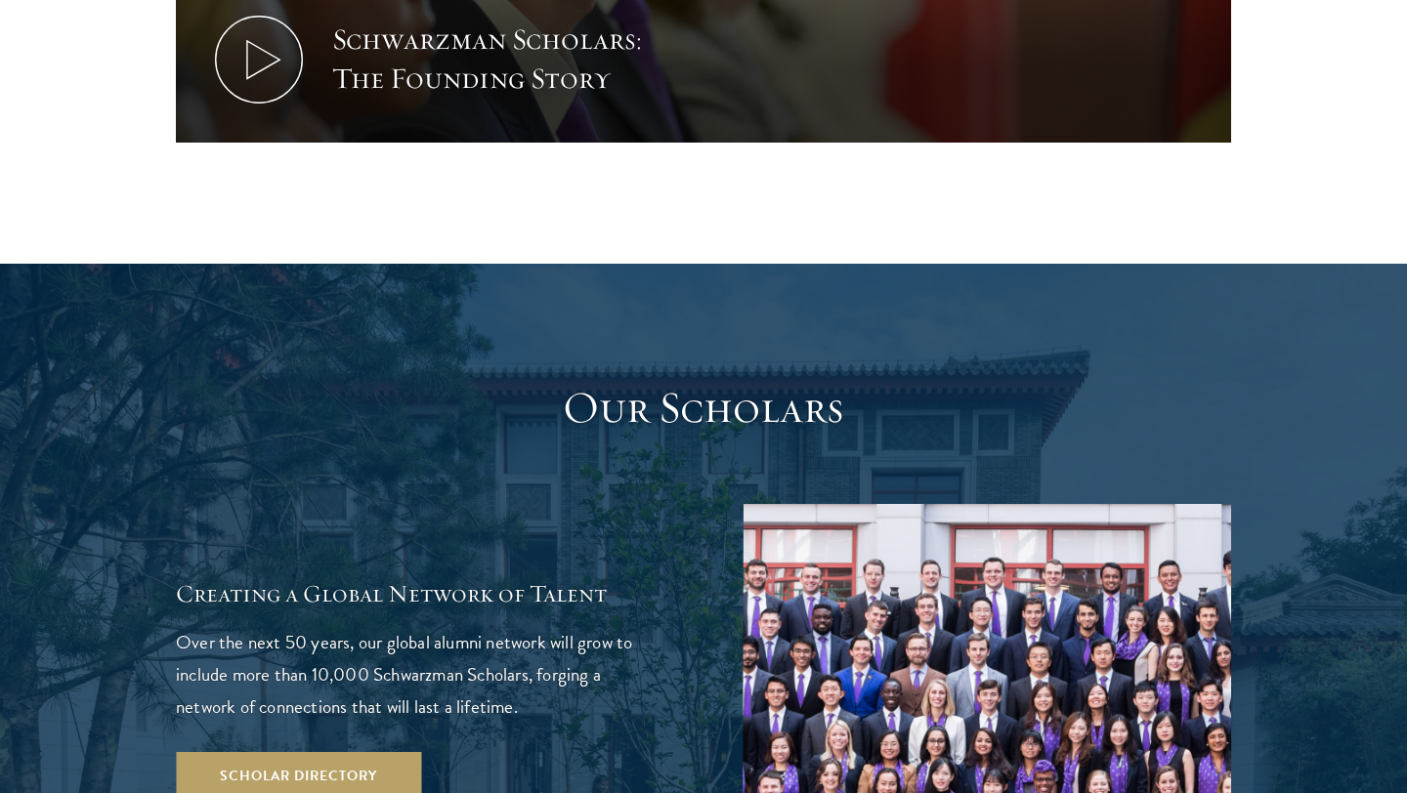
click at [421, 381] on h3 "Our Scholars" at bounding box center [704, 408] width 606 height 55
click at [361, 752] on link "Scholar Directory" at bounding box center [298, 775] width 245 height 47
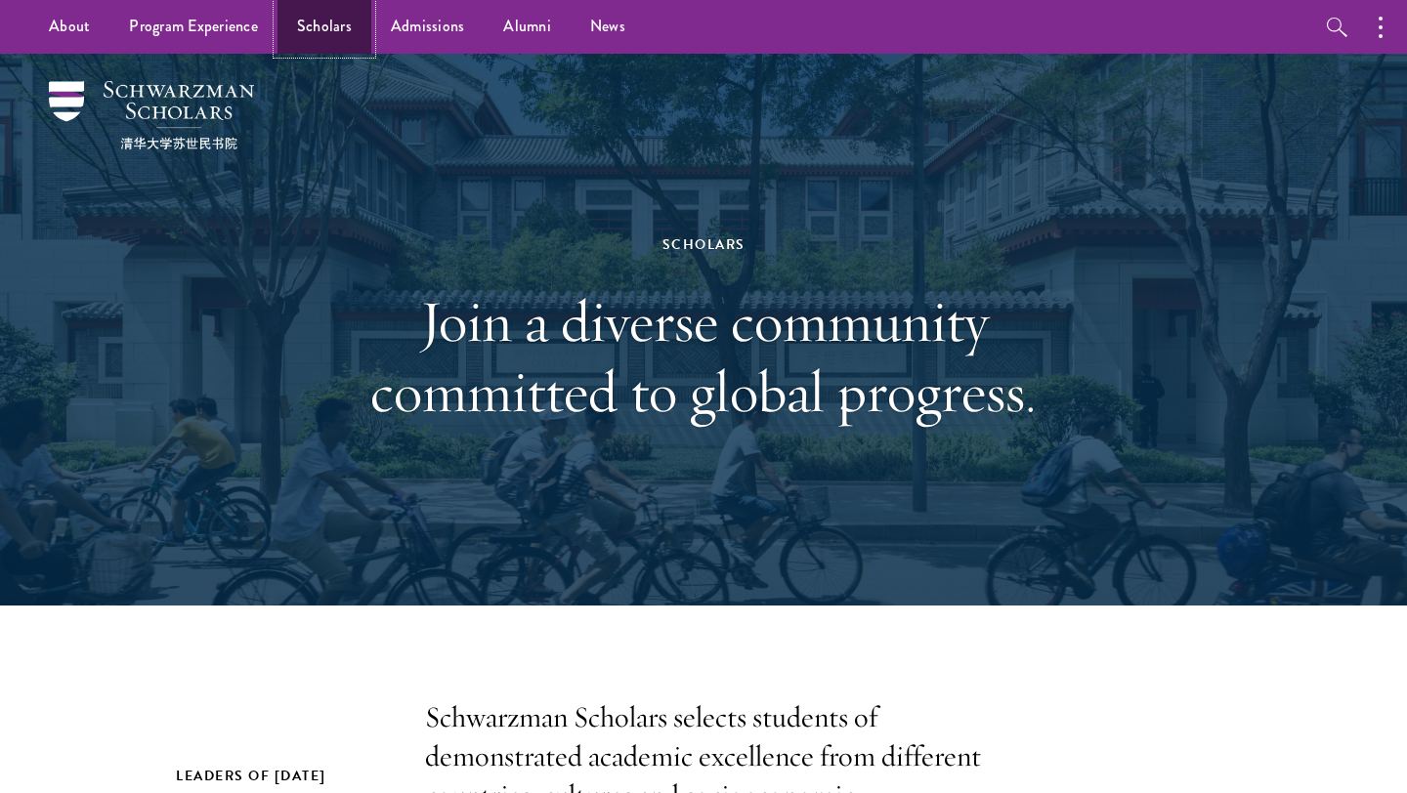
click at [327, 47] on link "Scholars" at bounding box center [324, 27] width 94 height 54
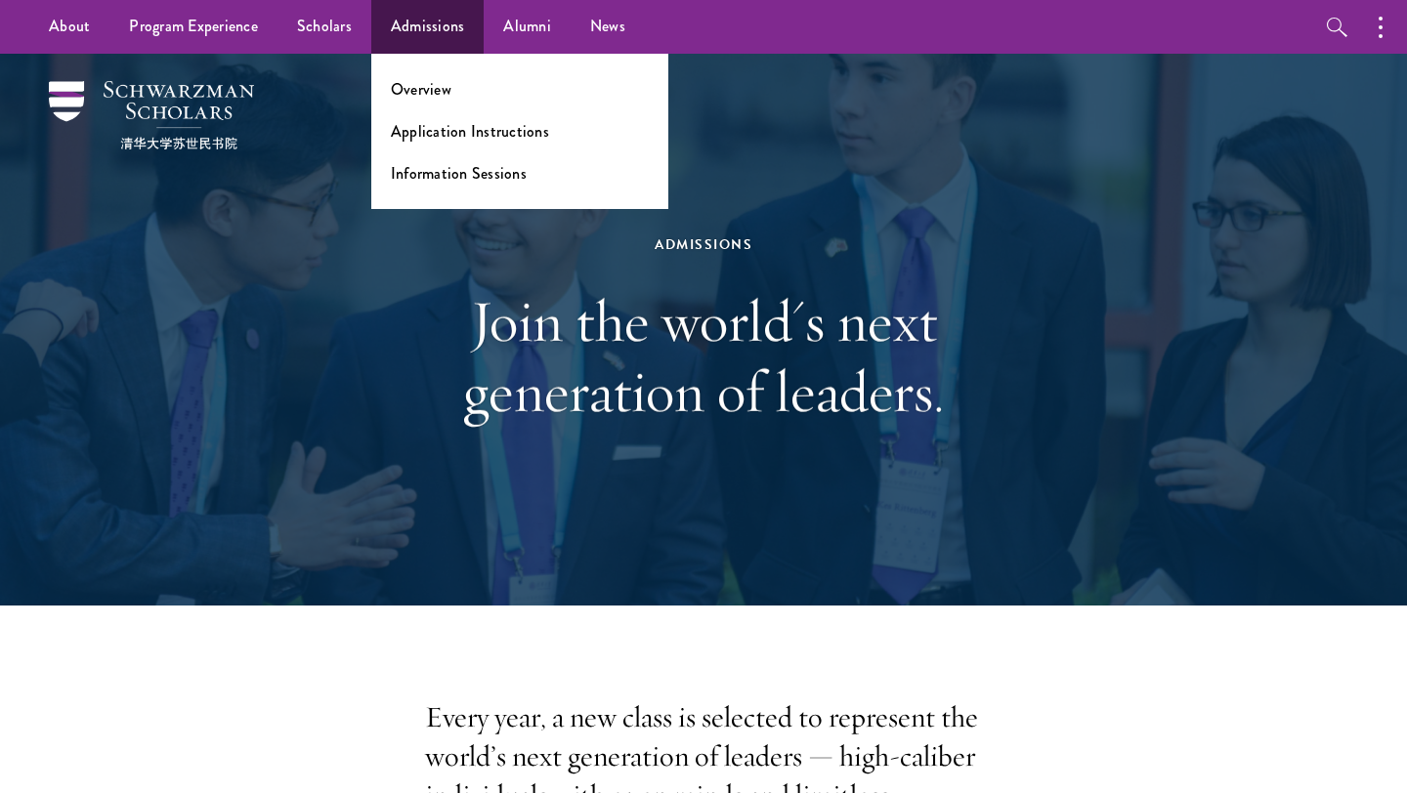
click at [446, 101] on ul "Overview Application Instructions Information Sessions" at bounding box center [519, 131] width 297 height 155
click at [439, 95] on link "Overview" at bounding box center [421, 89] width 61 height 22
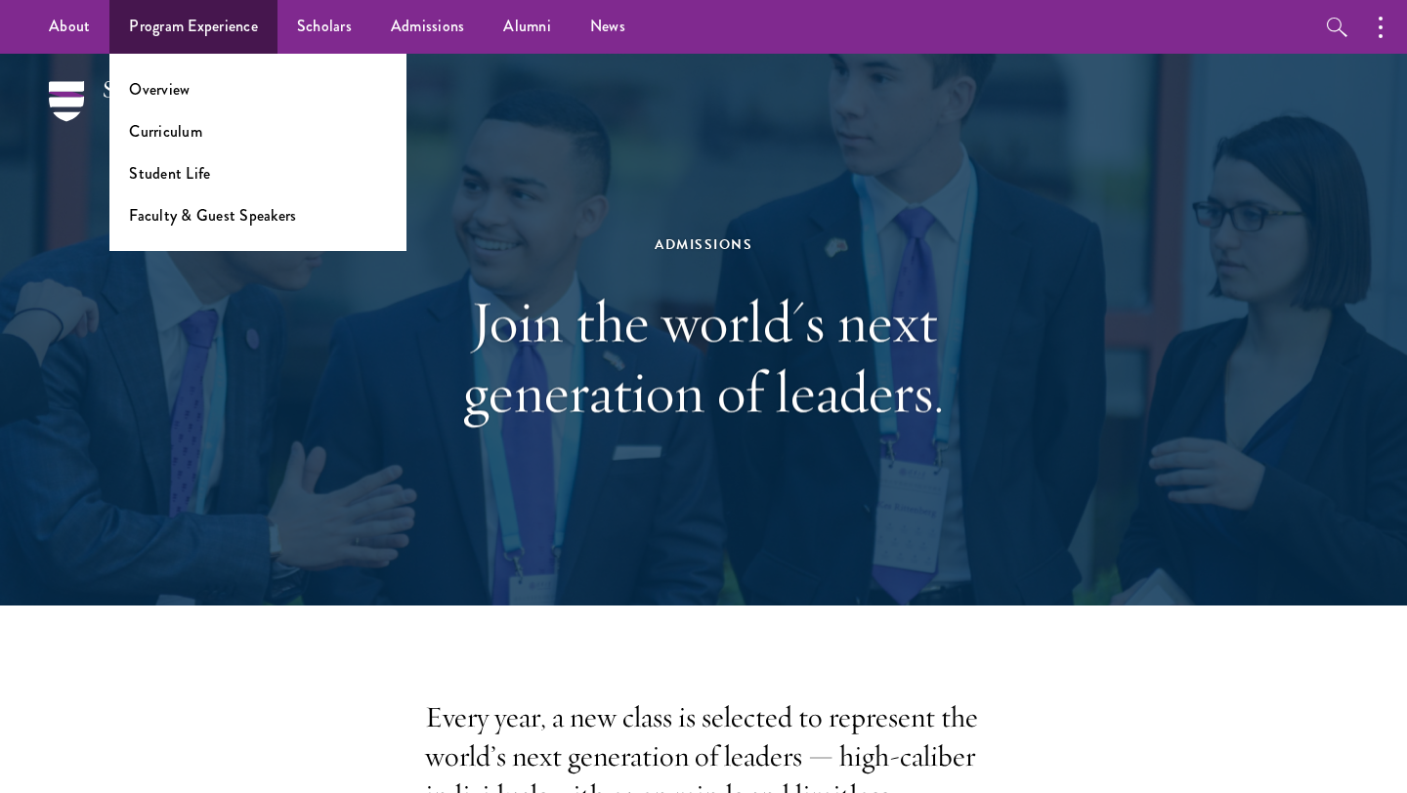
click at [168, 116] on ul "Overview Curriculum Student Life Faculty & Guest Speakers" at bounding box center [257, 152] width 297 height 197
click at [194, 220] on link "Faculty & Guest Speakers" at bounding box center [212, 215] width 167 height 22
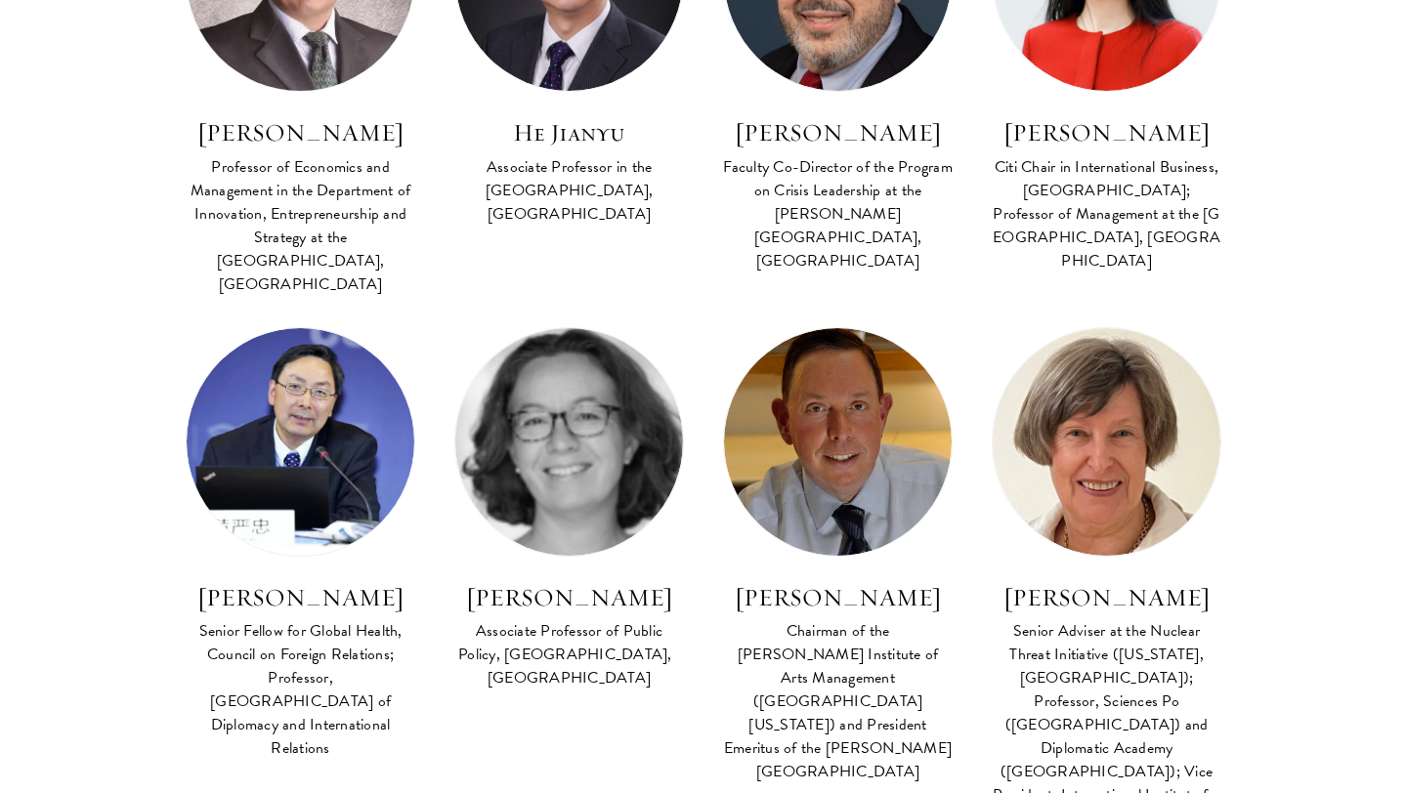
scroll to position [3250, 0]
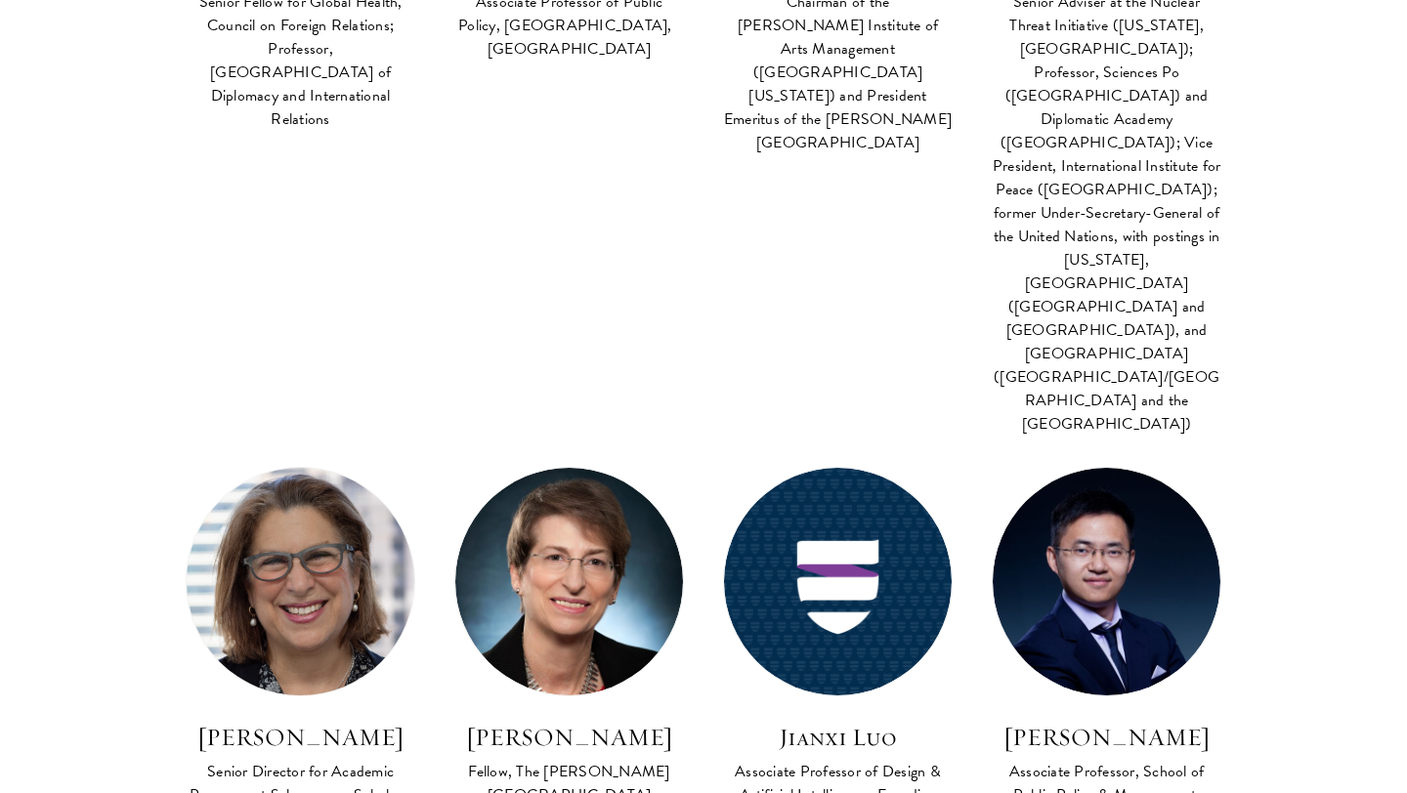
drag, startPoint x: 419, startPoint y: 424, endPoint x: 200, endPoint y: 311, distance: 246.4
click at [200, 467] on div "FACULTY BIO Joan Kaufman Senior Director for Academic Programs at Schwarzman Sc…" at bounding box center [300, 688] width 269 height 442
click at [200, 721] on h3 "Joan Kaufman" at bounding box center [301, 737] width 230 height 33
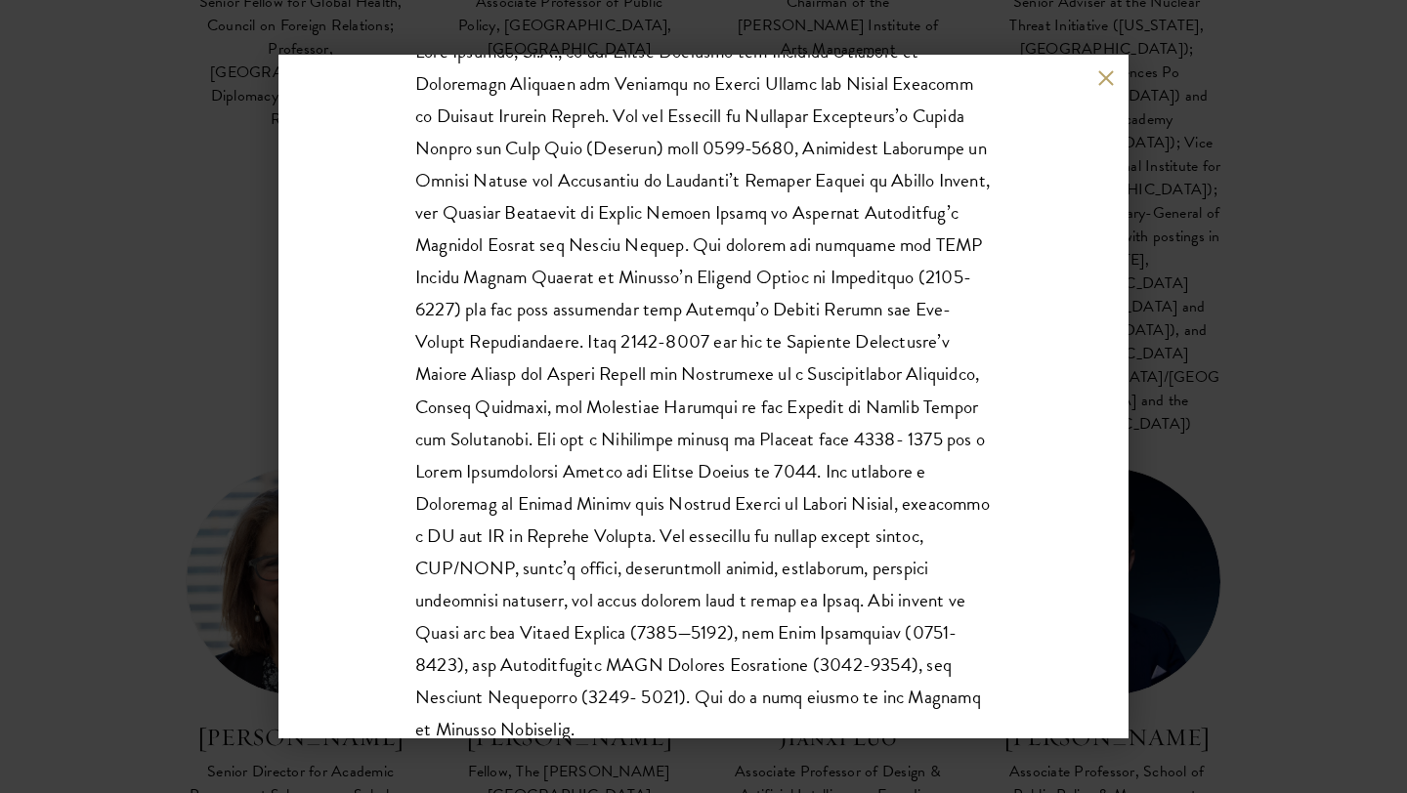
scroll to position [389, 0]
click at [1288, 338] on div "Joan Kaufman Senior Director for Academic Programs at Schwarzman Scholars; Lect…" at bounding box center [703, 396] width 1407 height 793
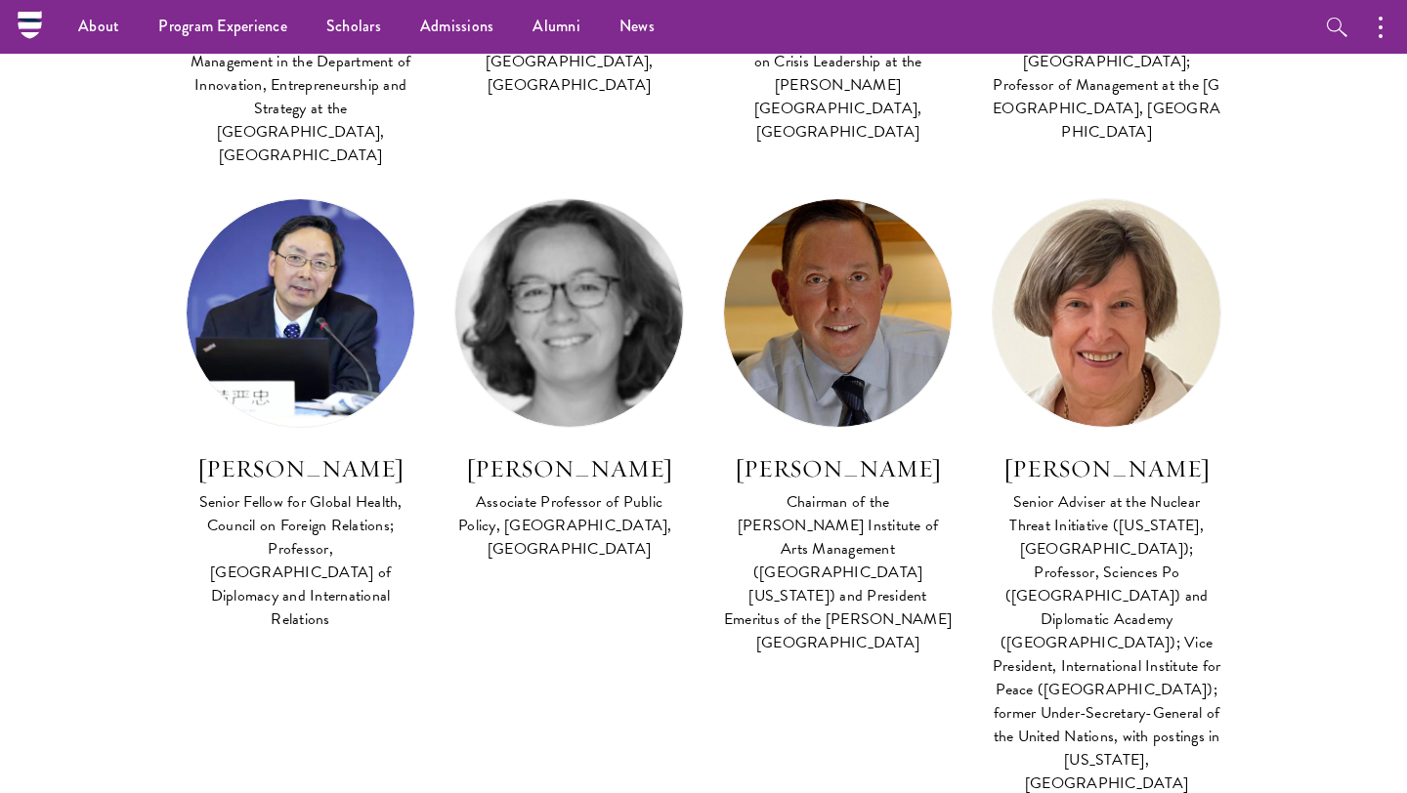
scroll to position [2604, 0]
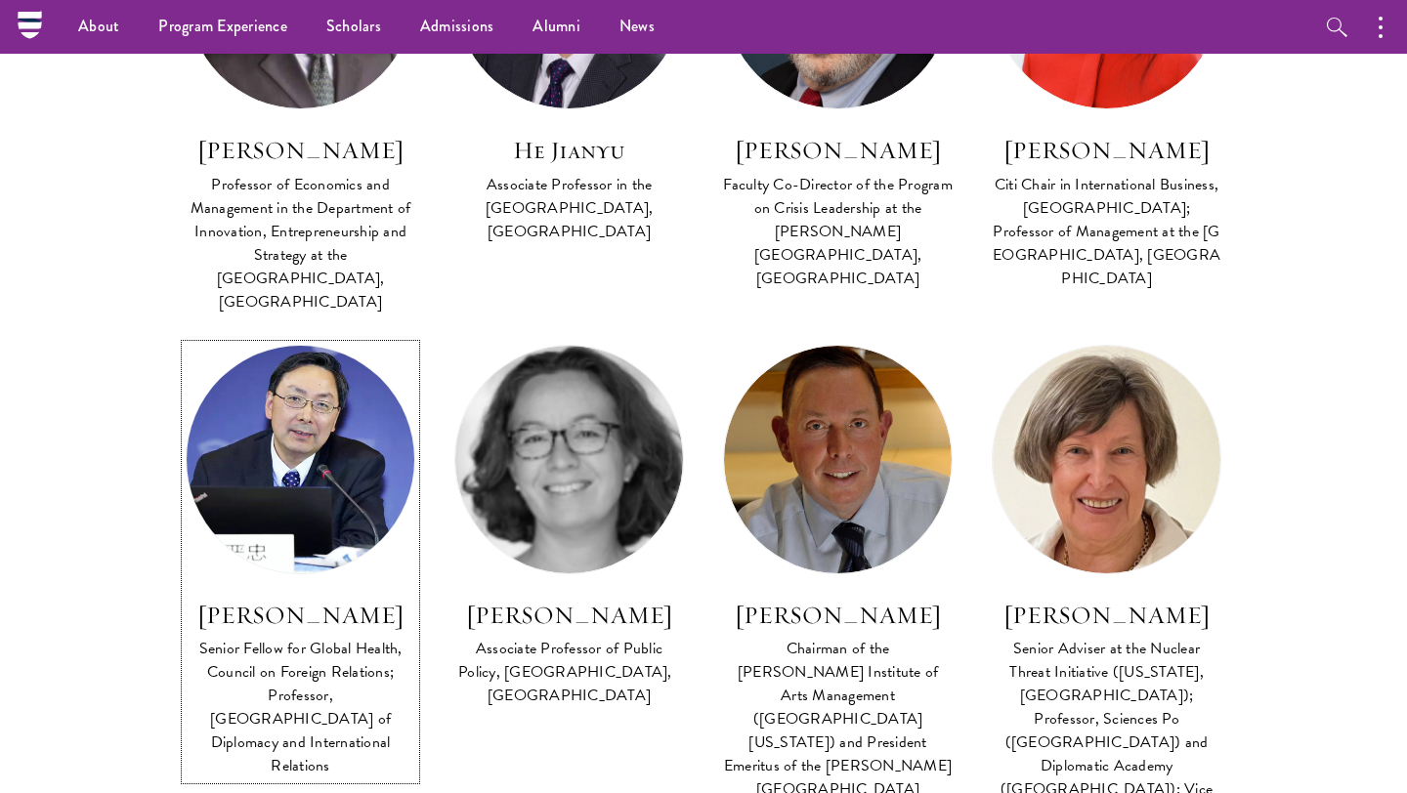
click at [337, 334] on img at bounding box center [300, 459] width 250 height 250
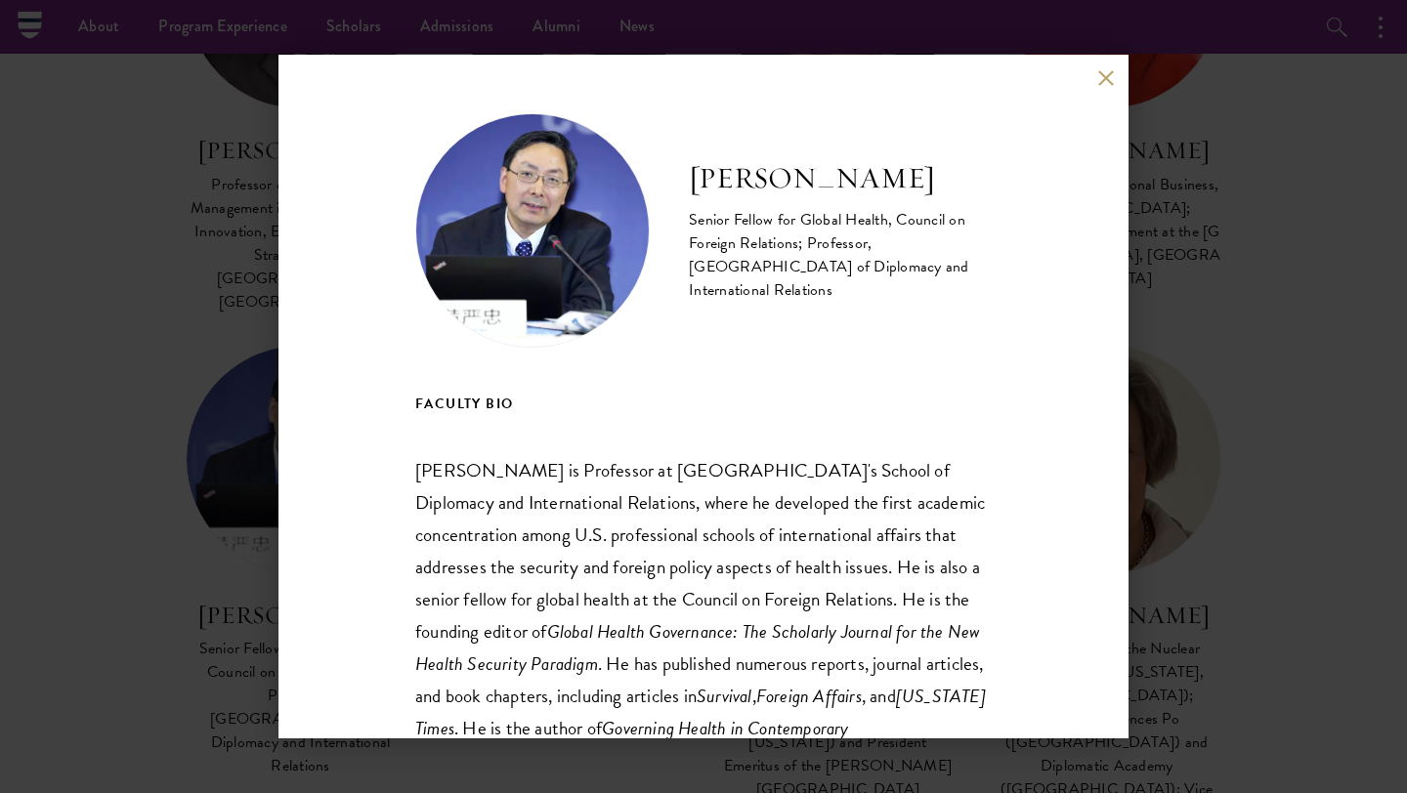
drag, startPoint x: 568, startPoint y: 451, endPoint x: 609, endPoint y: 436, distance: 43.9
click at [570, 448] on div "FACULTY BIO Yanzhong Huang is Professor at Seton Hall University's School of Di…" at bounding box center [703, 730] width 576 height 676
click at [1199, 539] on div "Yanzhong Huang Senior Fellow for Global Health, Council on Foreign Relations; P…" at bounding box center [703, 396] width 1407 height 793
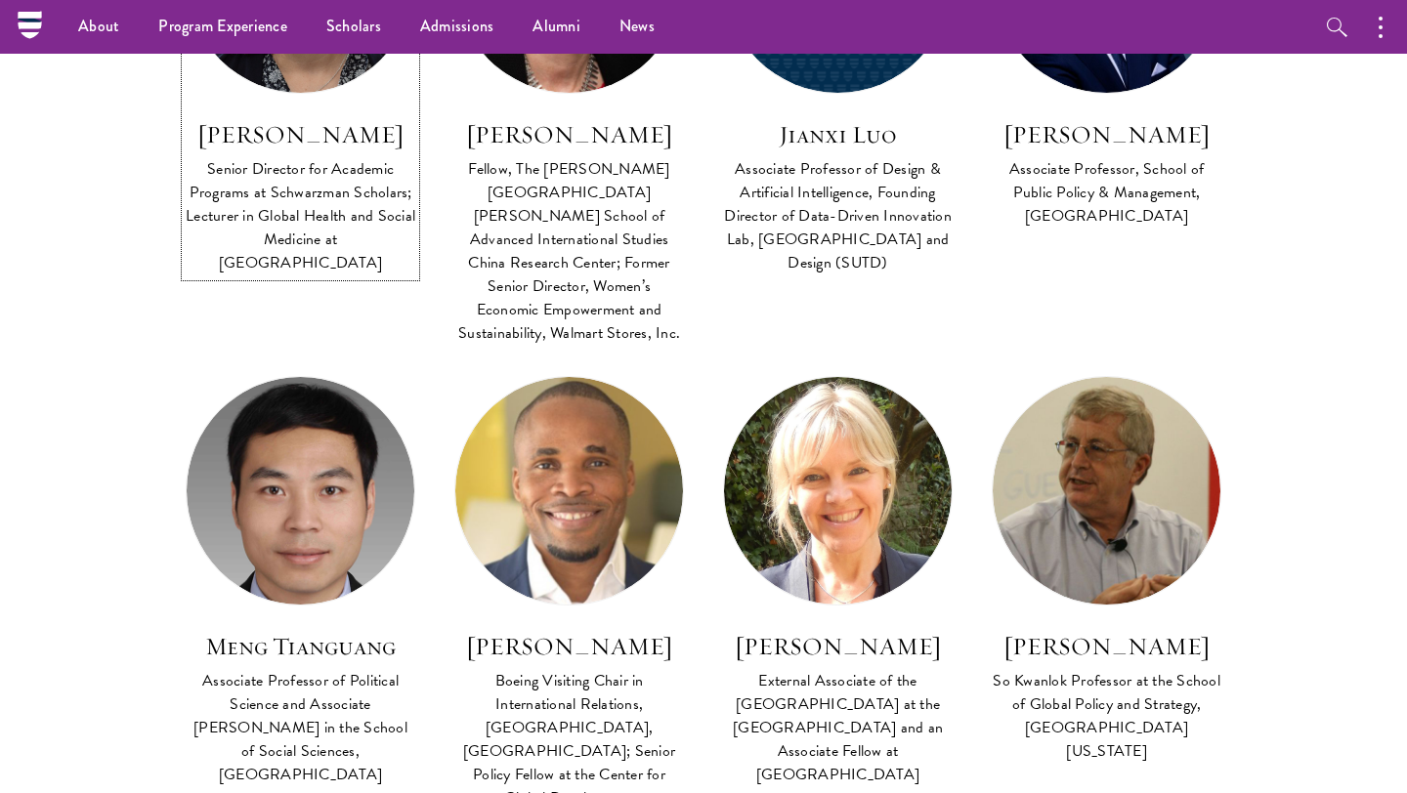
scroll to position [3831, 0]
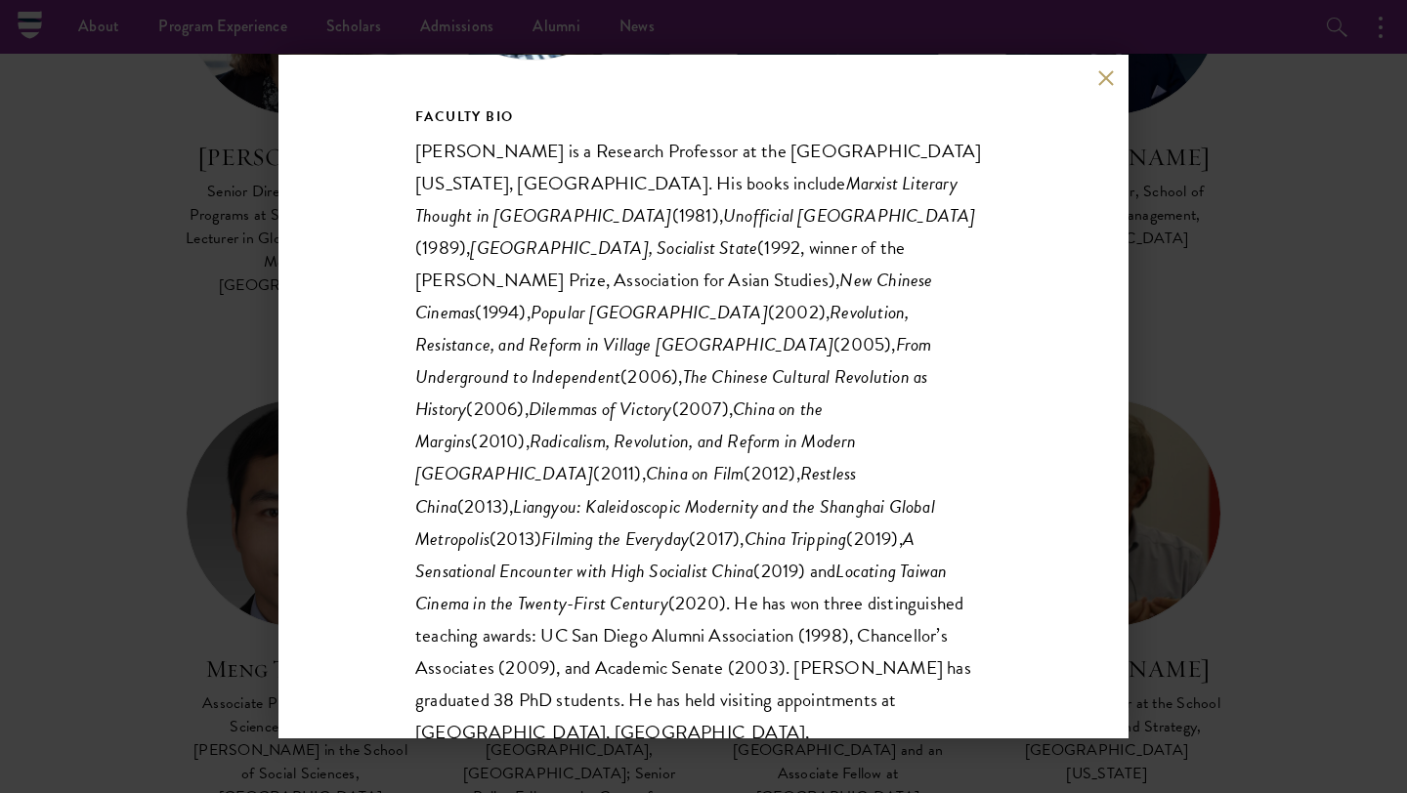
scroll to position [452, 0]
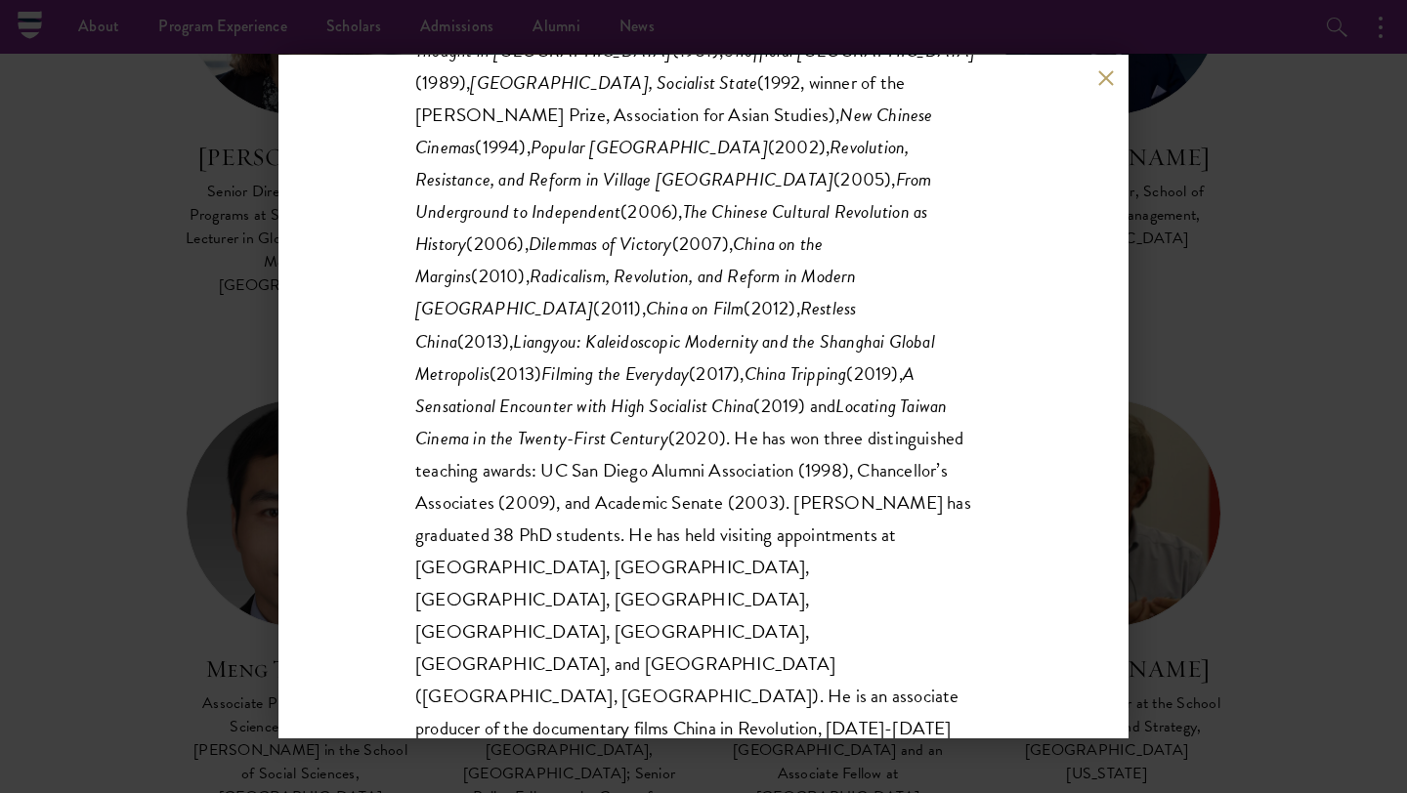
click at [1246, 245] on div "Paul Pickowicz Research Professor at the University of California, San Diego FA…" at bounding box center [703, 396] width 1407 height 793
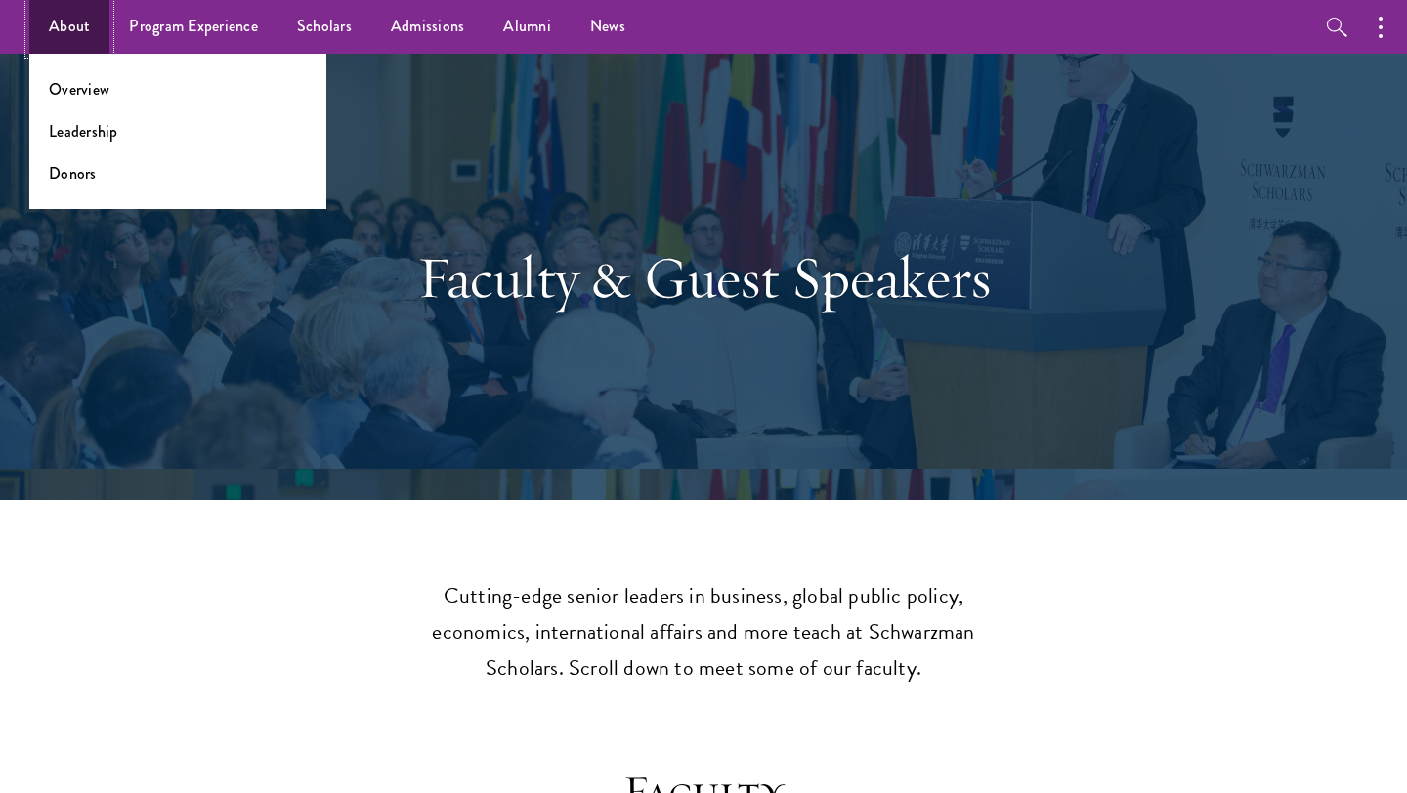
click at [59, 18] on link "About" at bounding box center [69, 27] width 80 height 54
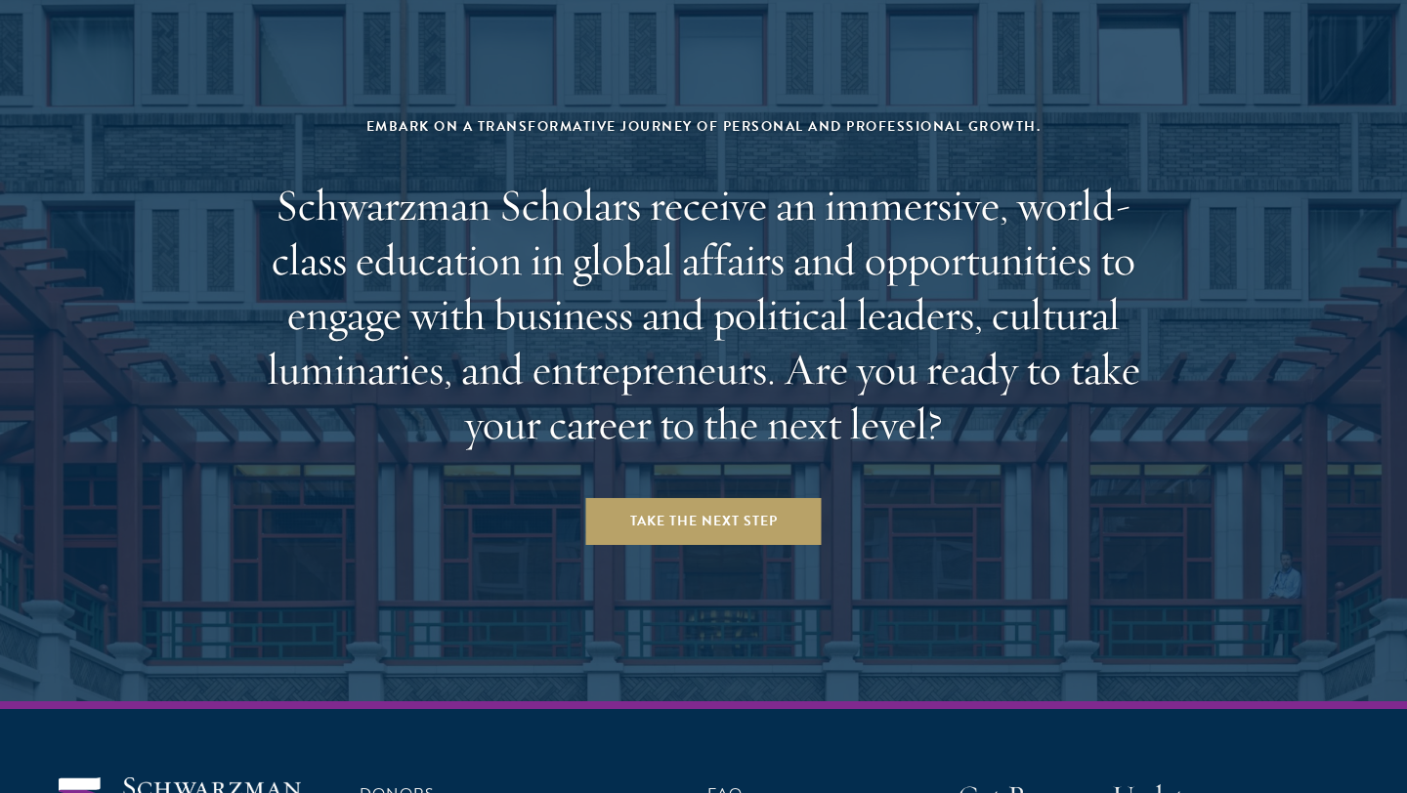
scroll to position [8119, 0]
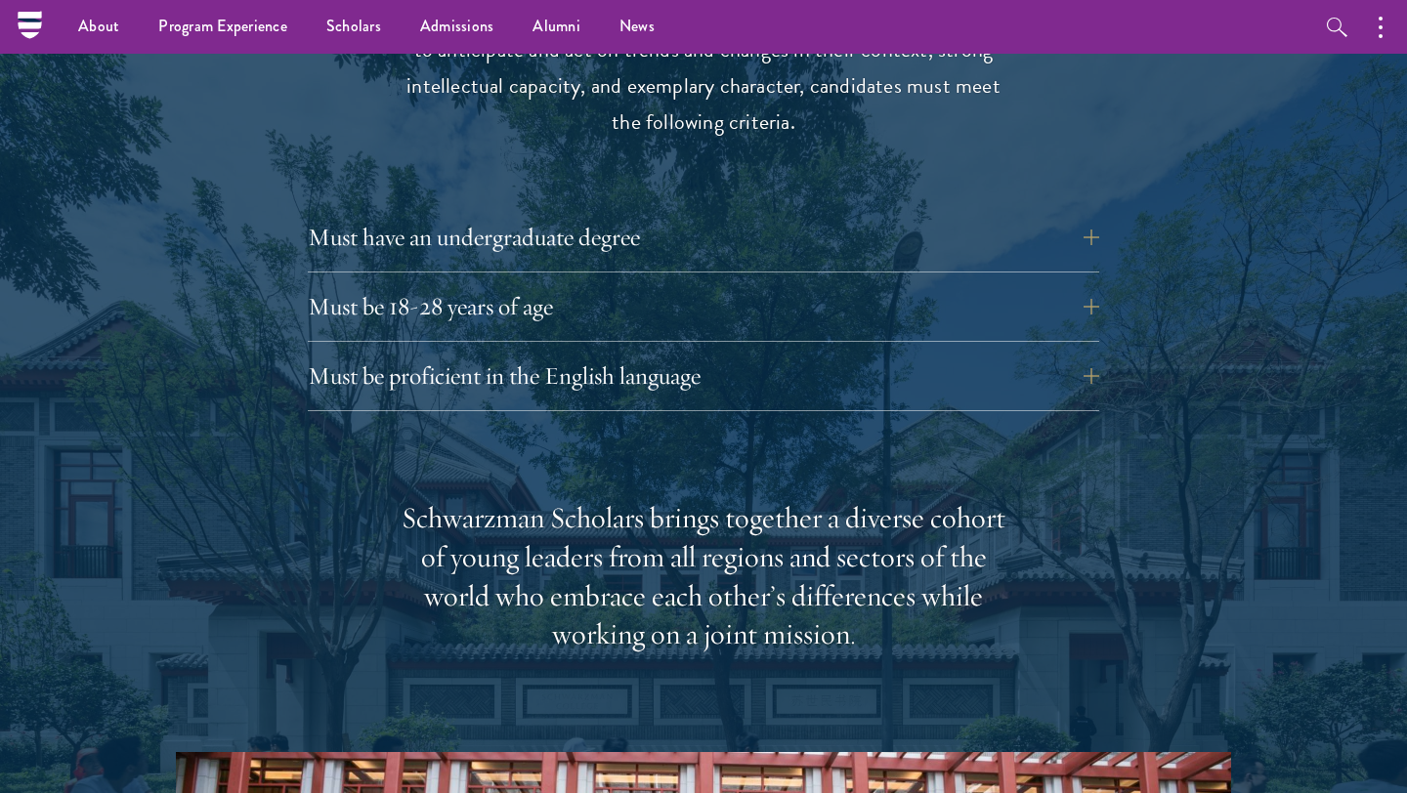
scroll to position [2551, 0]
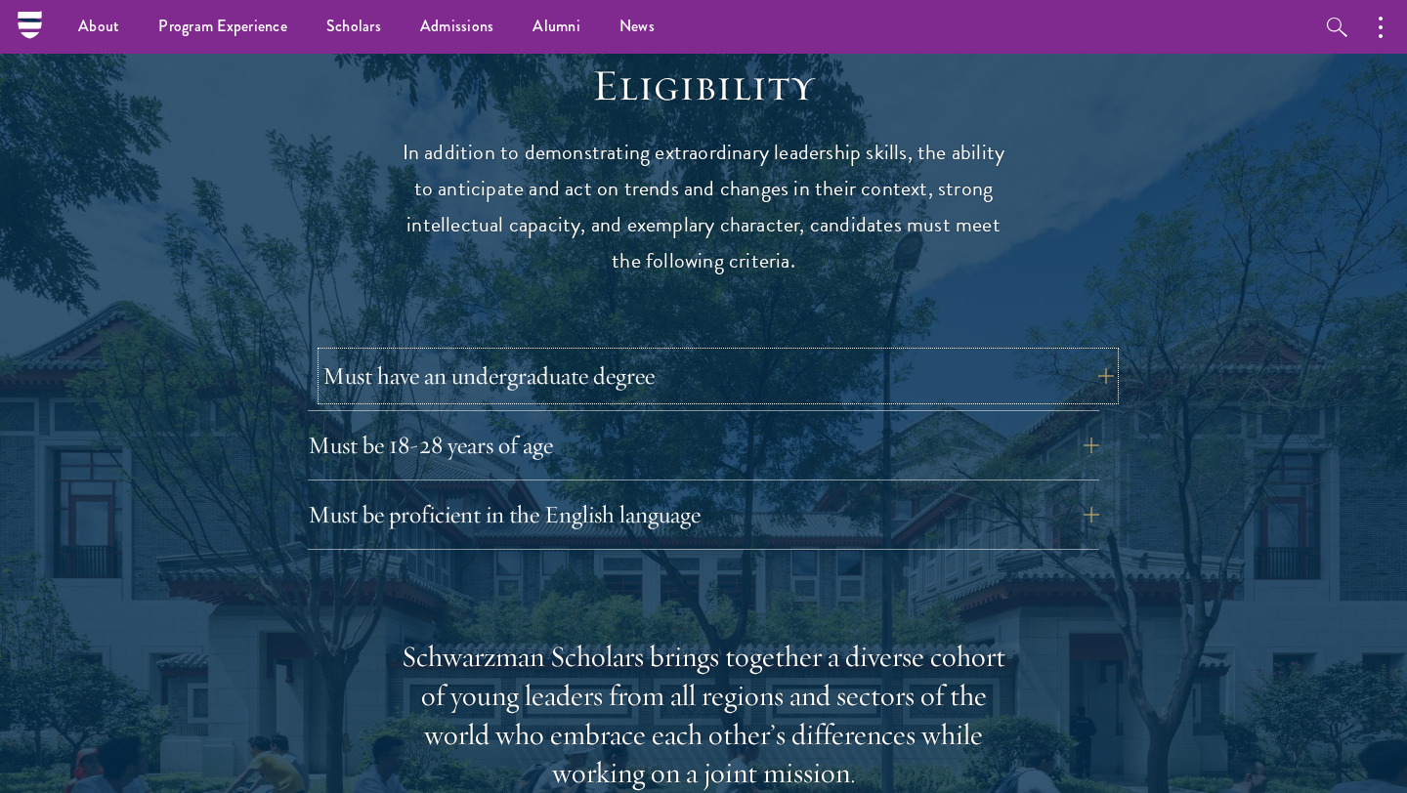
click at [366, 353] on button "Must have an undergraduate degree" at bounding box center [717, 376] width 791 height 47
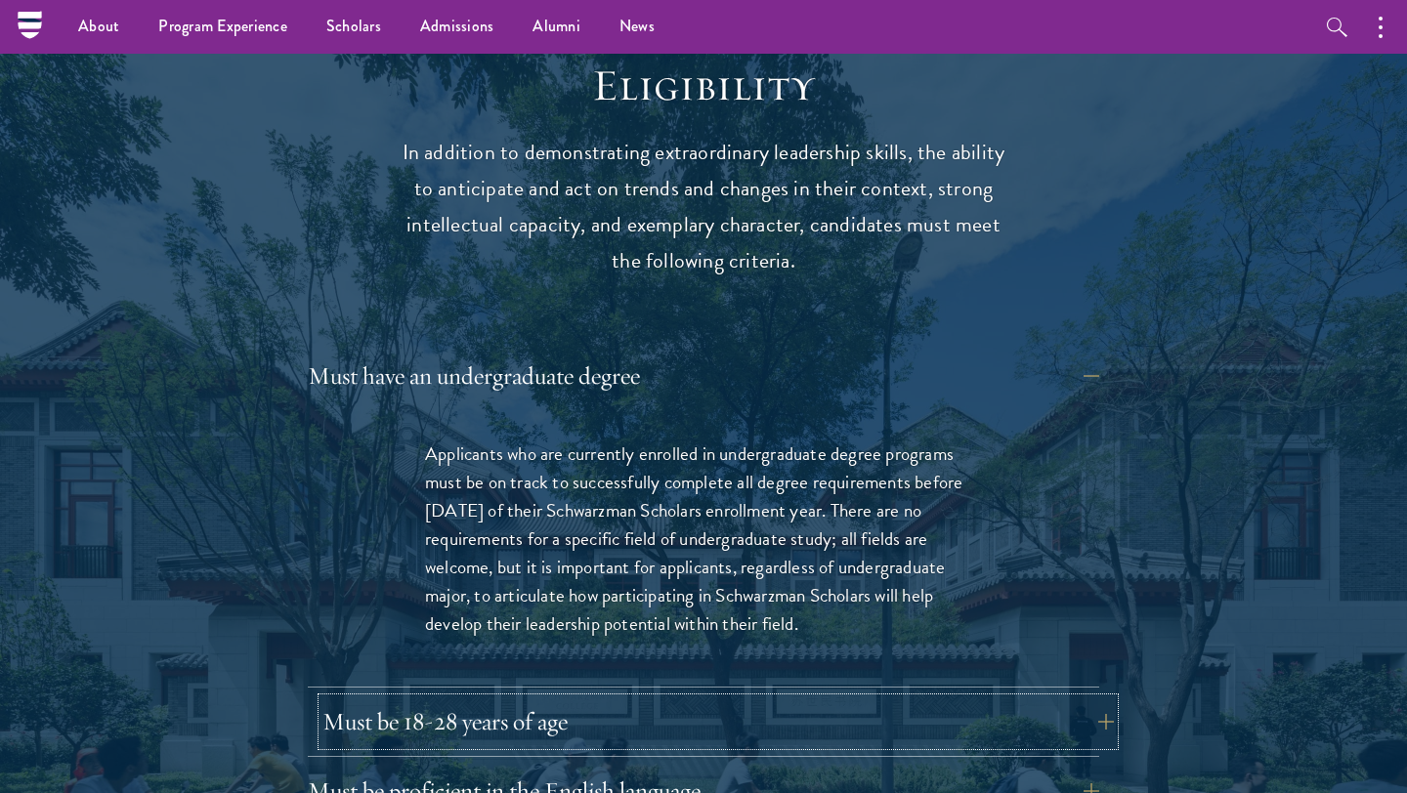
click at [394, 699] on button "Must be 18-28 years of age" at bounding box center [717, 722] width 791 height 47
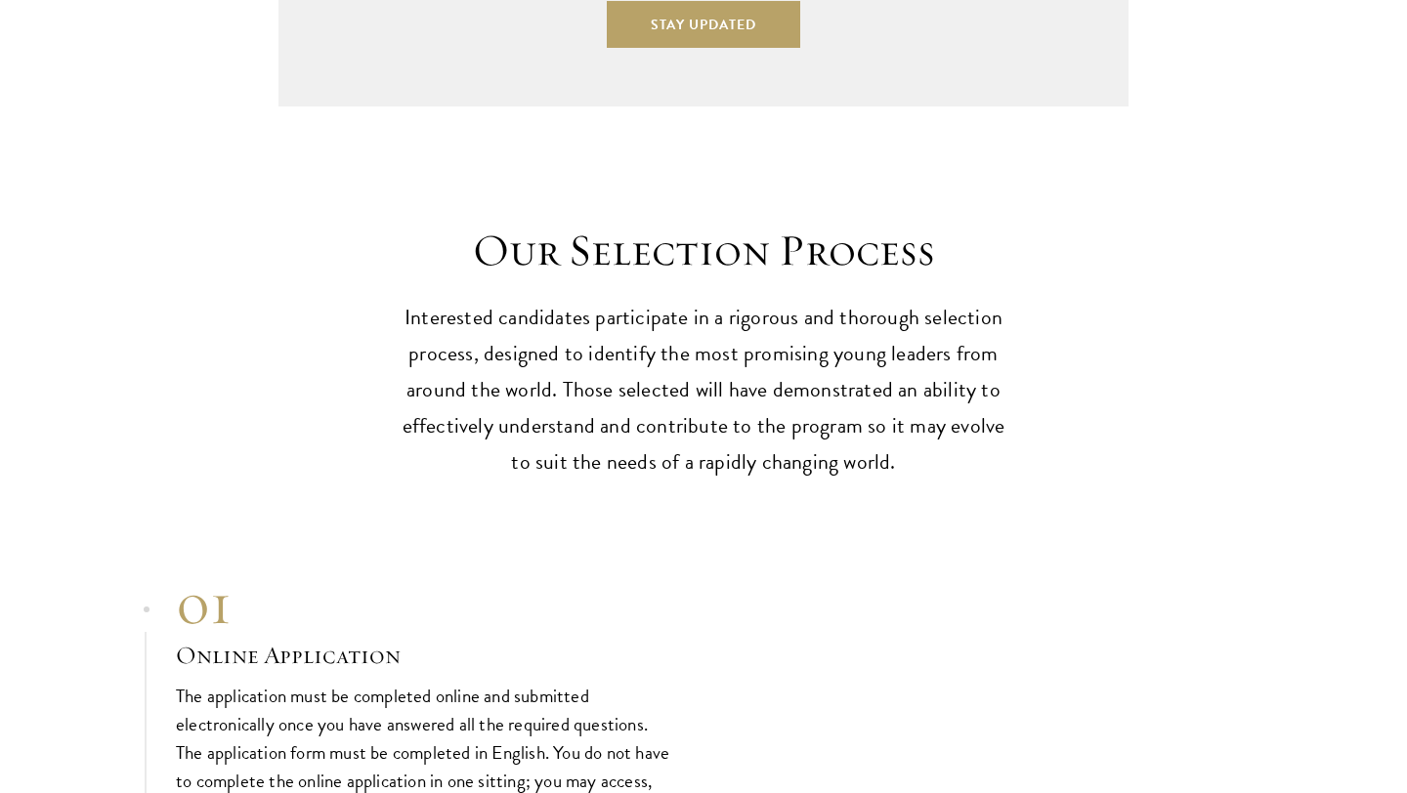
scroll to position [6149, 0]
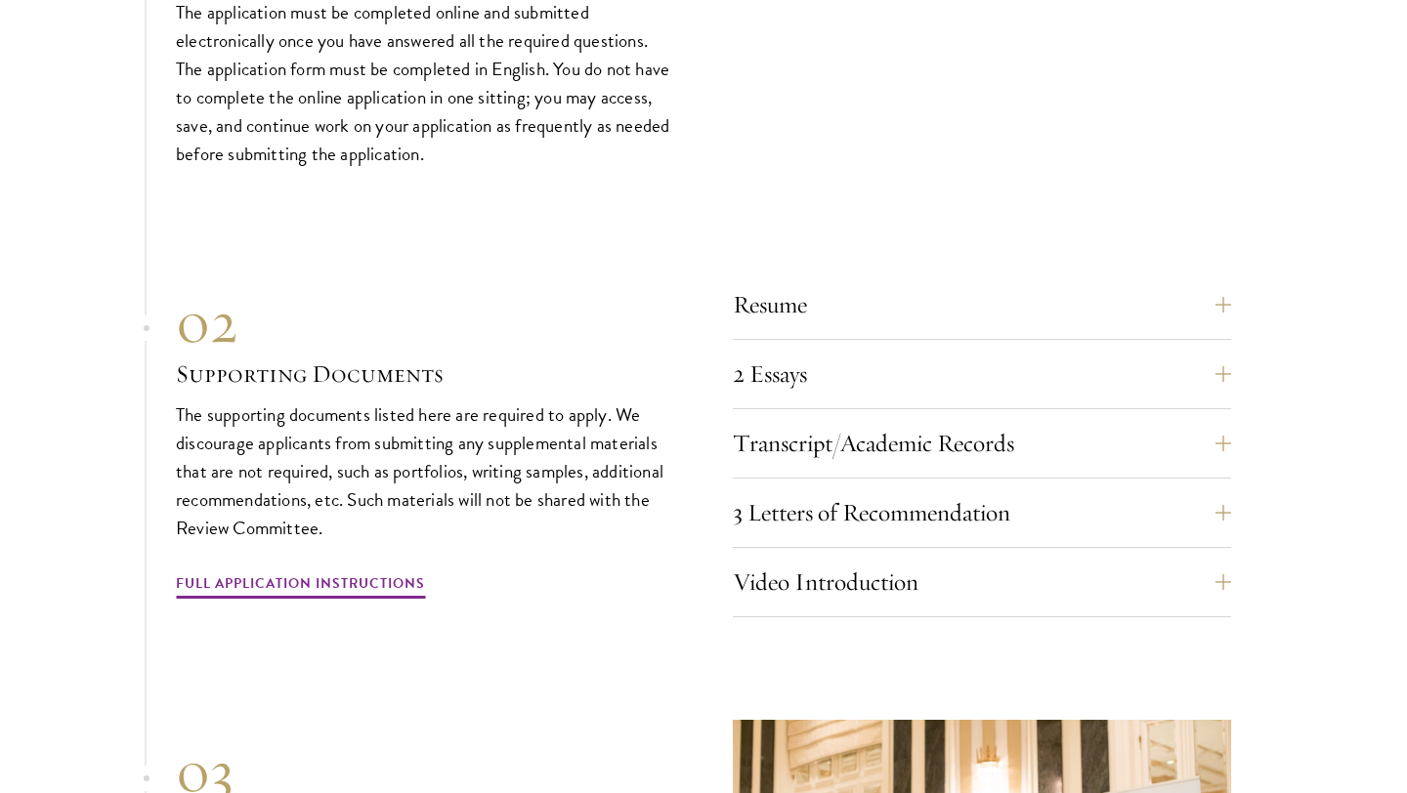
click at [612, 313] on div "02" at bounding box center [425, 322] width 498 height 70
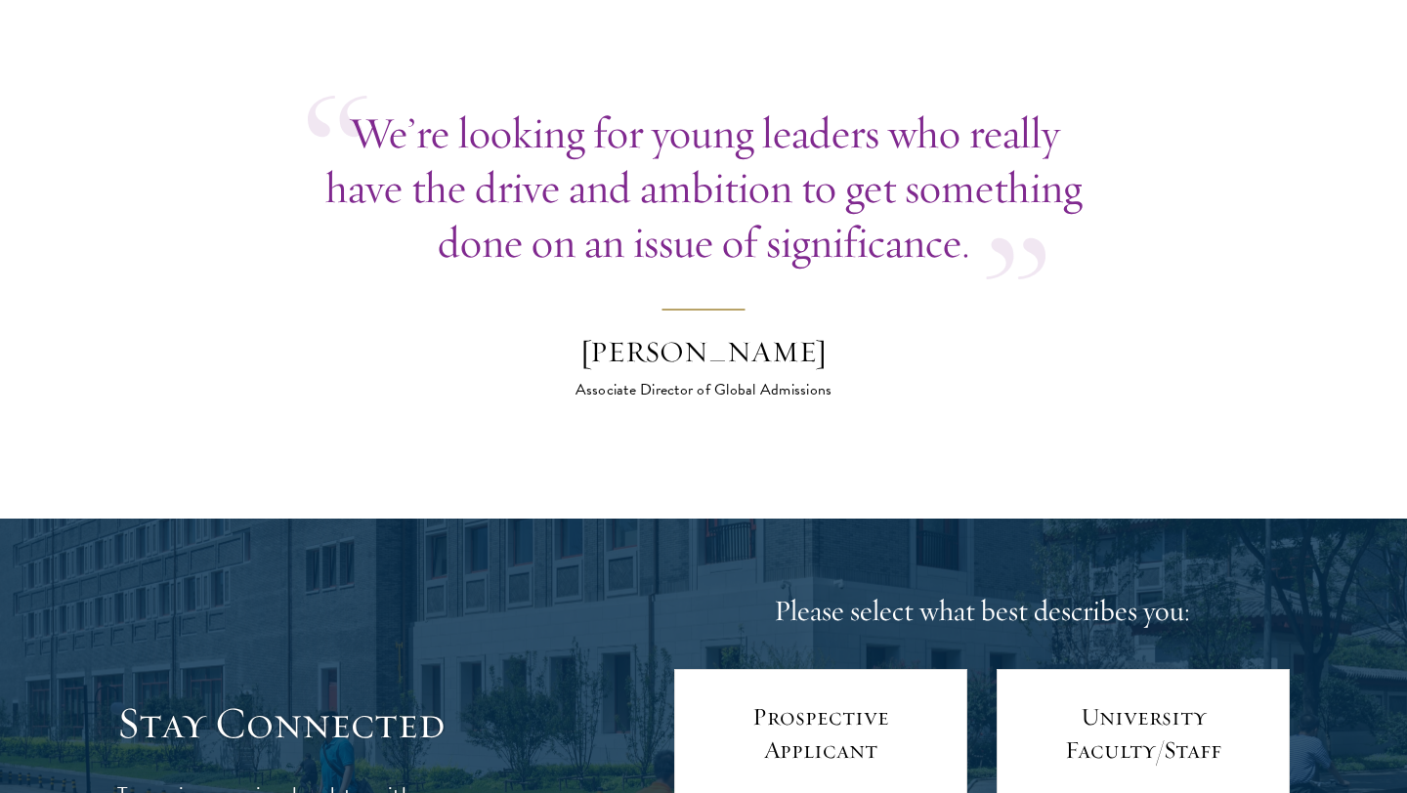
scroll to position [7351, 0]
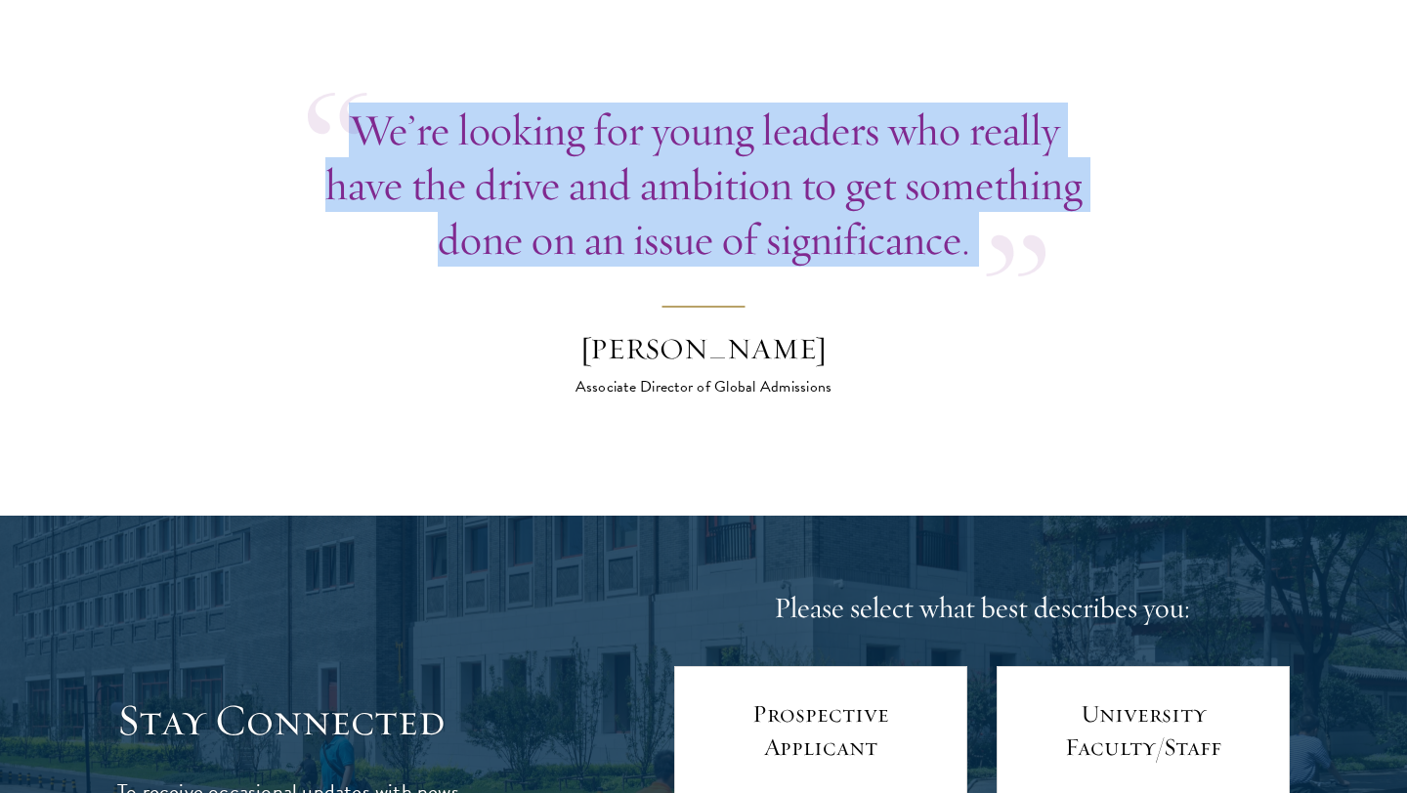
drag, startPoint x: 351, startPoint y: 77, endPoint x: 1058, endPoint y: 236, distance: 725.0
click at [1058, 236] on blockquote "We’re looking for young leaders who really have the drive and ambition to get s…" at bounding box center [703, 251] width 791 height 296
copy blockquote "We’re looking for young leaders who really have the drive and ambition to get s…"
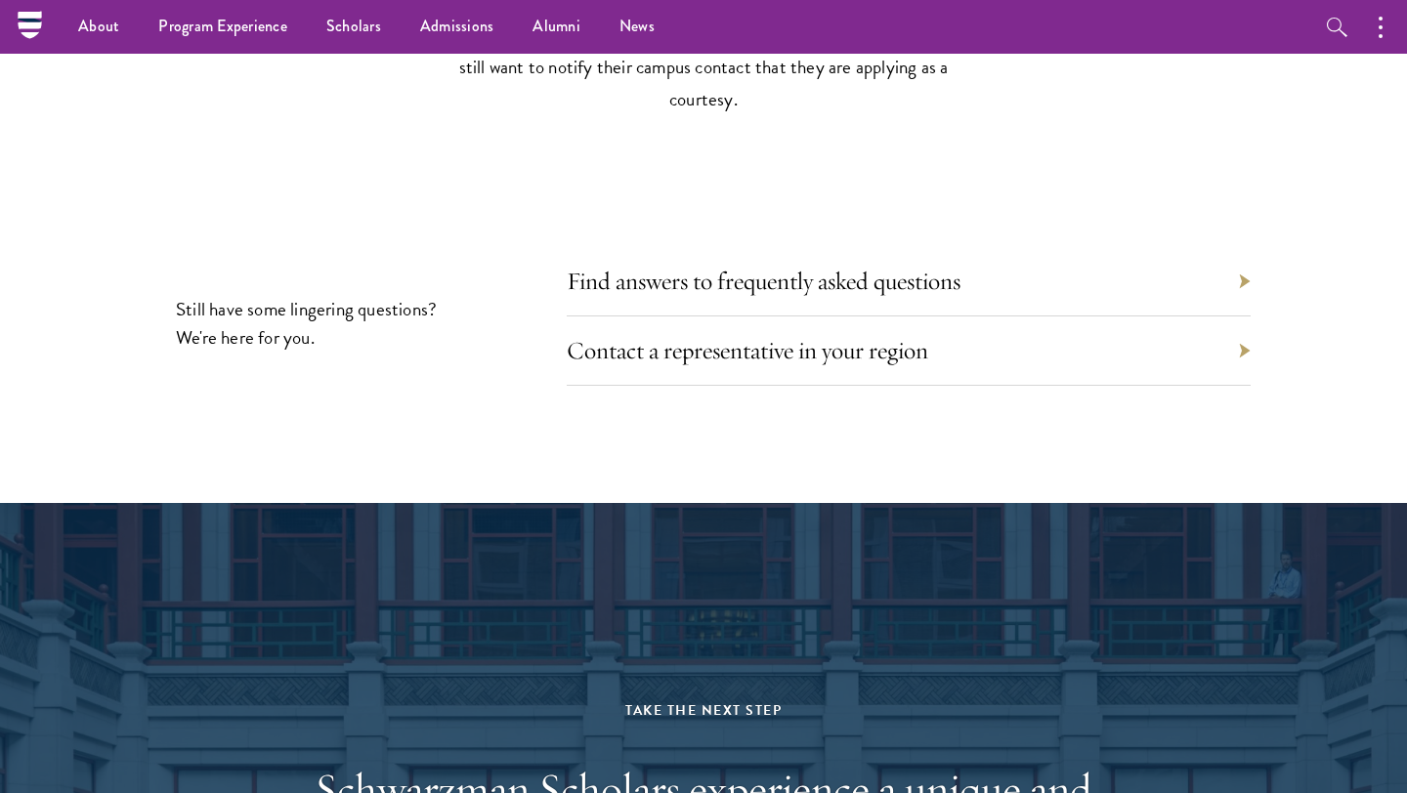
scroll to position [8933, 0]
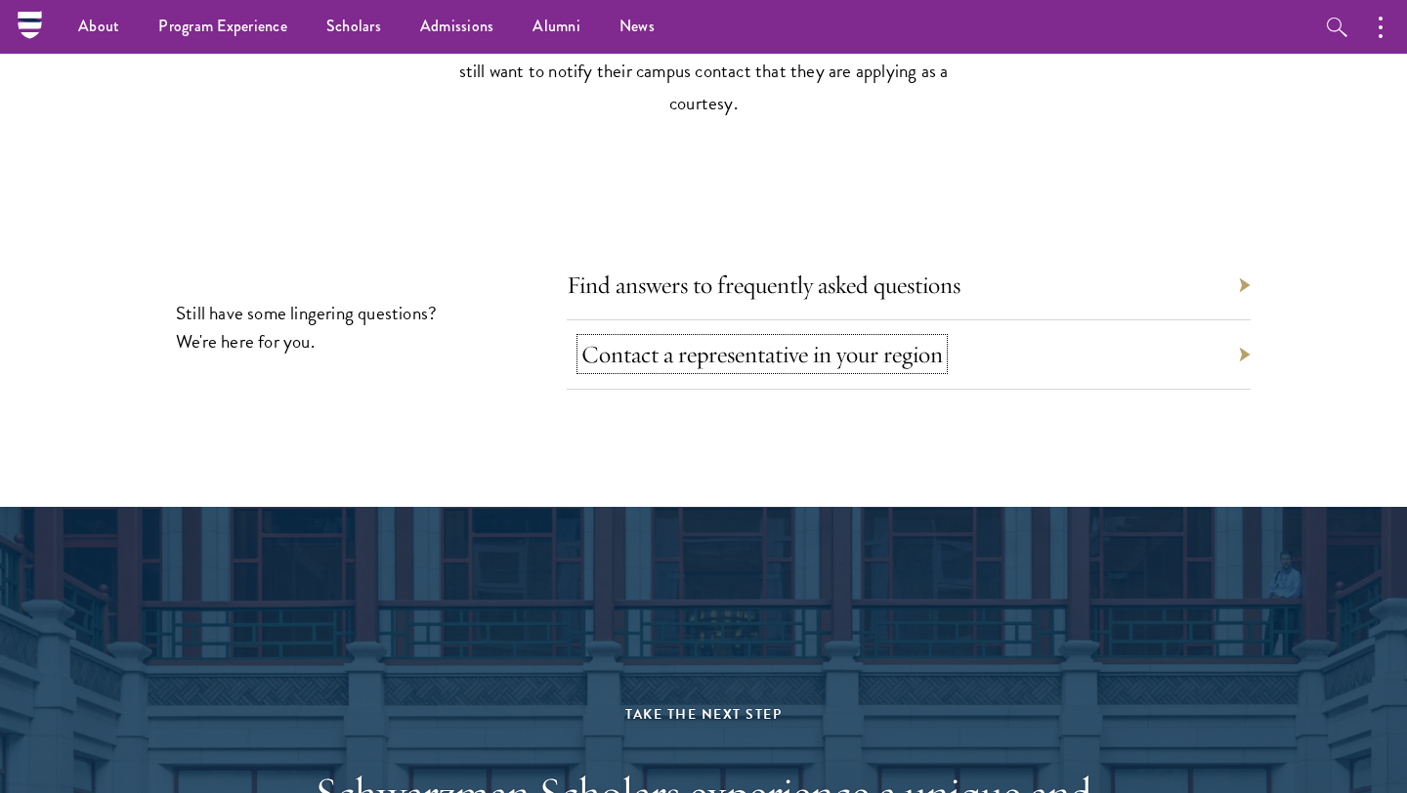
click at [698, 339] on link "Contact a representative in your region" at bounding box center [761, 354] width 361 height 30
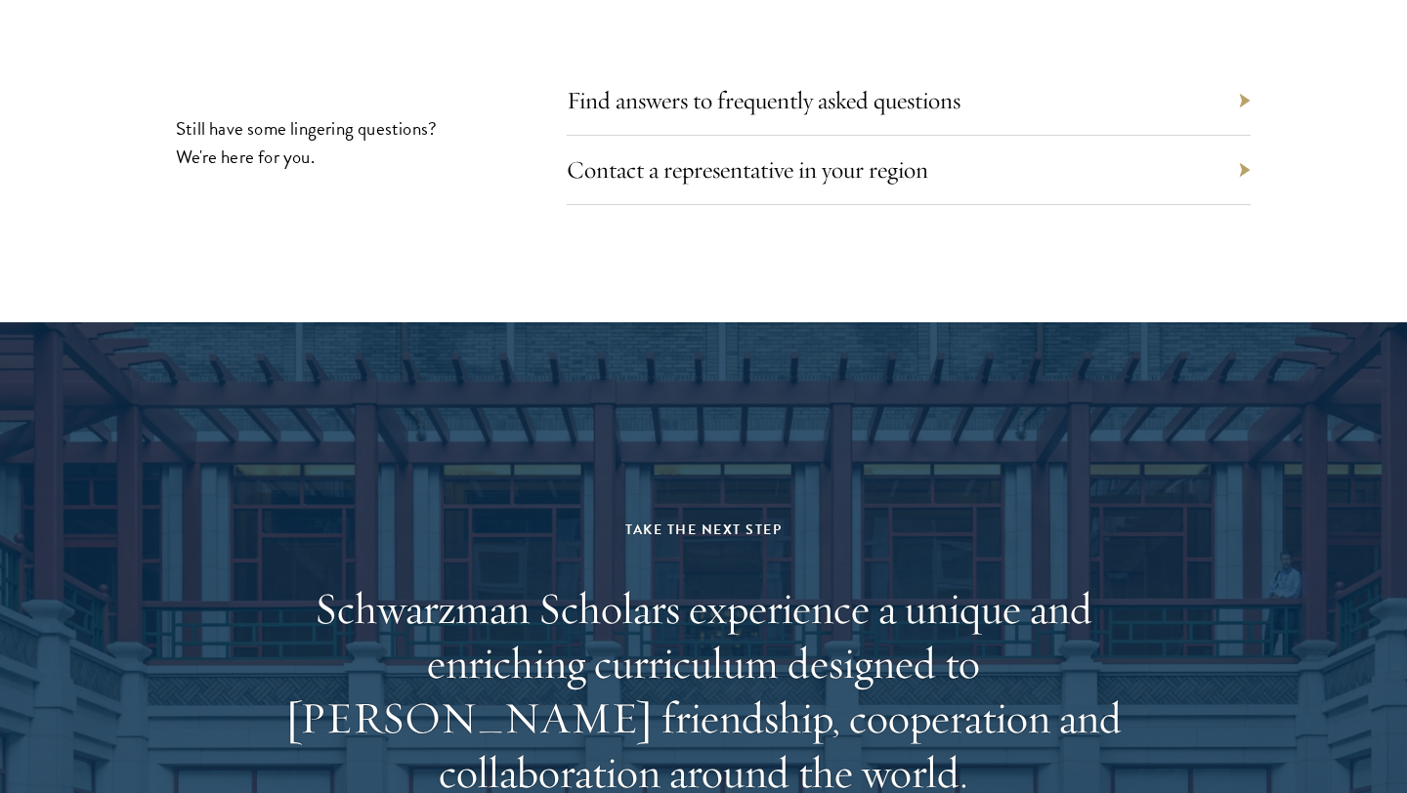
scroll to position [9714, 0]
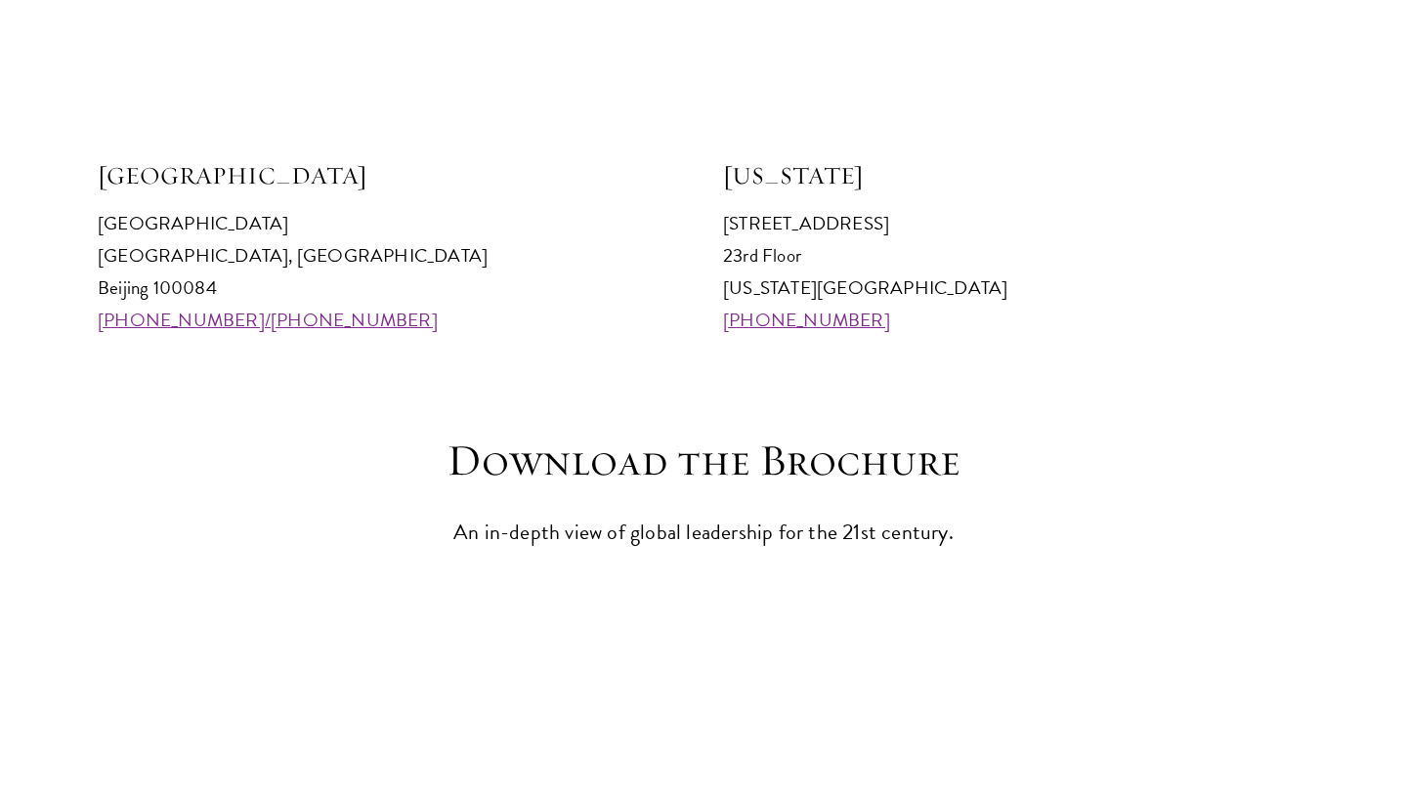
scroll to position [2479, 0]
